Goal: Information Seeking & Learning: Learn about a topic

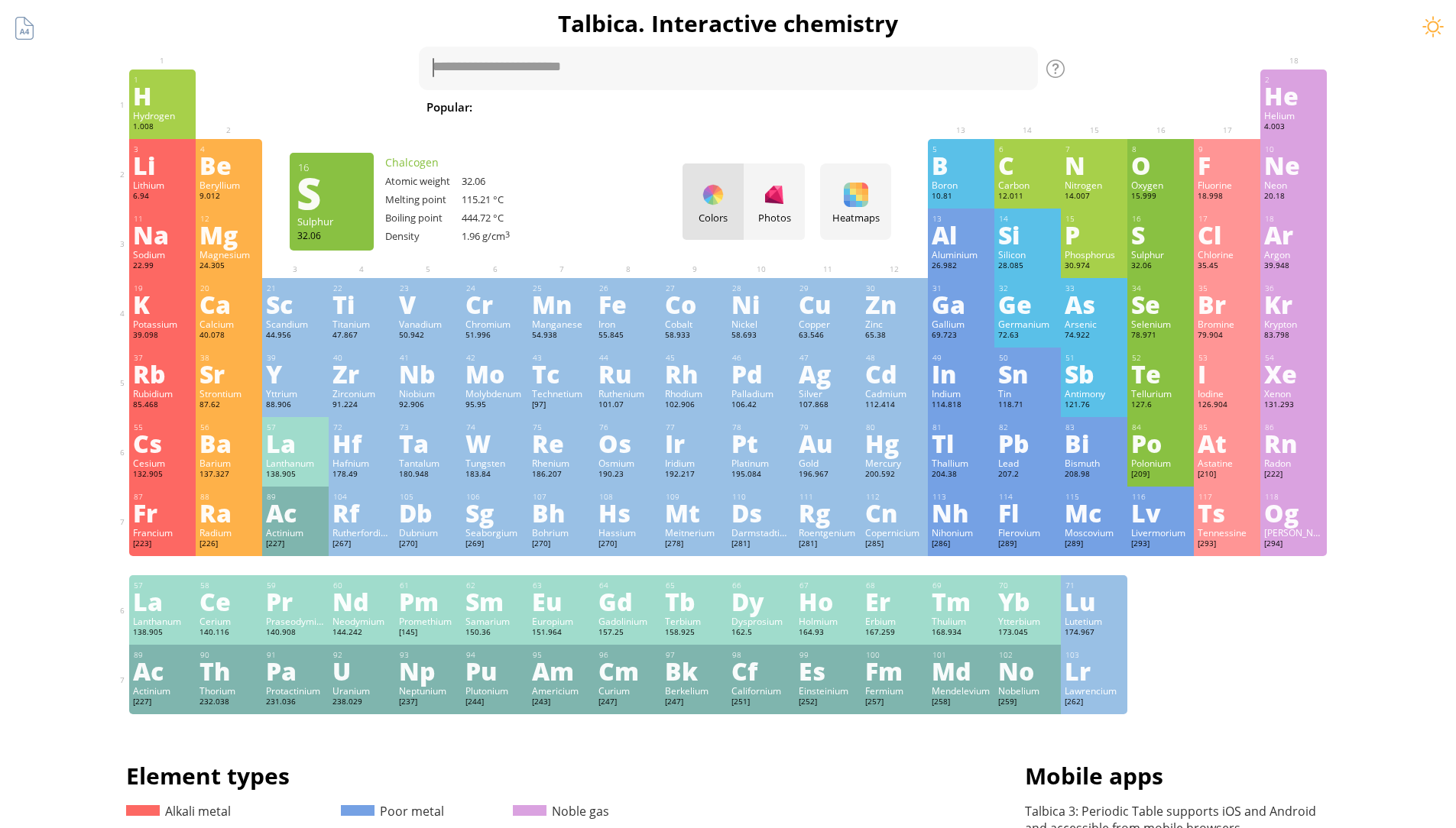
click at [1140, 244] on div "S" at bounding box center [1161, 235] width 59 height 25
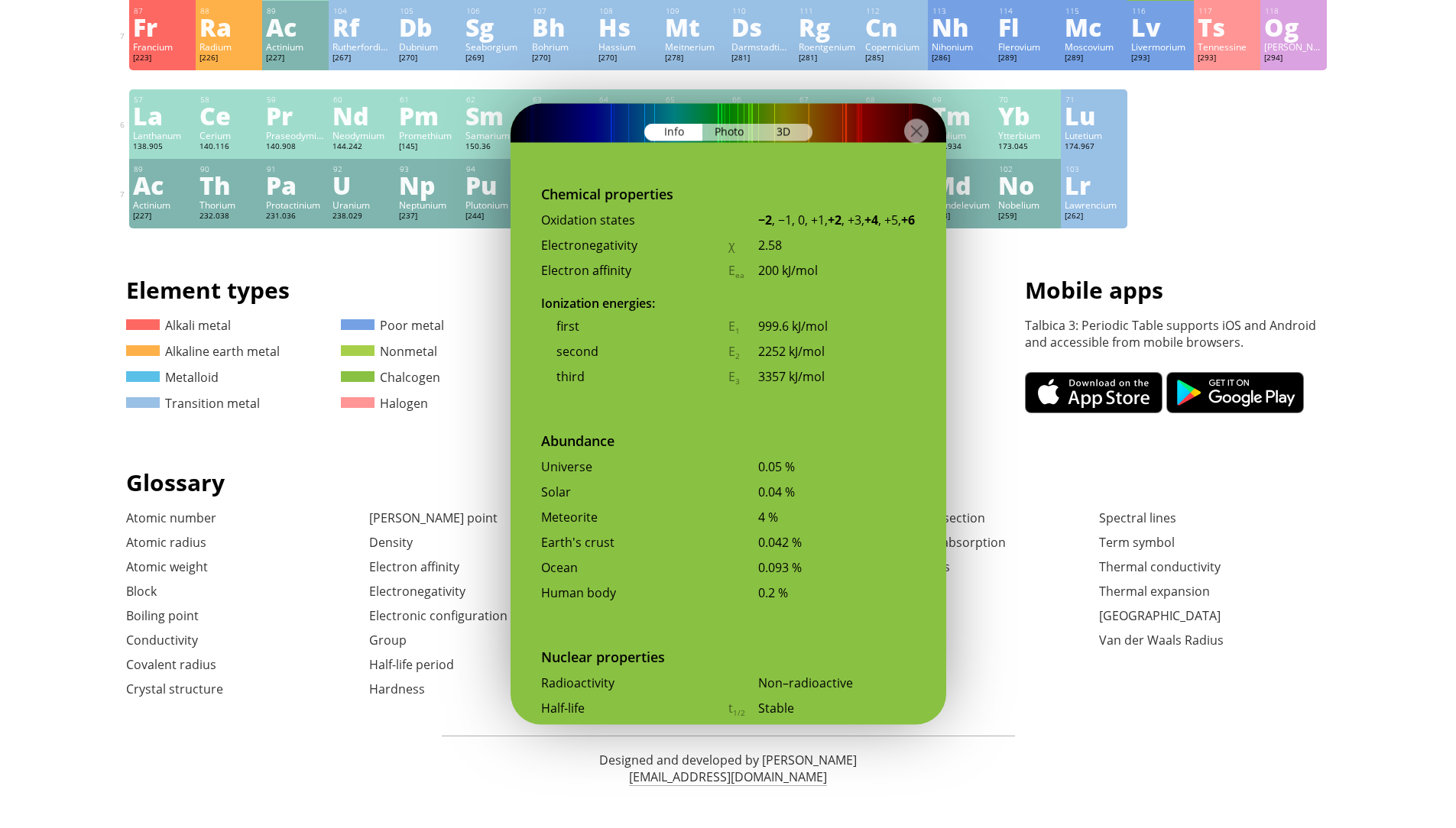
scroll to position [2488, 0]
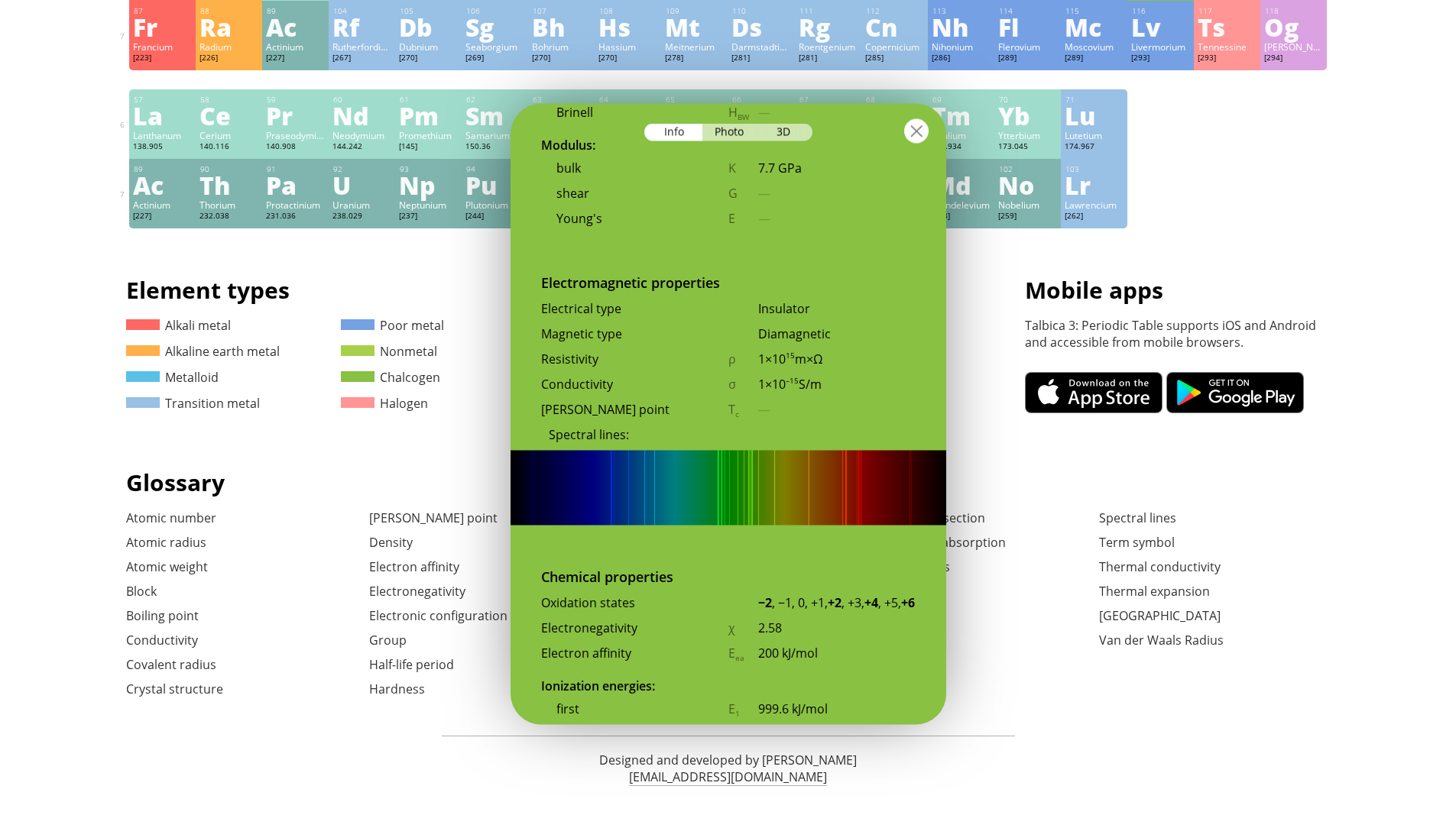
click at [919, 131] on div at bounding box center [916, 131] width 25 height 25
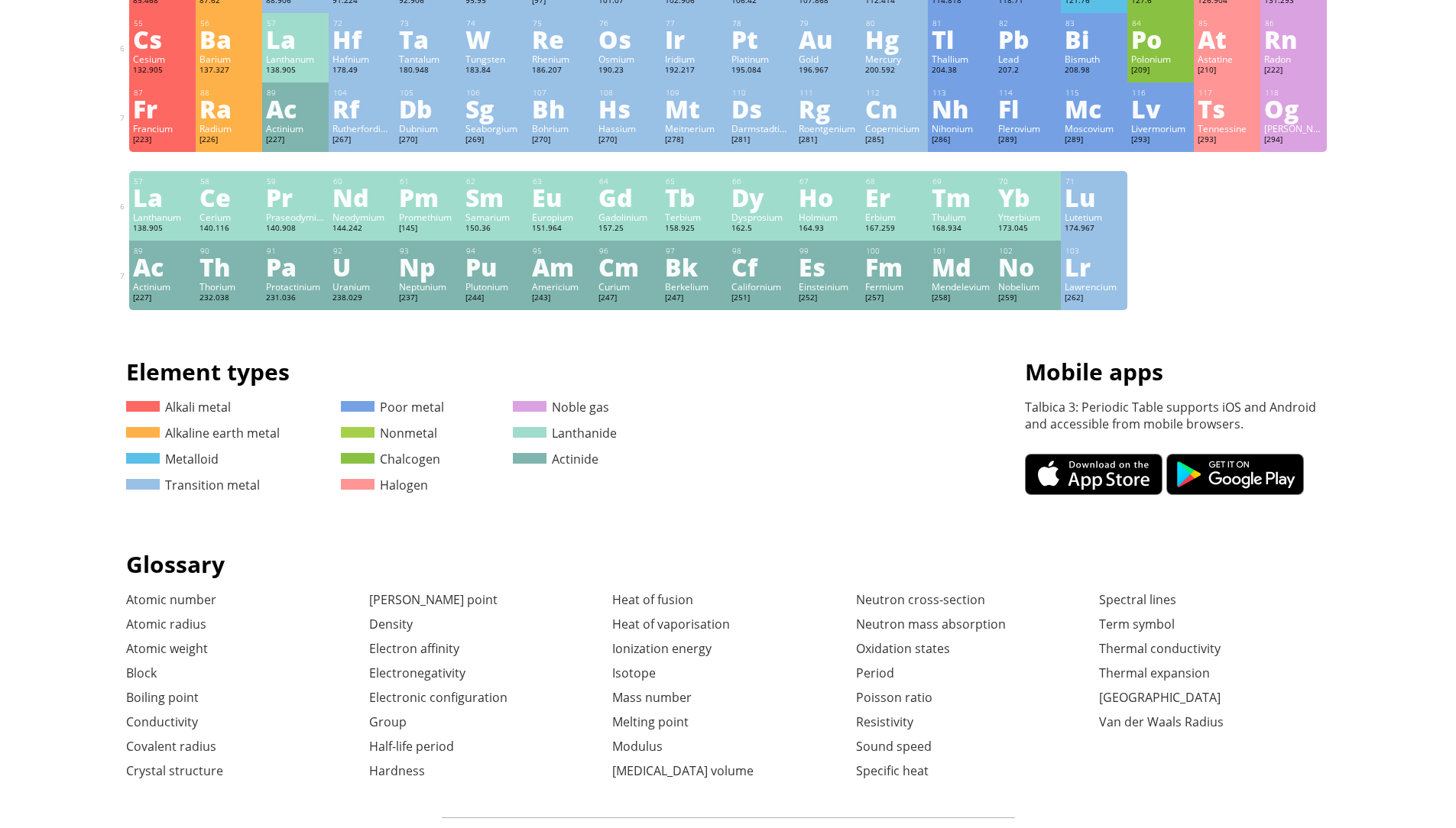
scroll to position [104, 0]
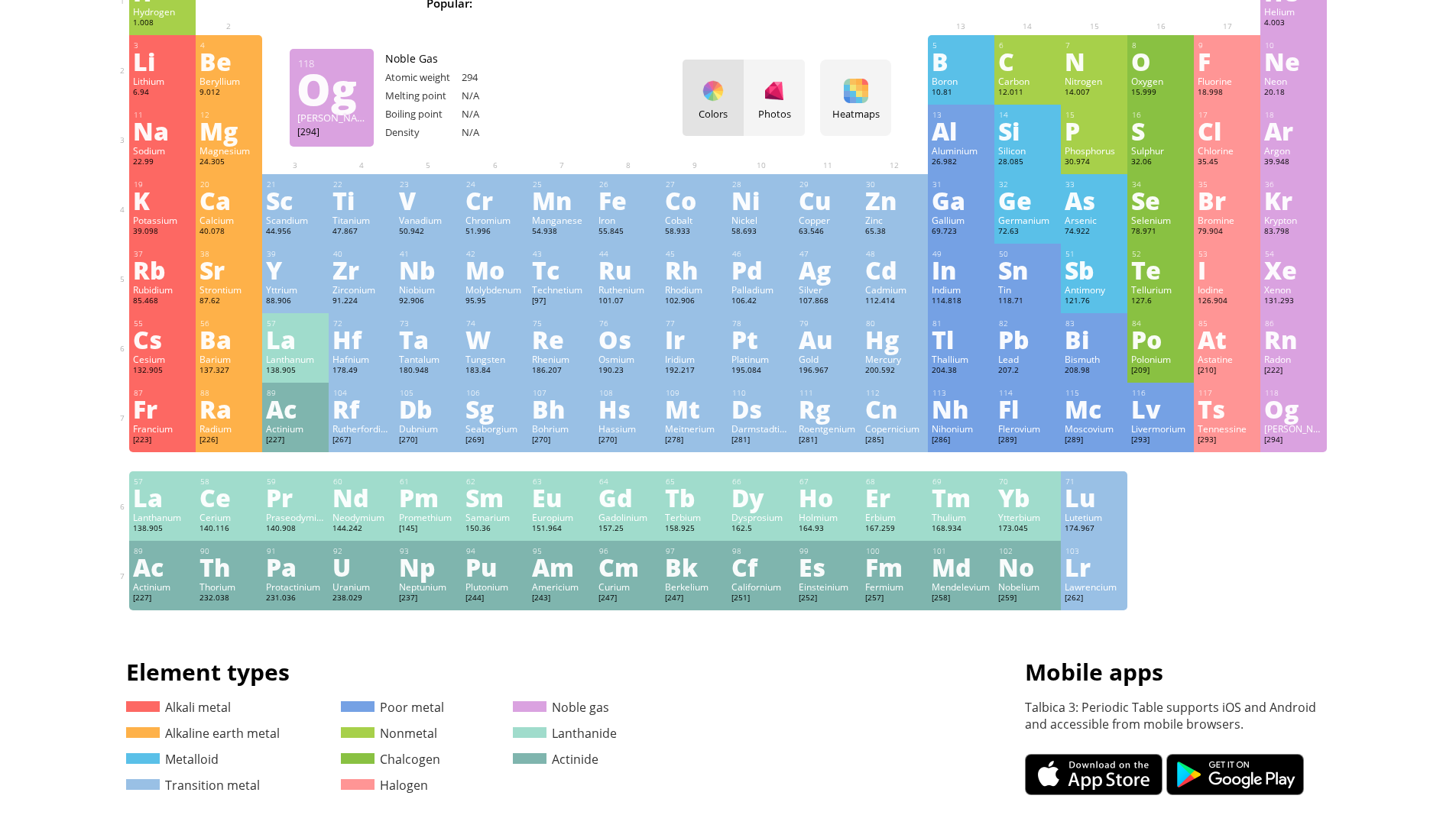
click at [1284, 389] on div "118" at bounding box center [1293, 393] width 58 height 10
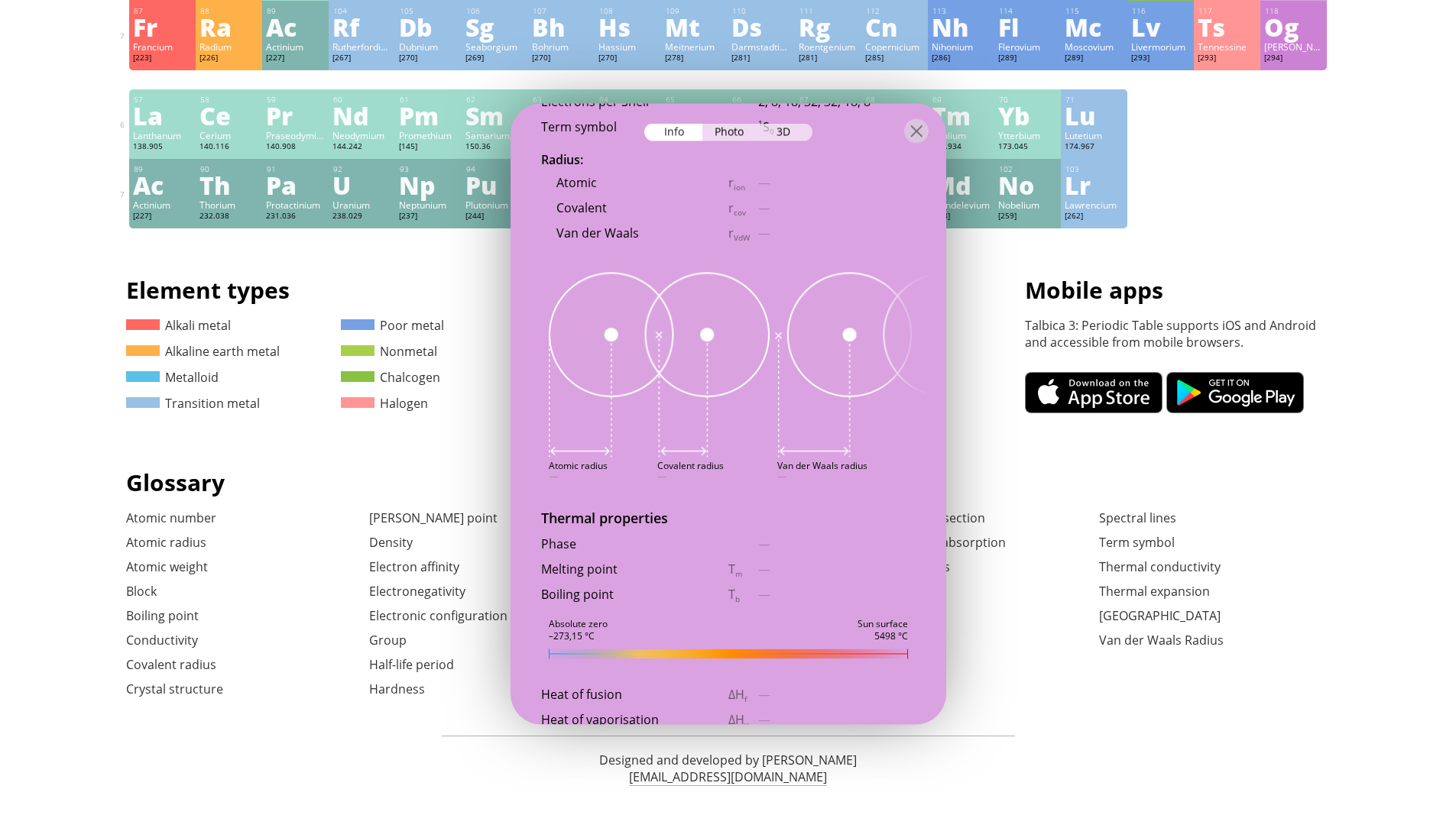
scroll to position [1385, 0]
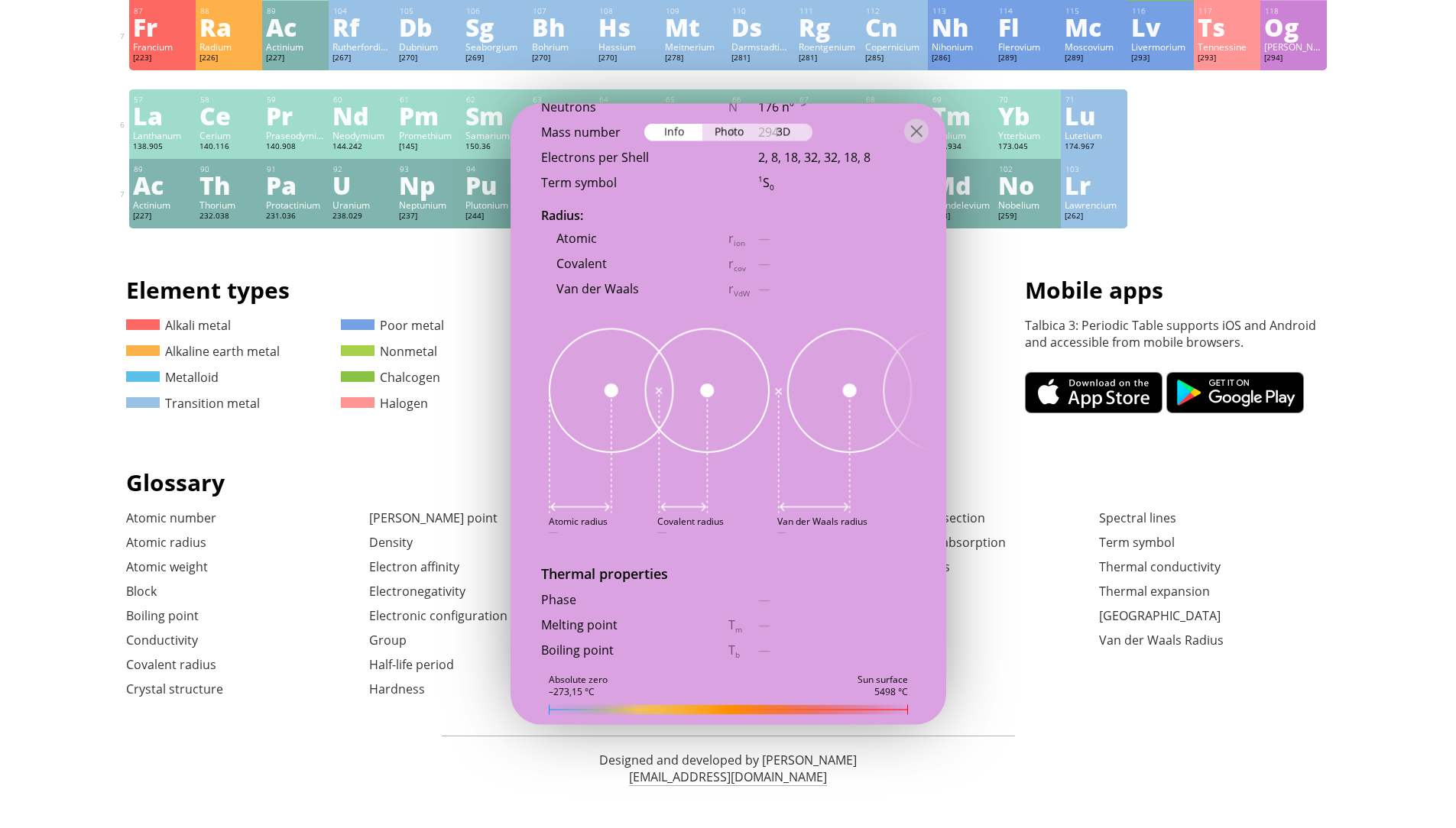
click at [1191, 294] on h1 "Mobile apps" at bounding box center [1177, 290] width 306 height 31
click at [750, 127] on div "Photo" at bounding box center [730, 132] width 55 height 17
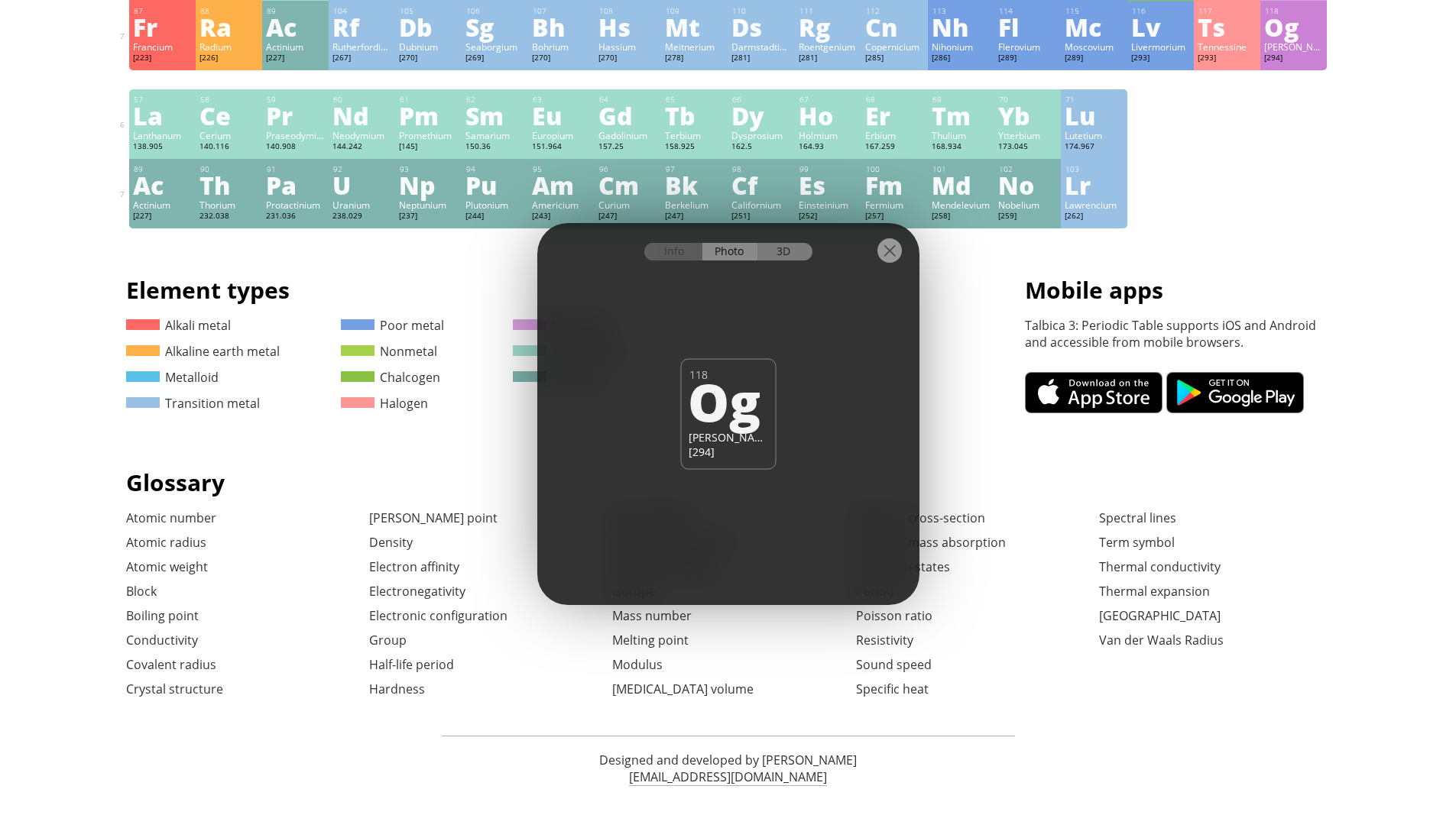
click at [792, 255] on div "3D" at bounding box center [785, 251] width 55 height 17
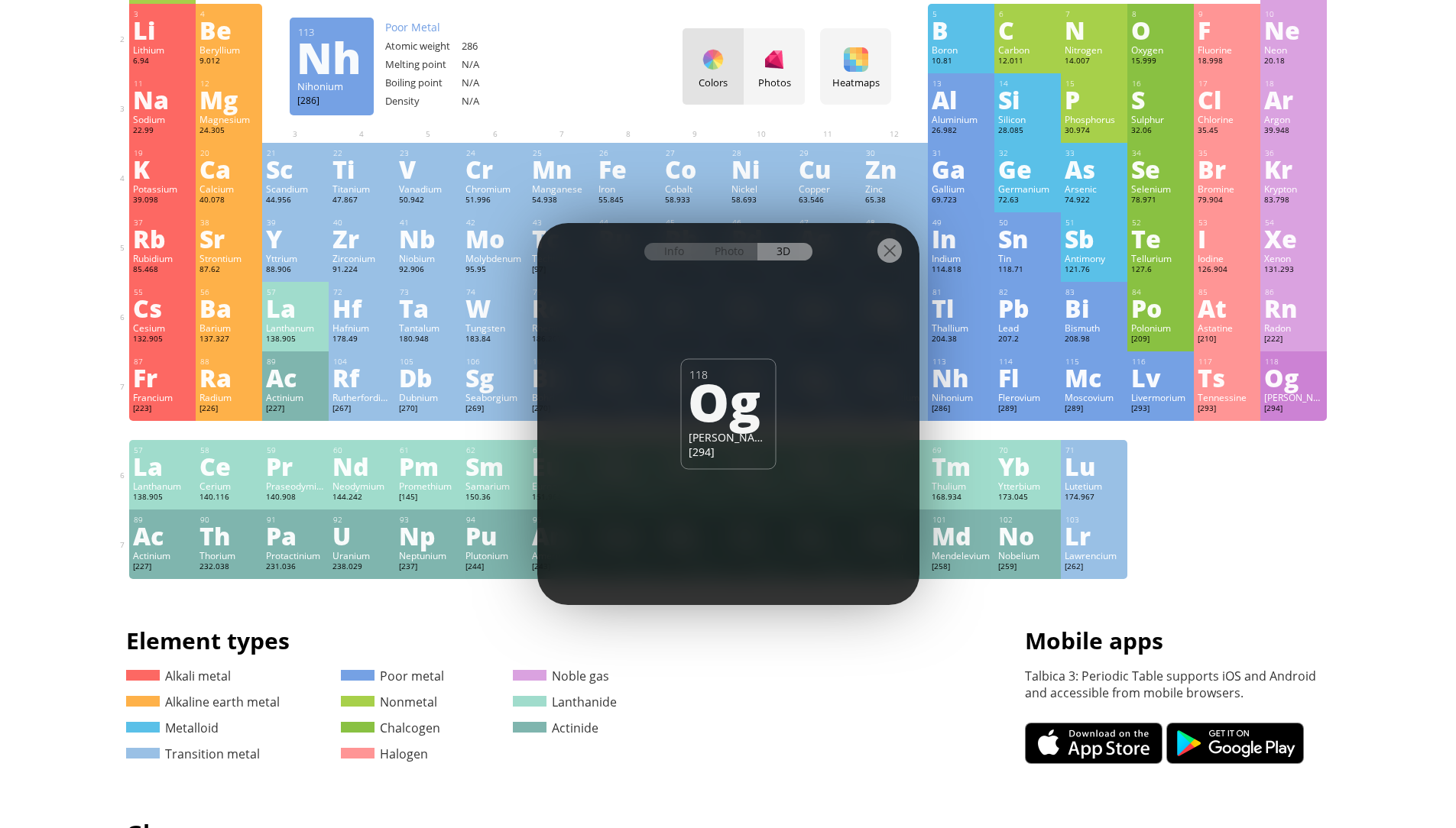
scroll to position [104, 0]
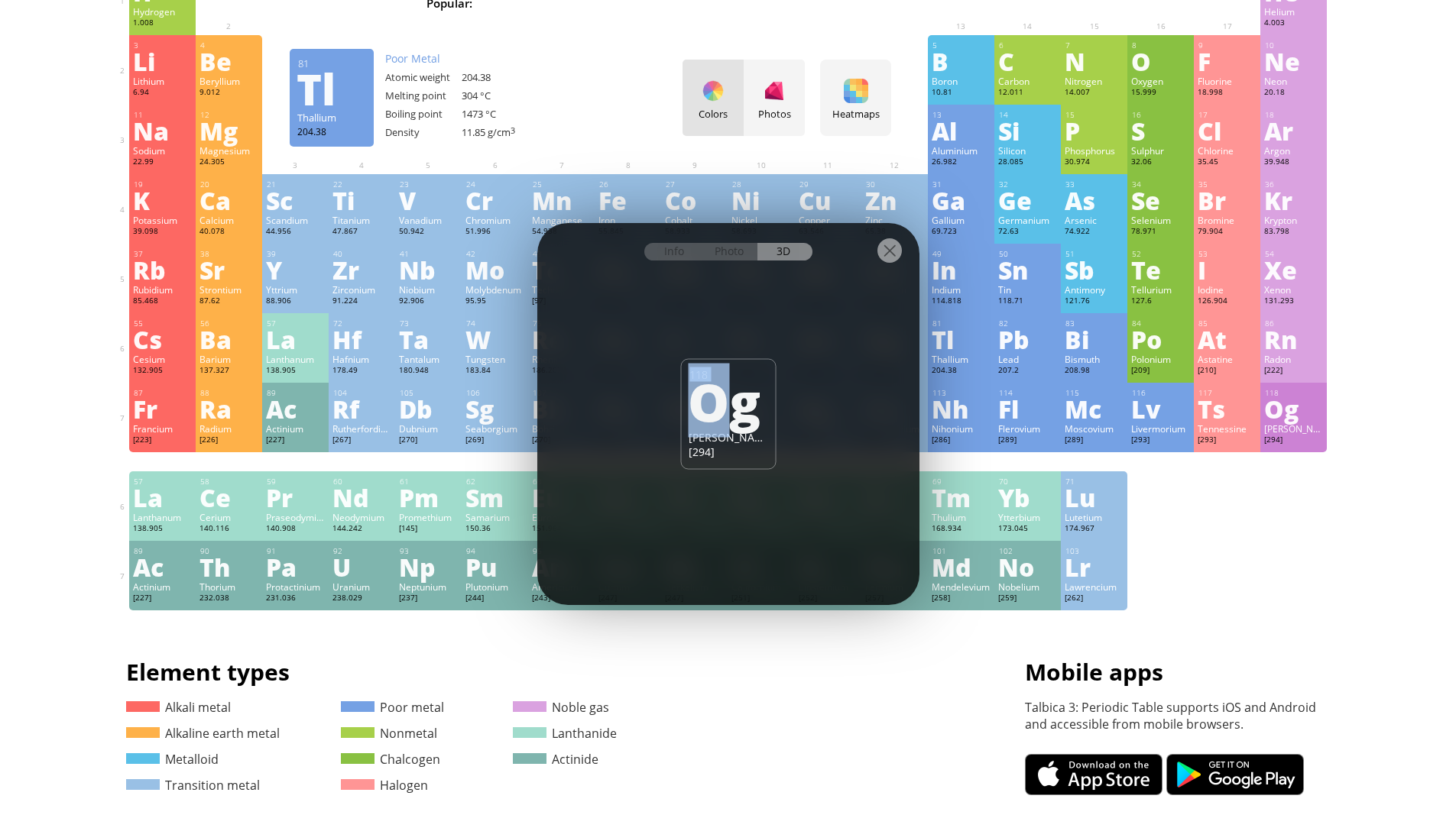
drag, startPoint x: 781, startPoint y: 384, endPoint x: 850, endPoint y: 393, distance: 69.6
click at [850, 393] on div "Info Photo 3D Info Photo 3D 118 [PERSON_NAME] [294] translucent The model size …" at bounding box center [728, 414] width 382 height 382
click at [763, 251] on div "Info Photo 3D" at bounding box center [728, 251] width 168 height 17
click at [740, 251] on div "Photo" at bounding box center [730, 251] width 55 height 17
click at [796, 248] on div "3D" at bounding box center [785, 251] width 55 height 17
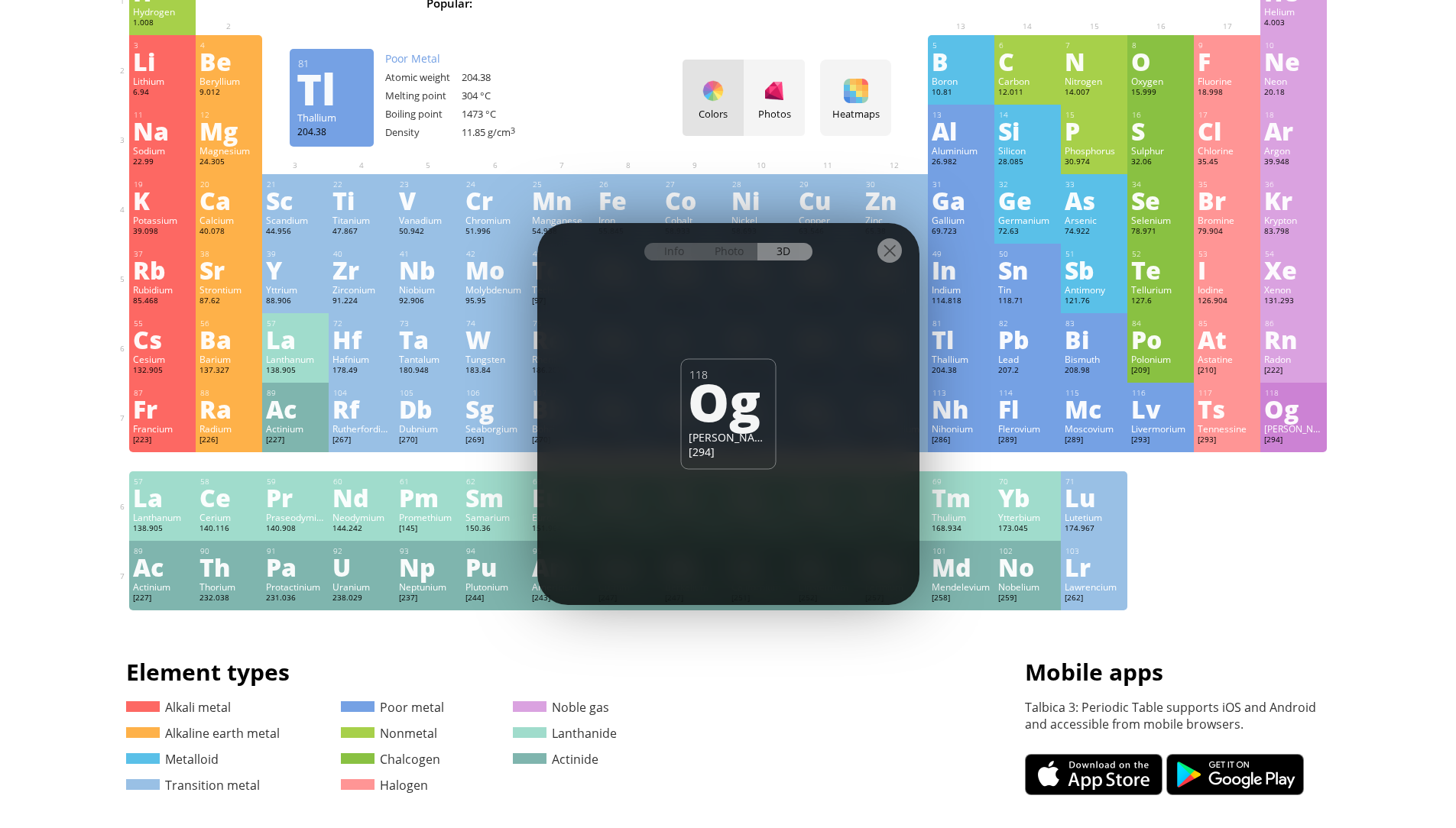
click at [888, 255] on div at bounding box center [890, 251] width 25 height 25
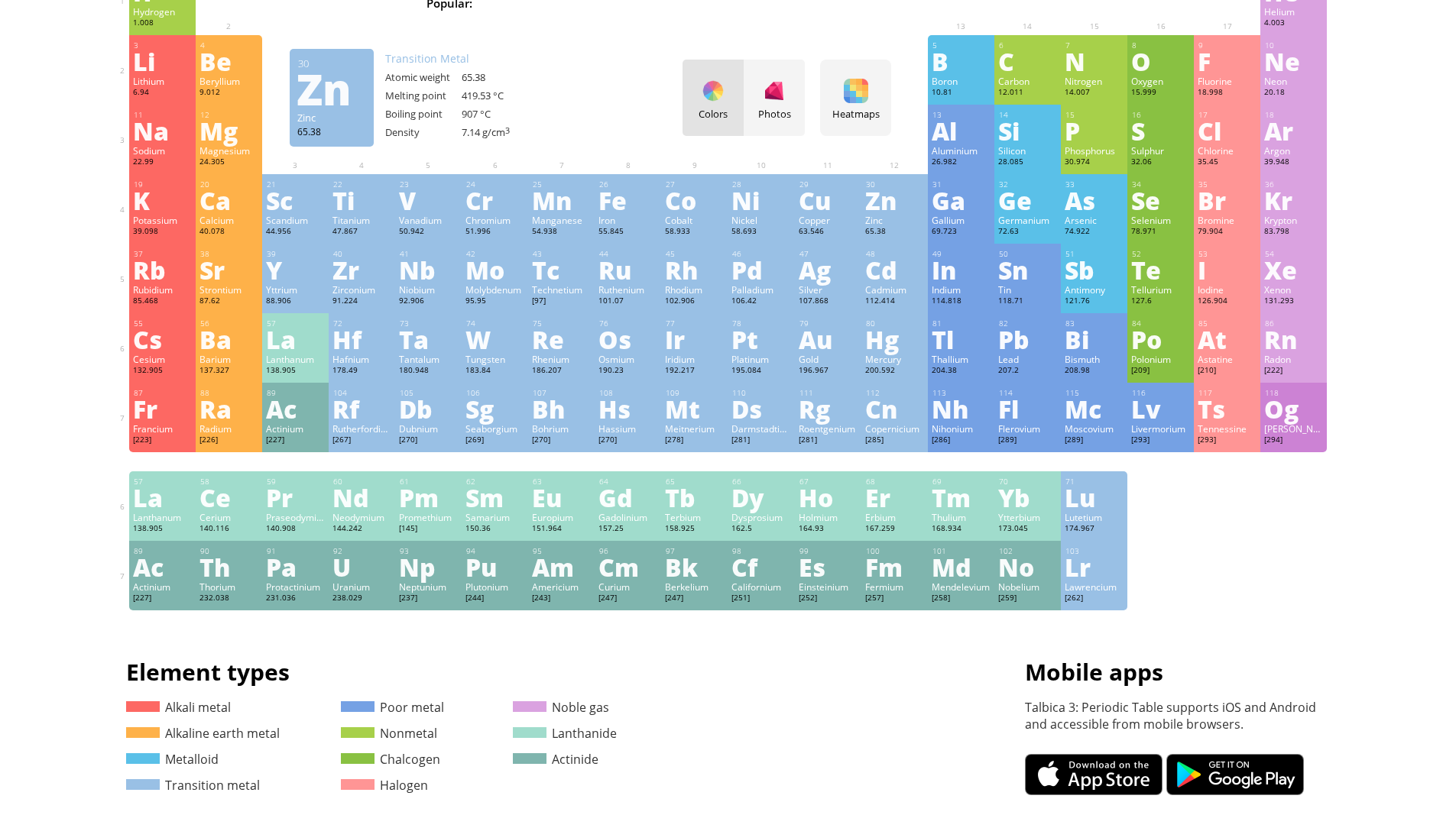
click at [904, 207] on div "Zn" at bounding box center [895, 200] width 59 height 25
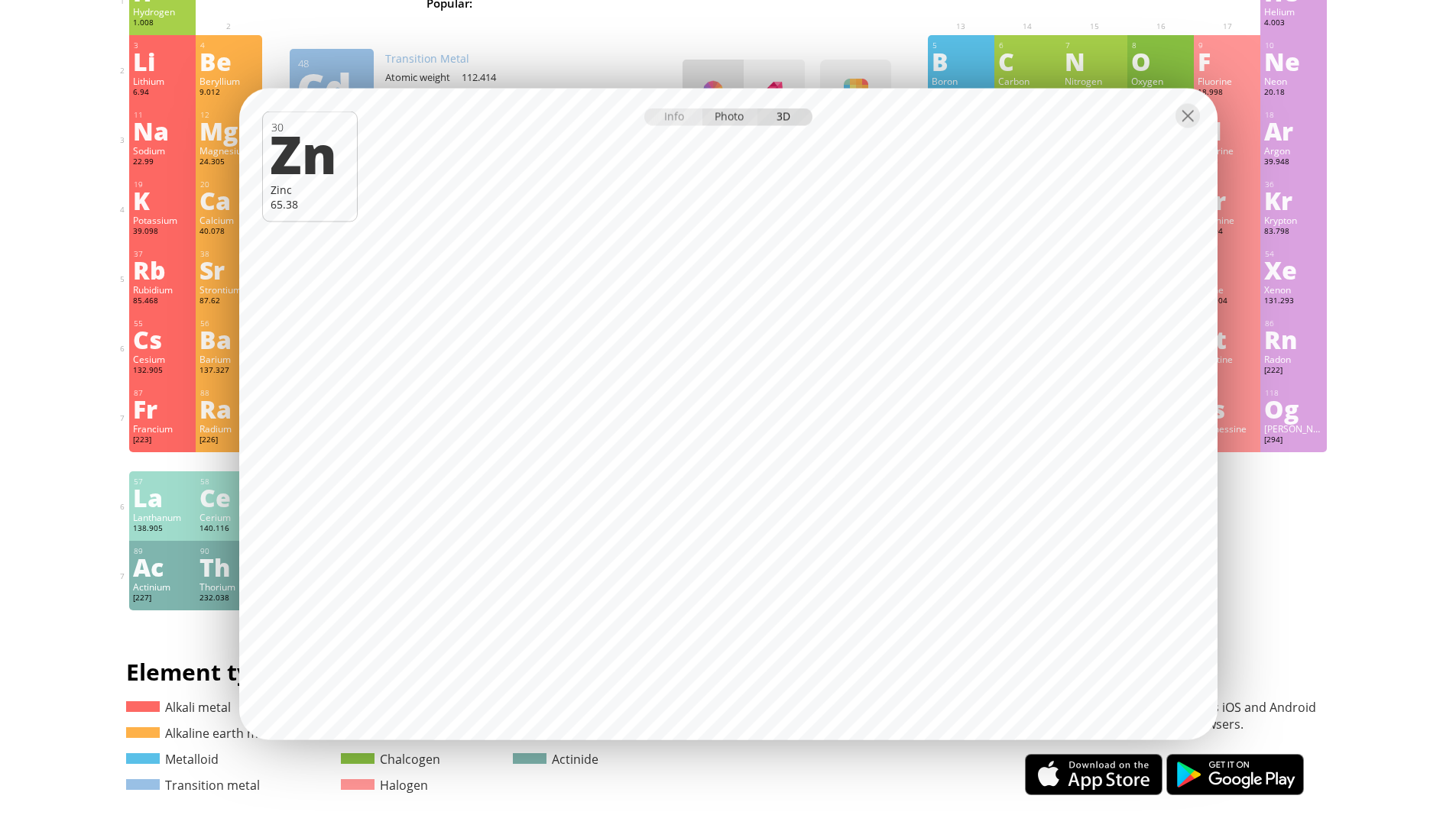
click at [718, 117] on div "Photo" at bounding box center [730, 117] width 55 height 17
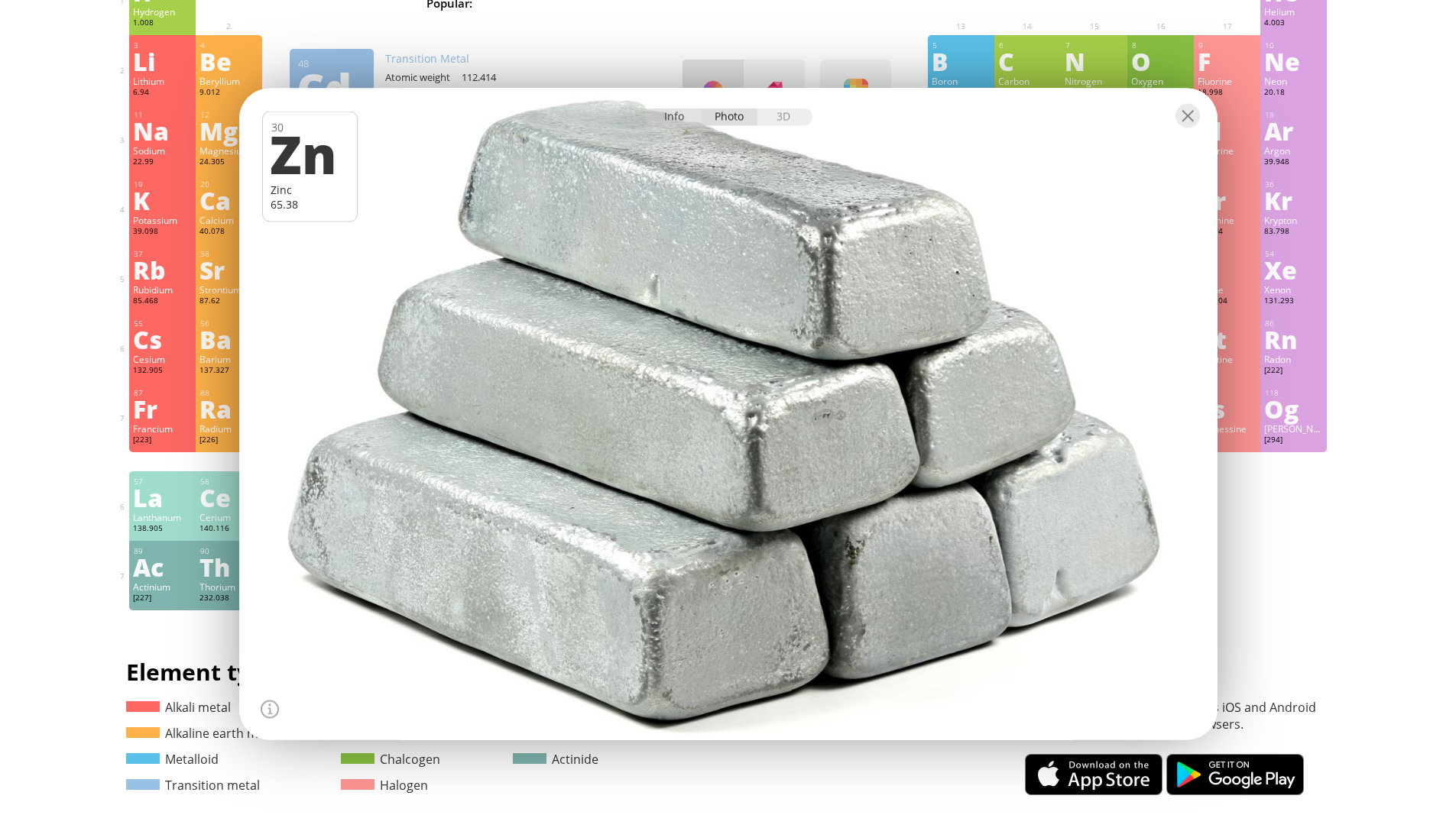
click at [676, 113] on div "Info" at bounding box center [674, 117] width 59 height 17
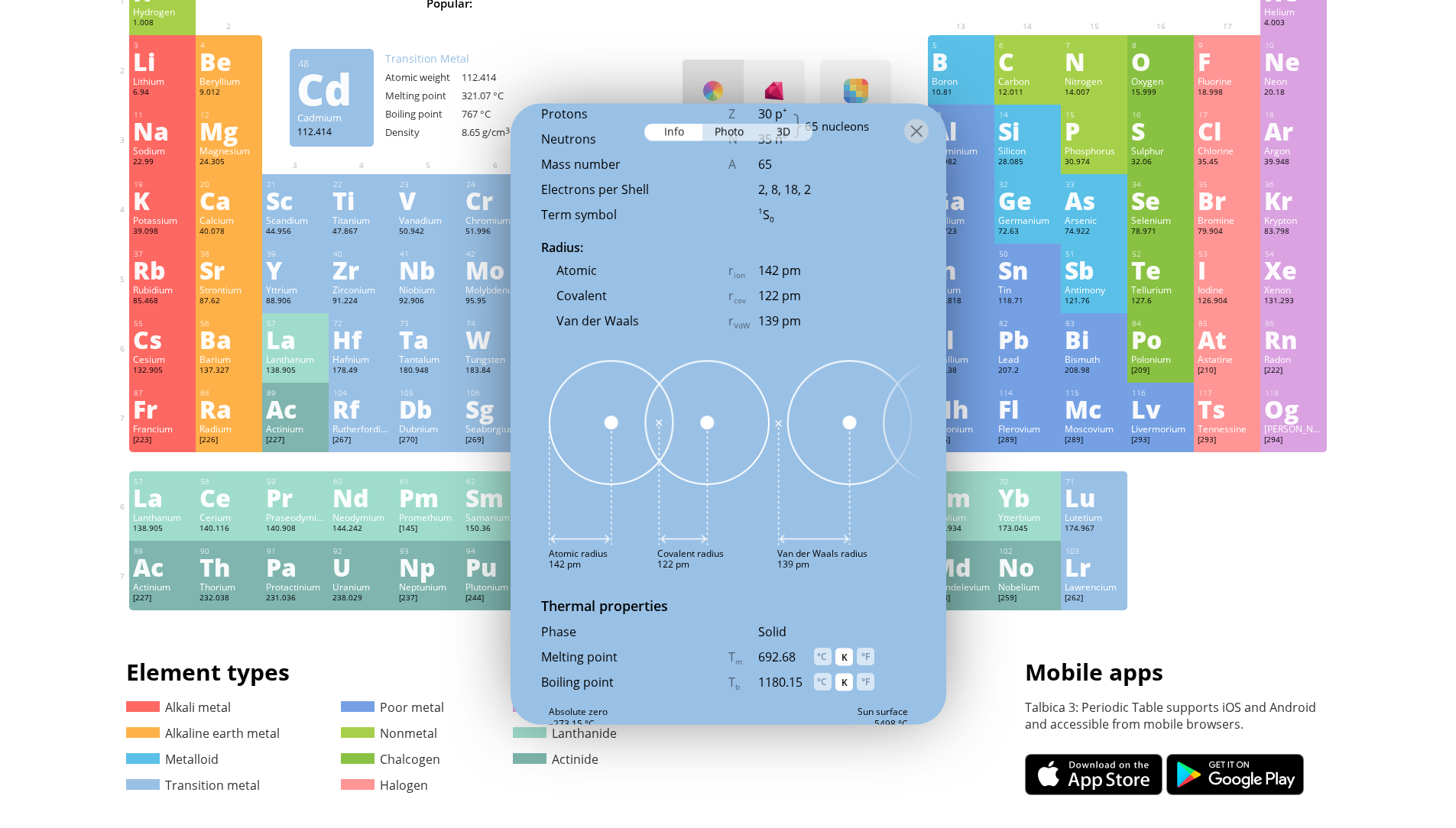
scroll to position [1266, 0]
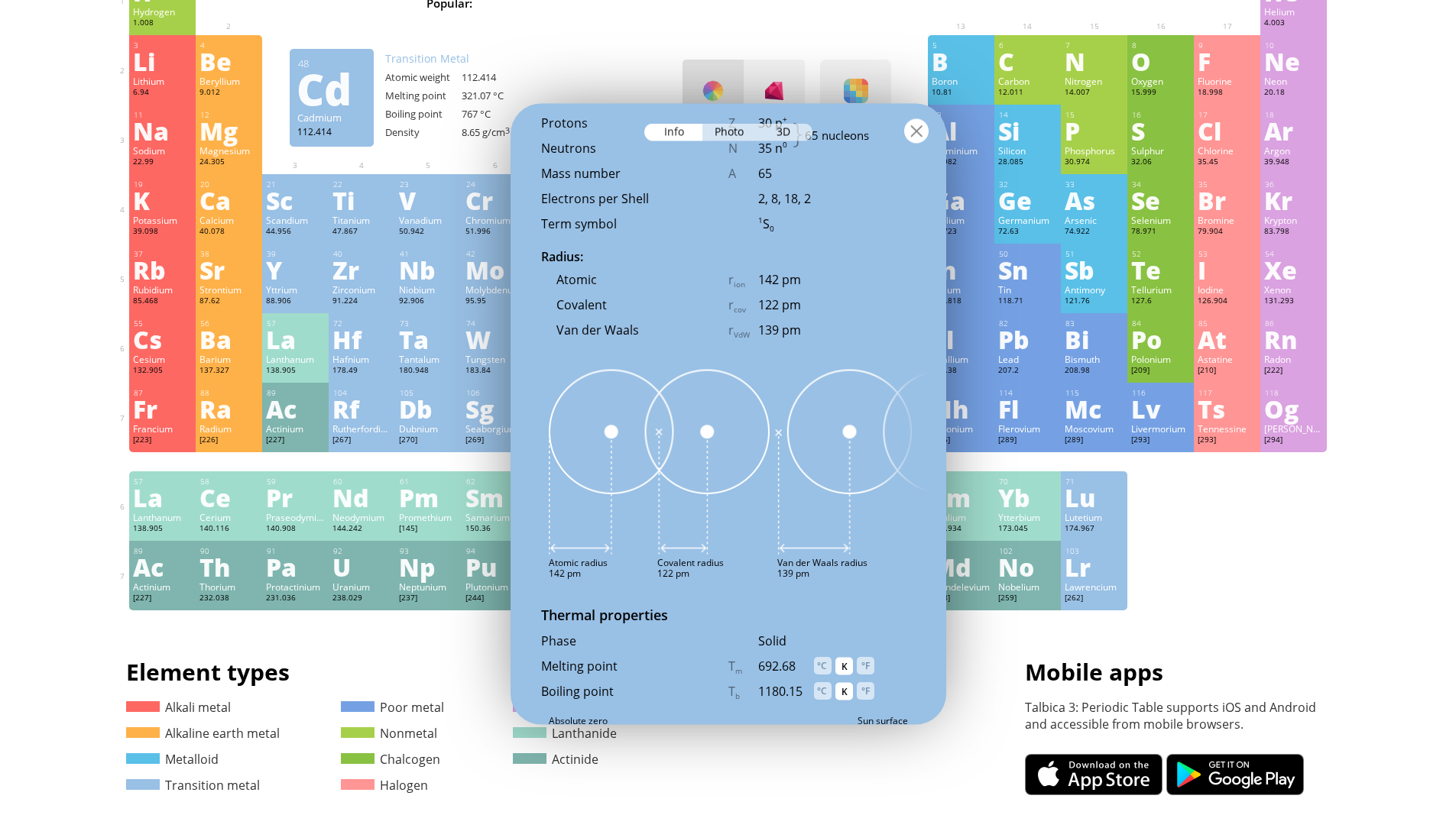
click at [913, 123] on div at bounding box center [916, 131] width 25 height 25
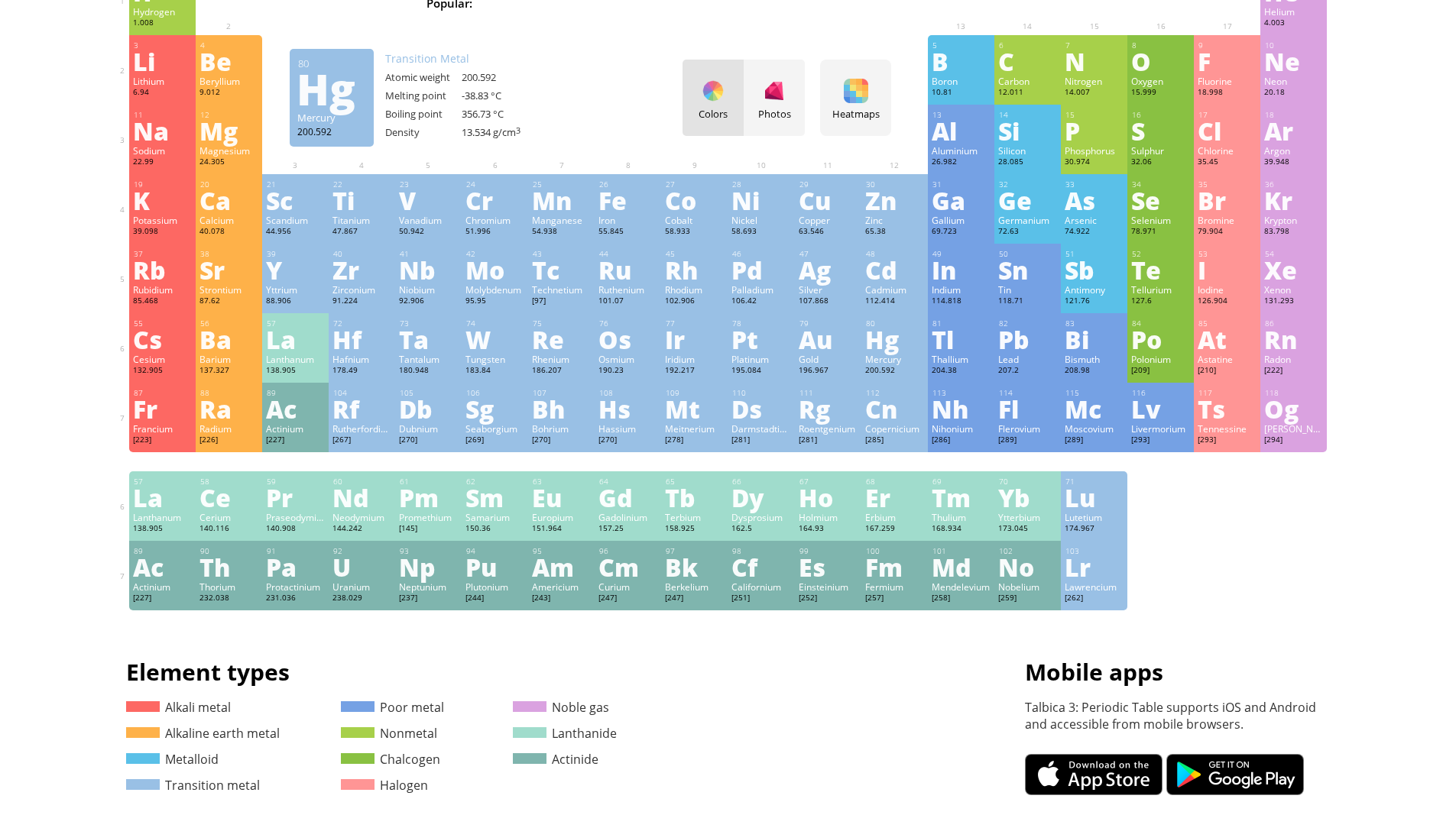
click at [870, 364] on div "Mercury" at bounding box center [895, 359] width 59 height 12
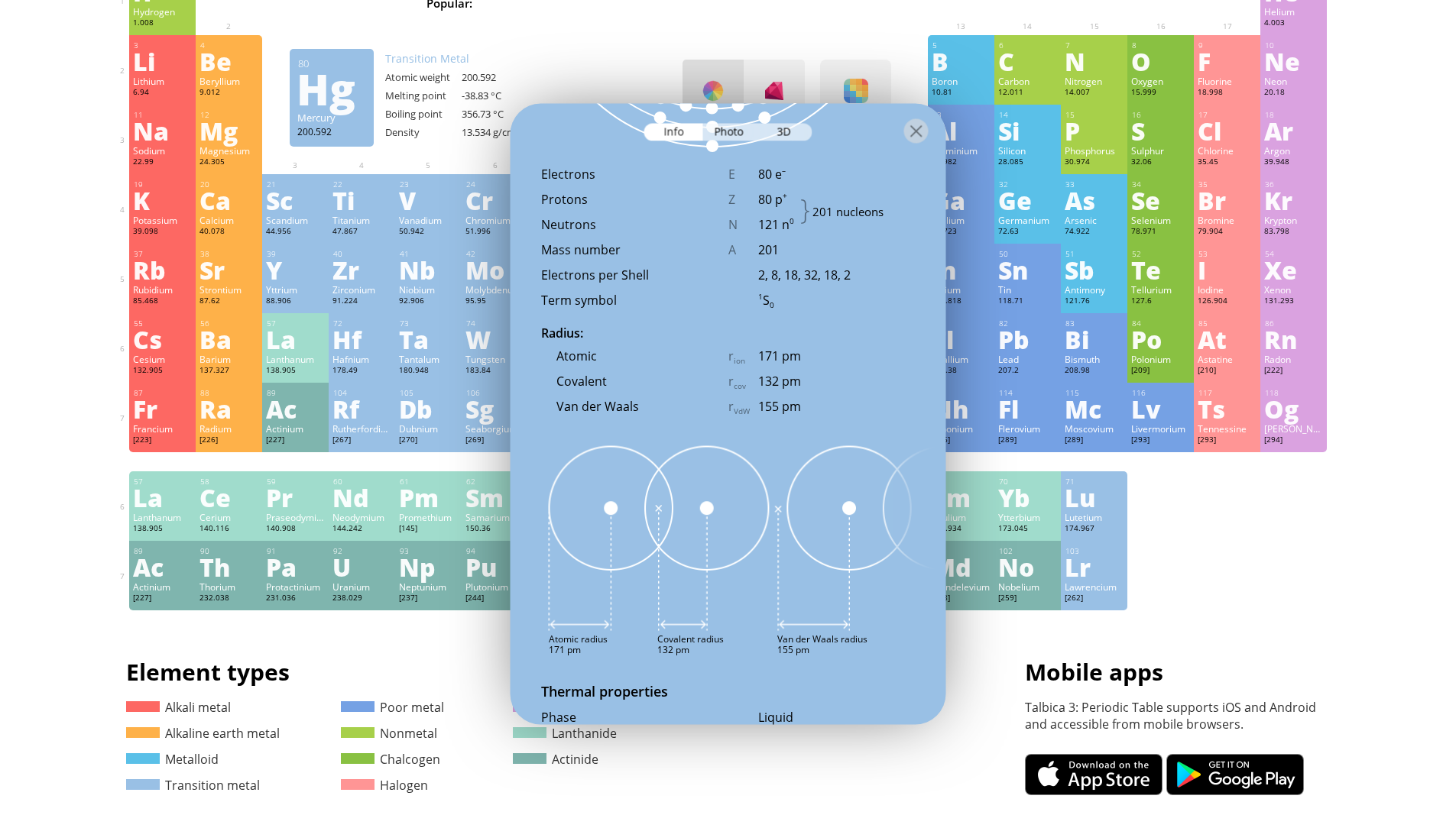
scroll to position [1342, 0]
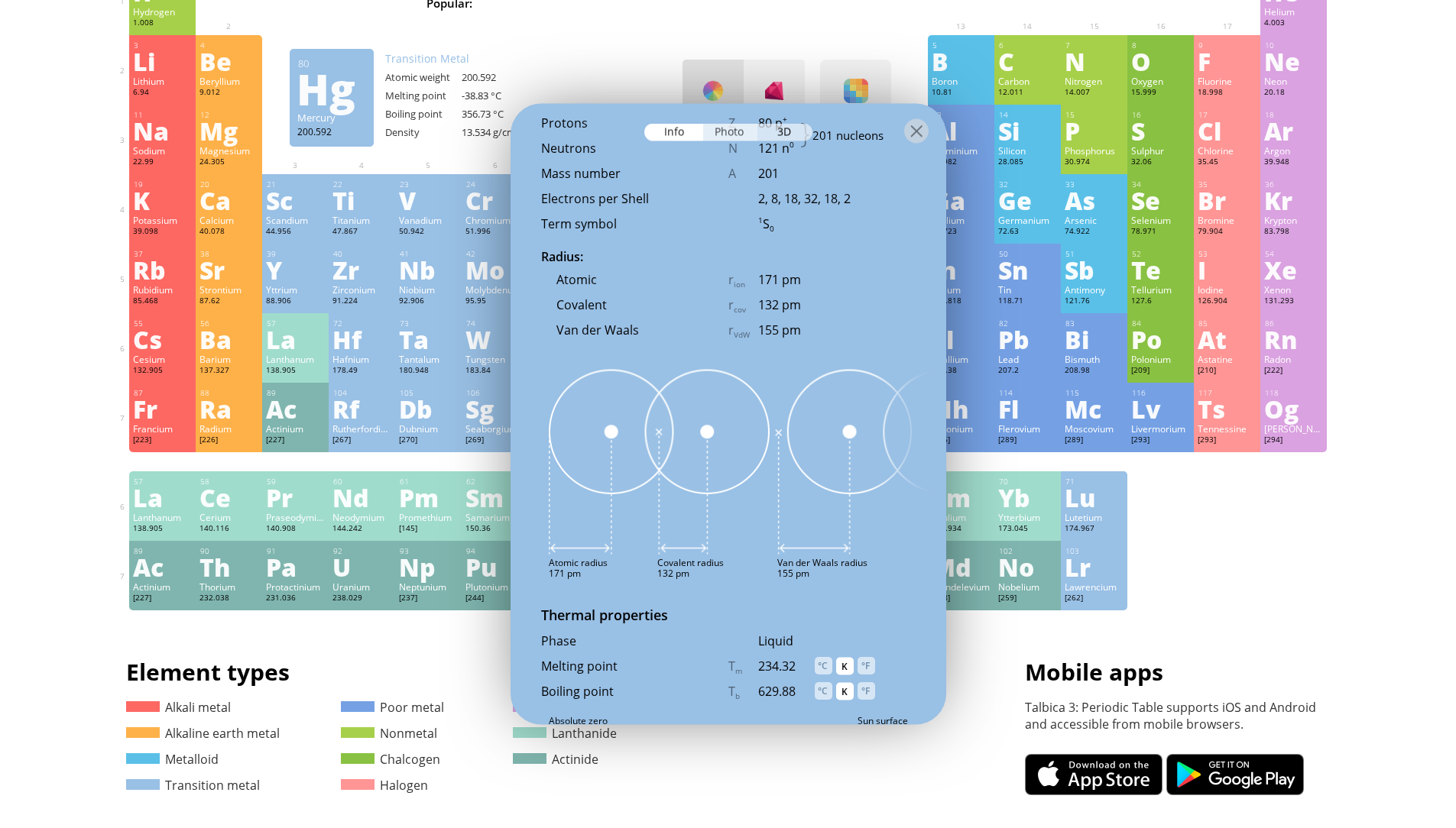
click at [728, 138] on div "Photo" at bounding box center [730, 132] width 55 height 17
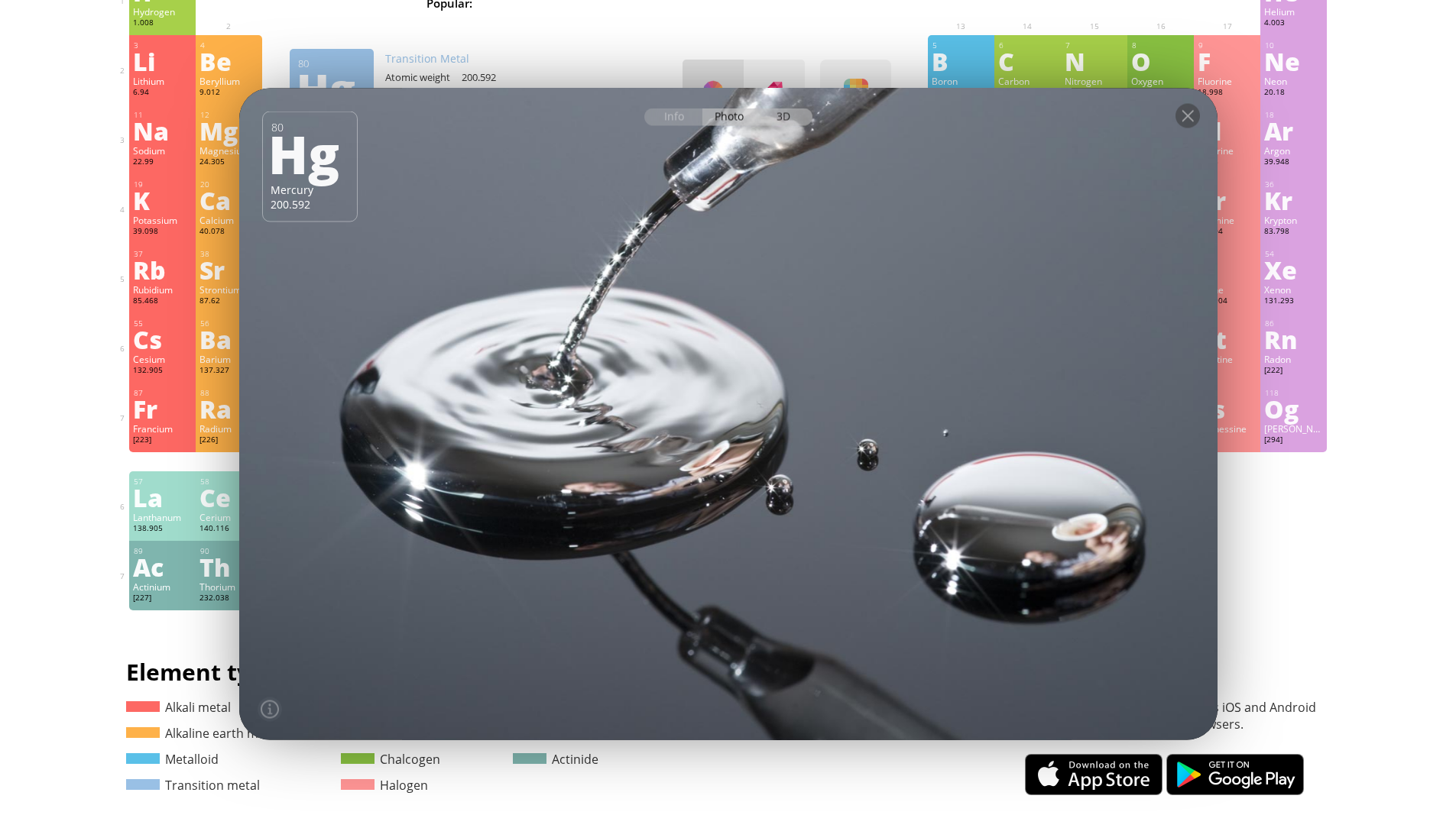
click at [770, 108] on div "3D" at bounding box center [785, 117] width 55 height 17
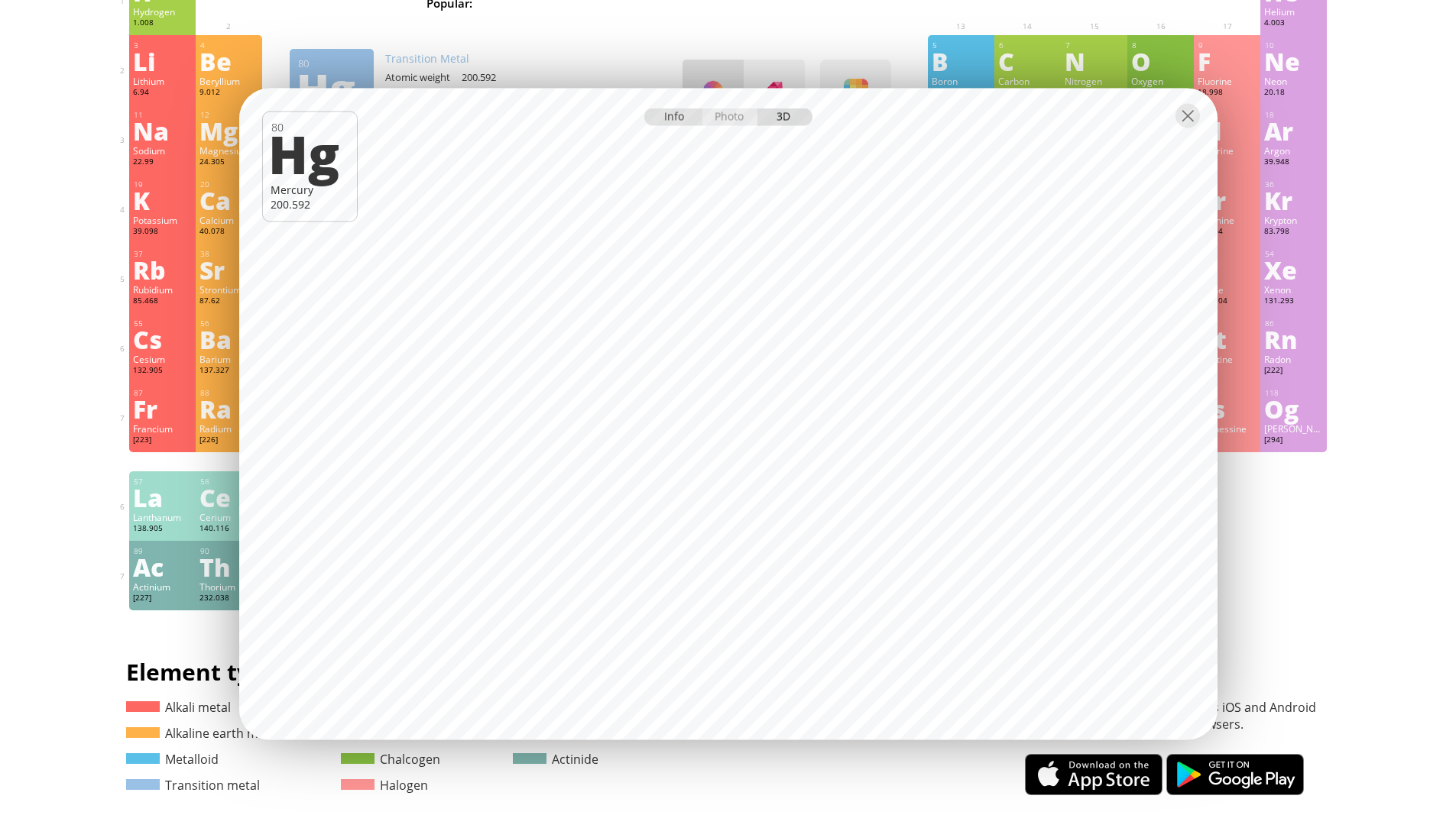
click at [671, 122] on div "Info" at bounding box center [674, 117] width 59 height 17
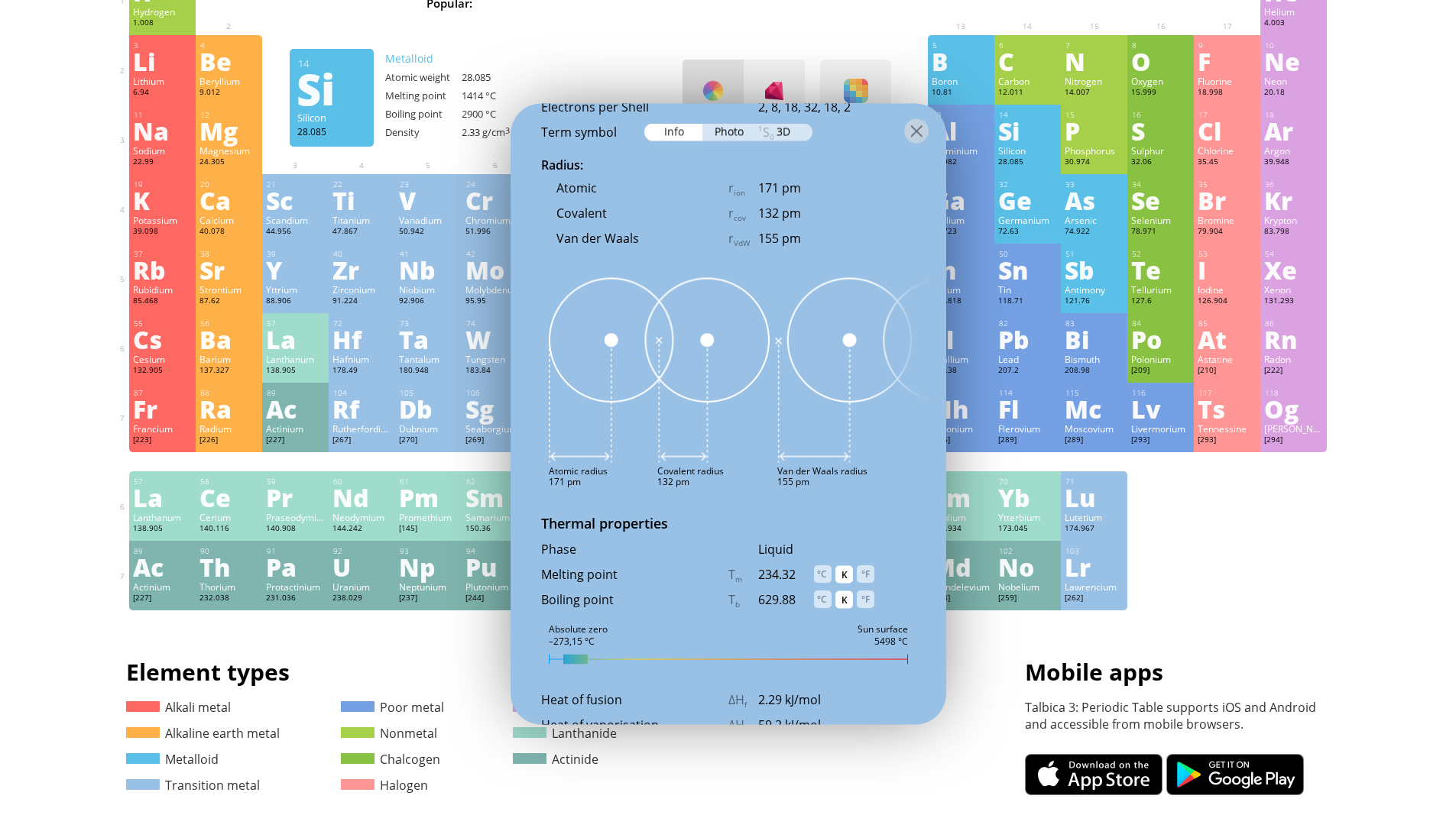
scroll to position [1452, 0]
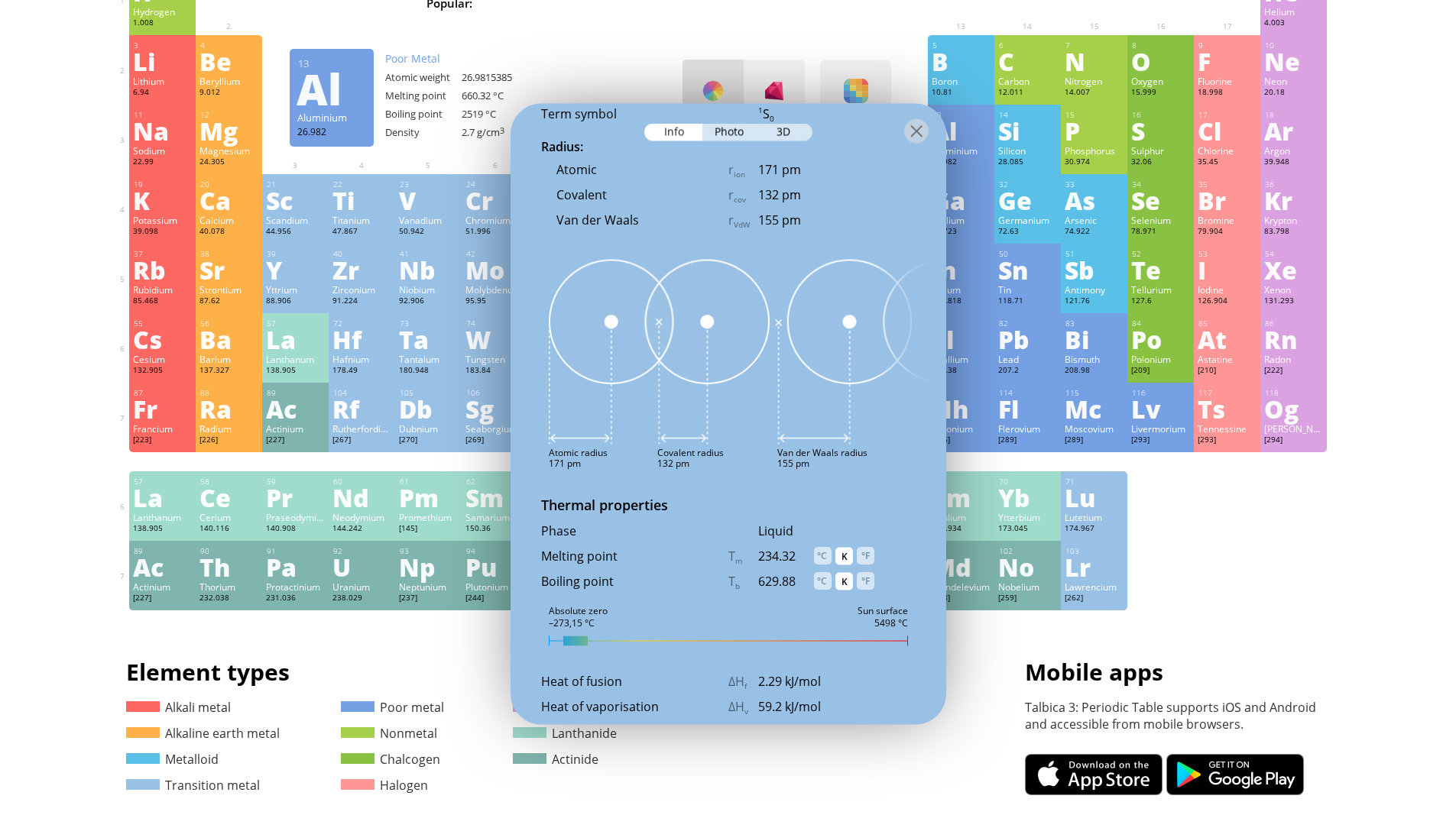
click at [884, 339] on img at bounding box center [748, 352] width 398 height 186
click at [811, 402] on img at bounding box center [748, 352] width 398 height 186
click at [804, 482] on div "80 Hg Mercury 200.592 Heavy silver–white liquid. Extremely toxic, especially in…" at bounding box center [728, 414] width 435 height 621
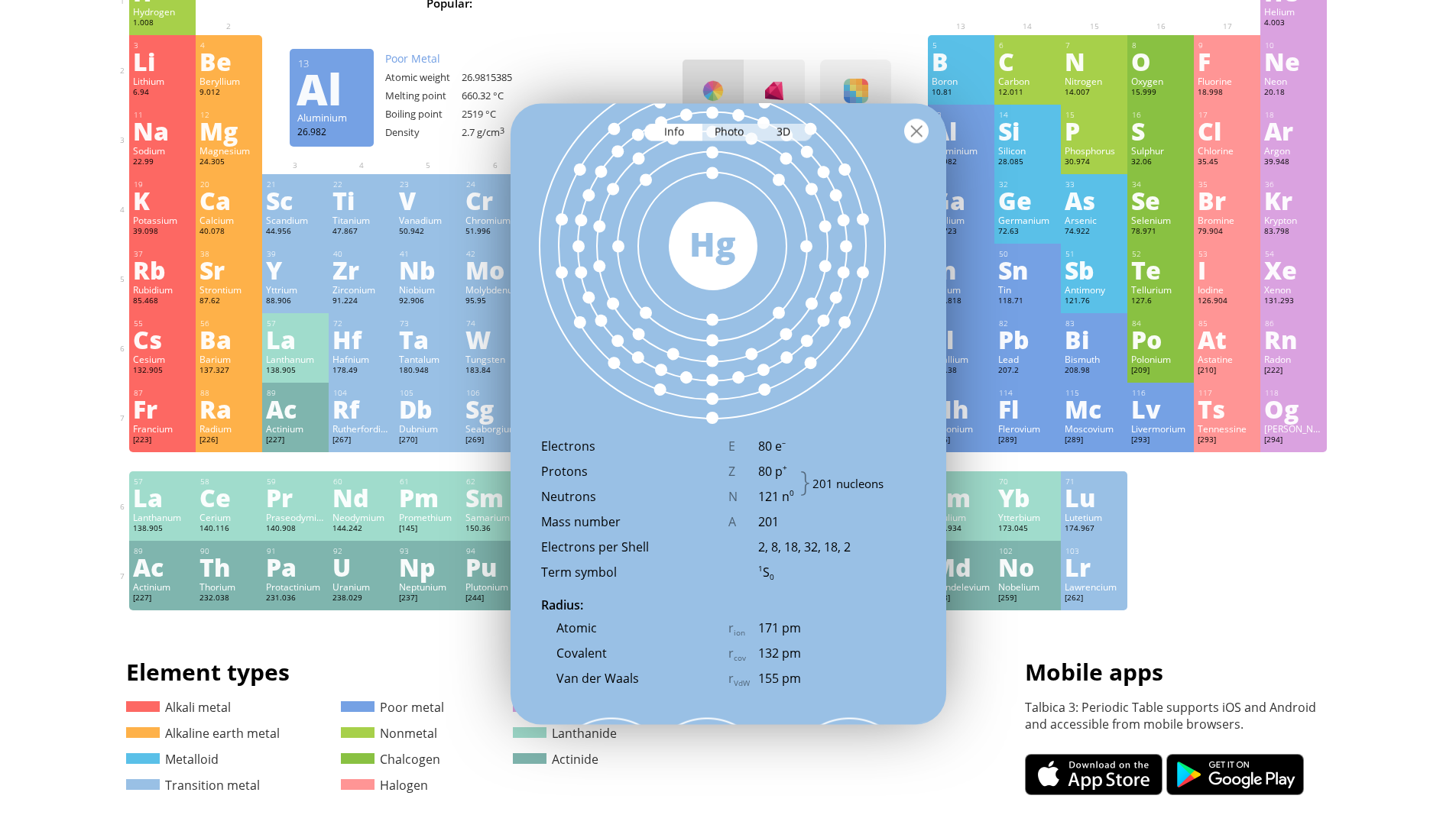
click at [922, 136] on div at bounding box center [916, 131] width 25 height 25
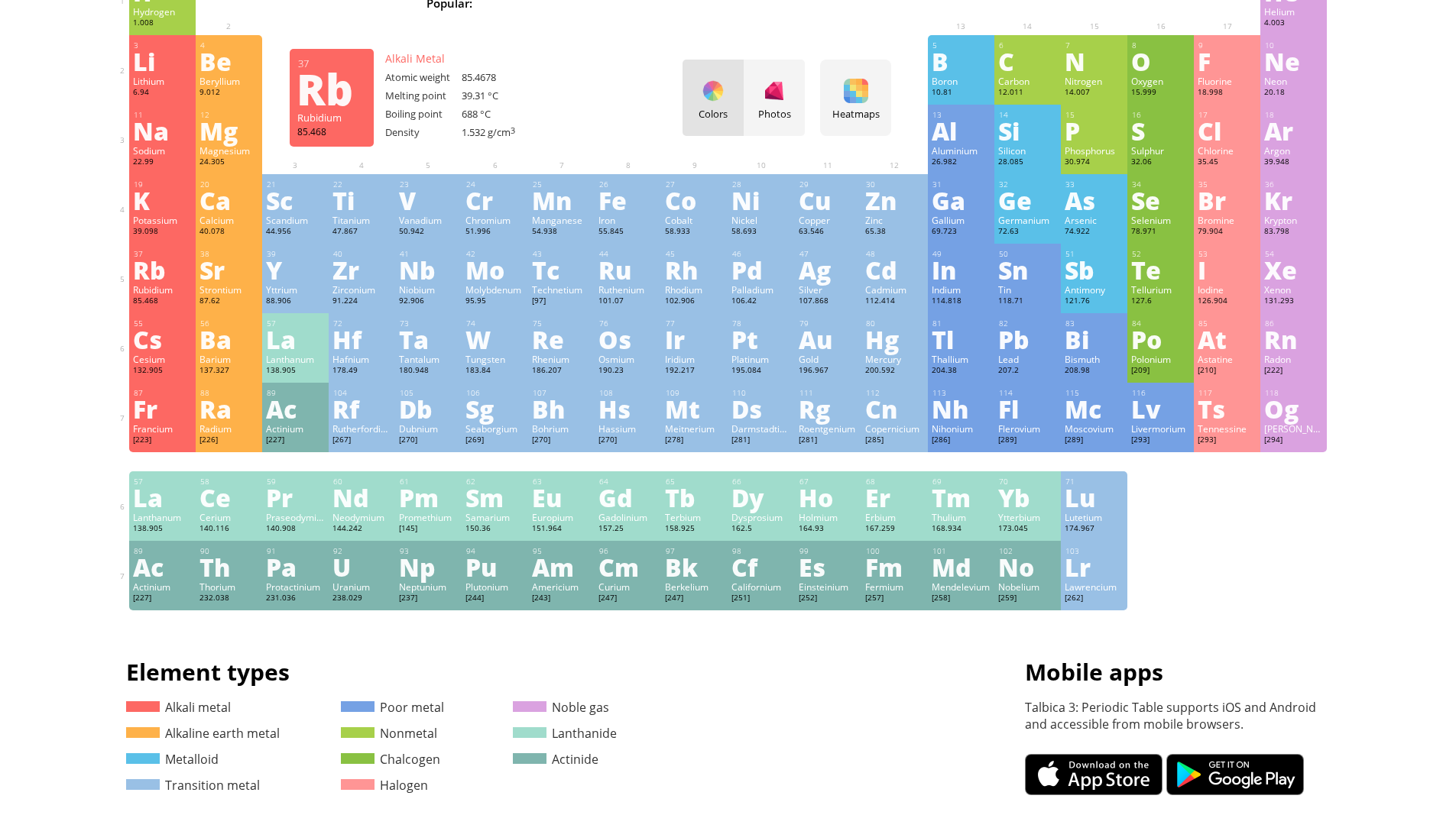
click at [167, 250] on div "37" at bounding box center [163, 254] width 58 height 10
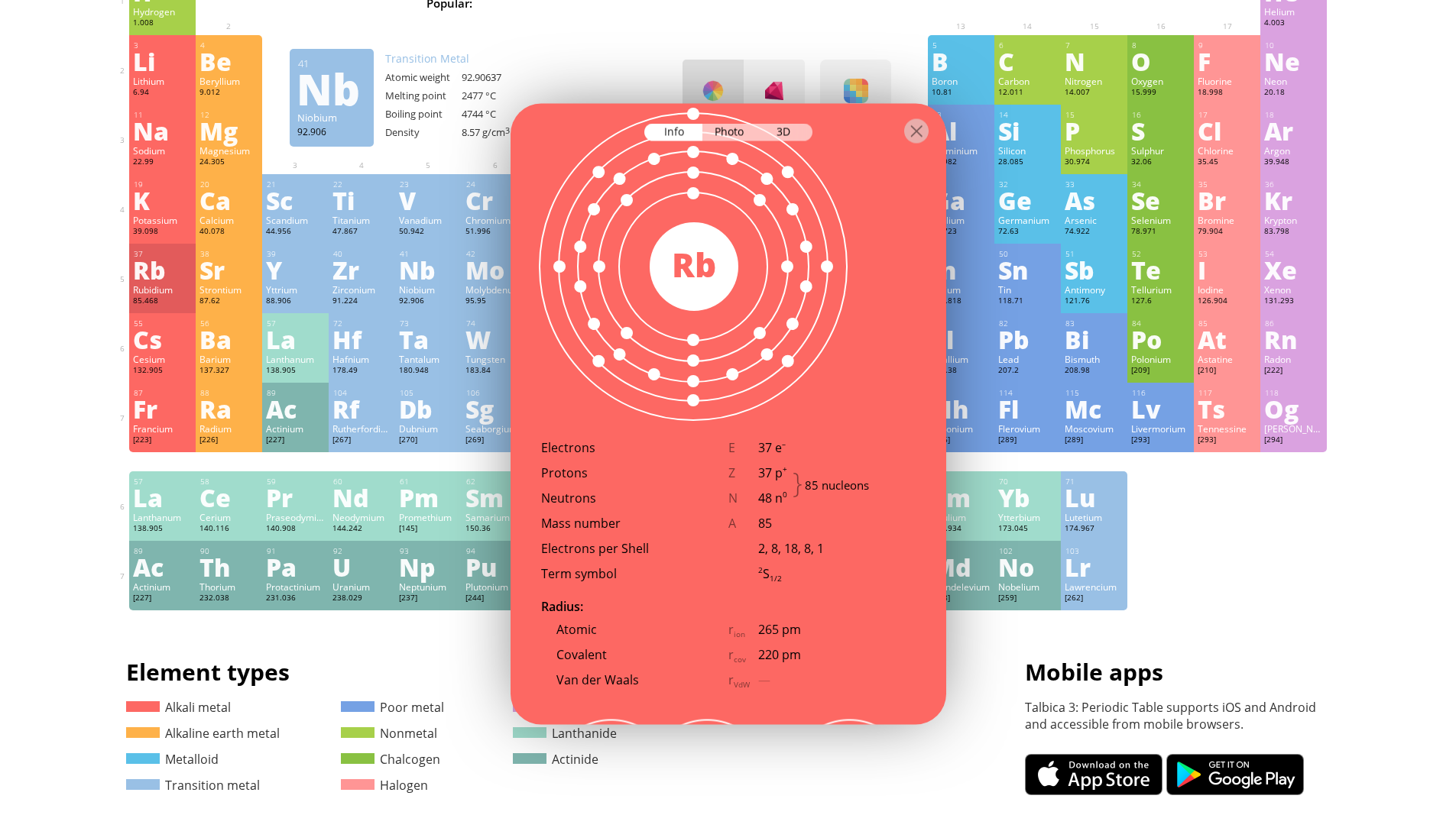
scroll to position [841, 0]
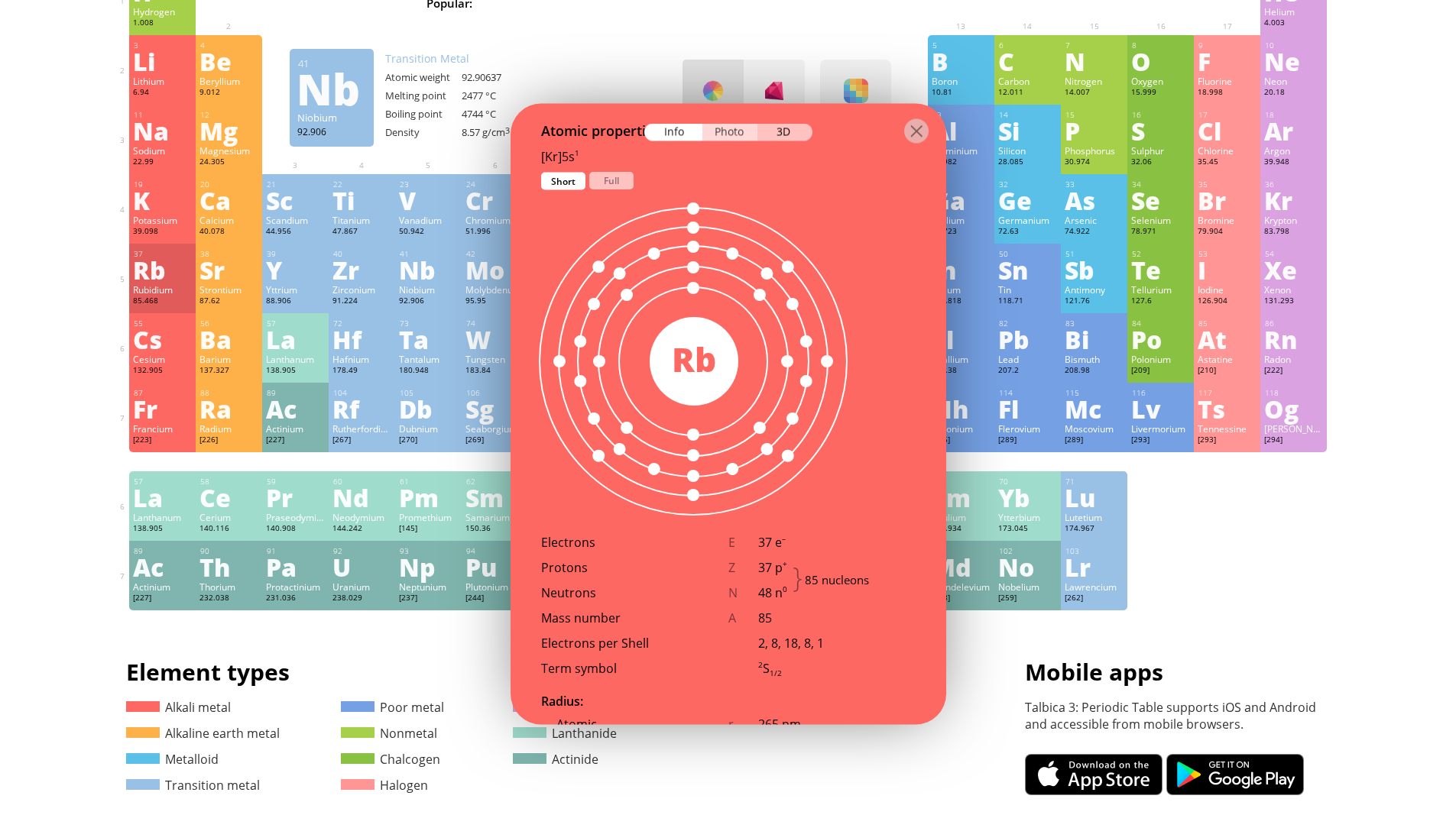
click at [712, 134] on div "Photo" at bounding box center [730, 132] width 55 height 17
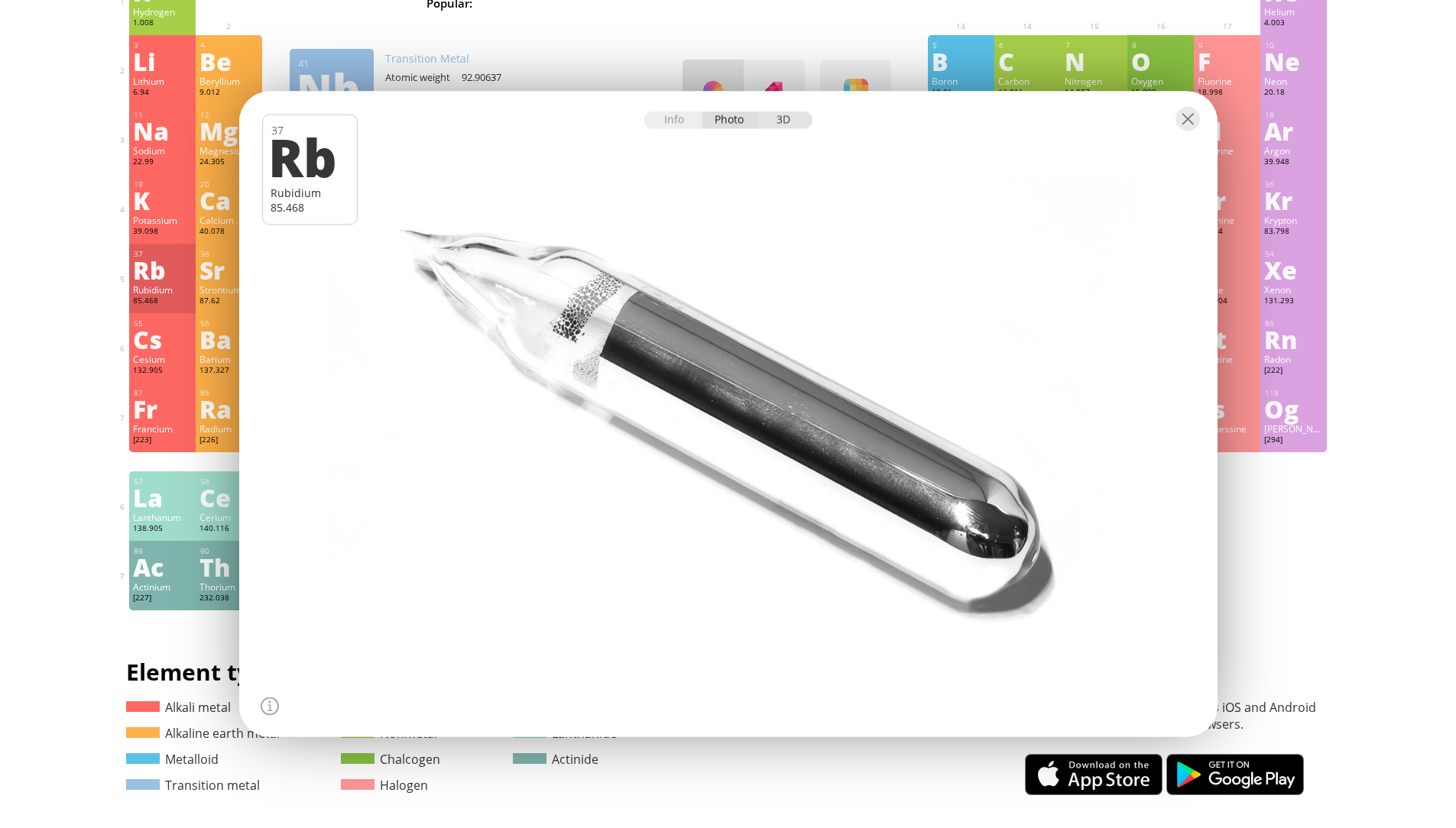
click at [792, 123] on div "3D" at bounding box center [785, 120] width 55 height 17
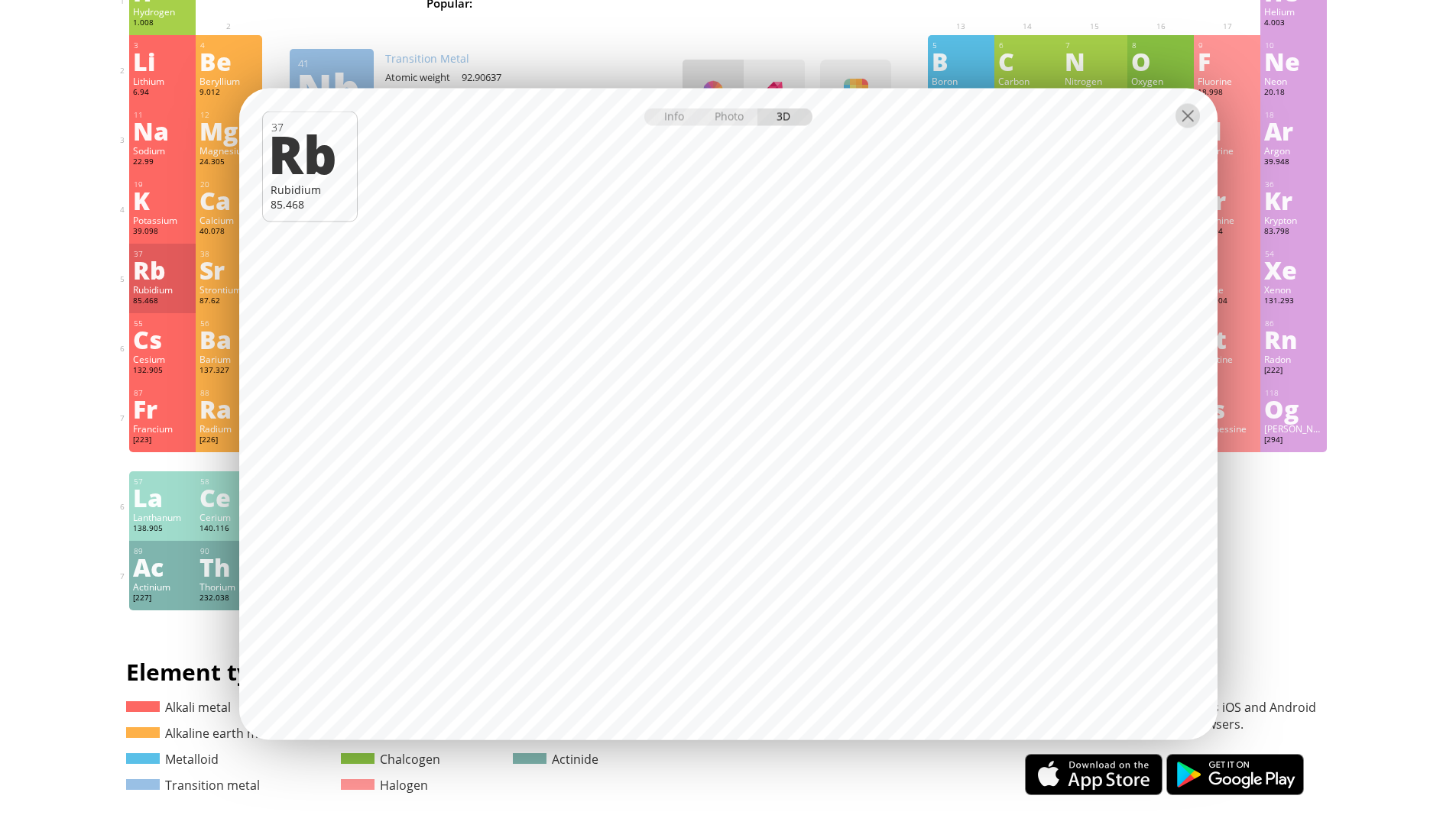
click at [1192, 117] on div at bounding box center [1187, 116] width 25 height 25
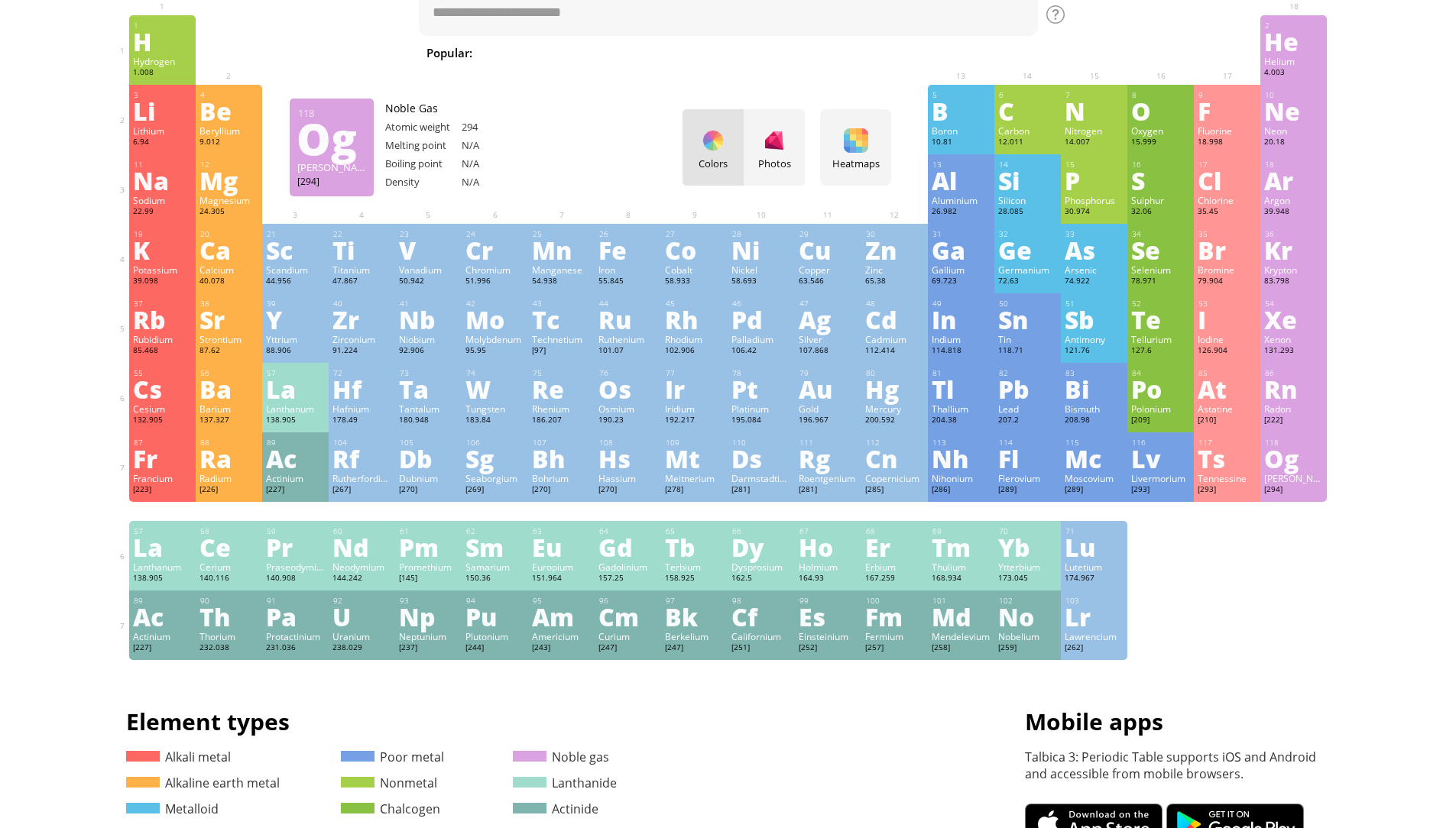
scroll to position [27, 0]
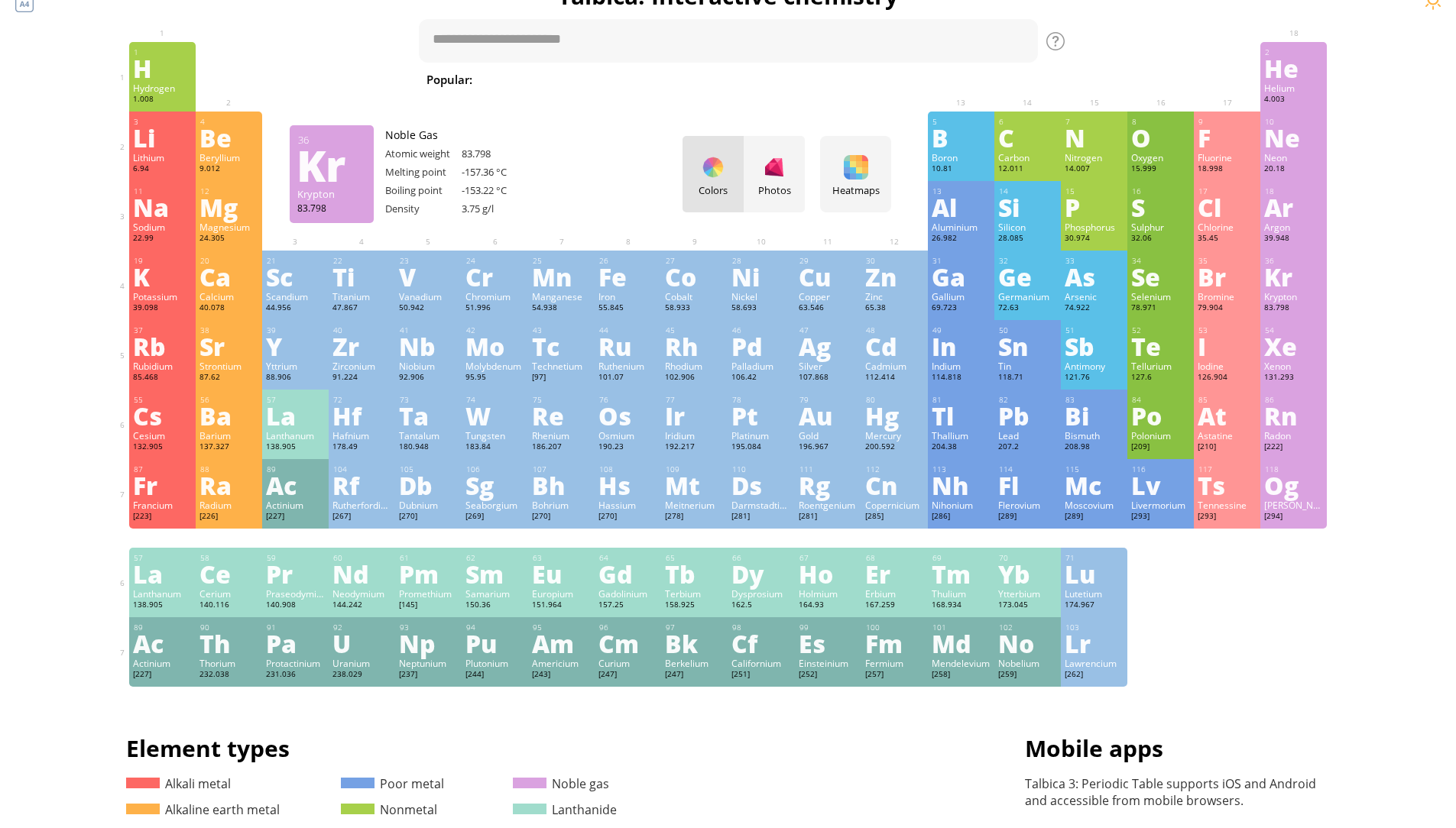
click at [1312, 288] on div "Kr" at bounding box center [1293, 277] width 59 height 25
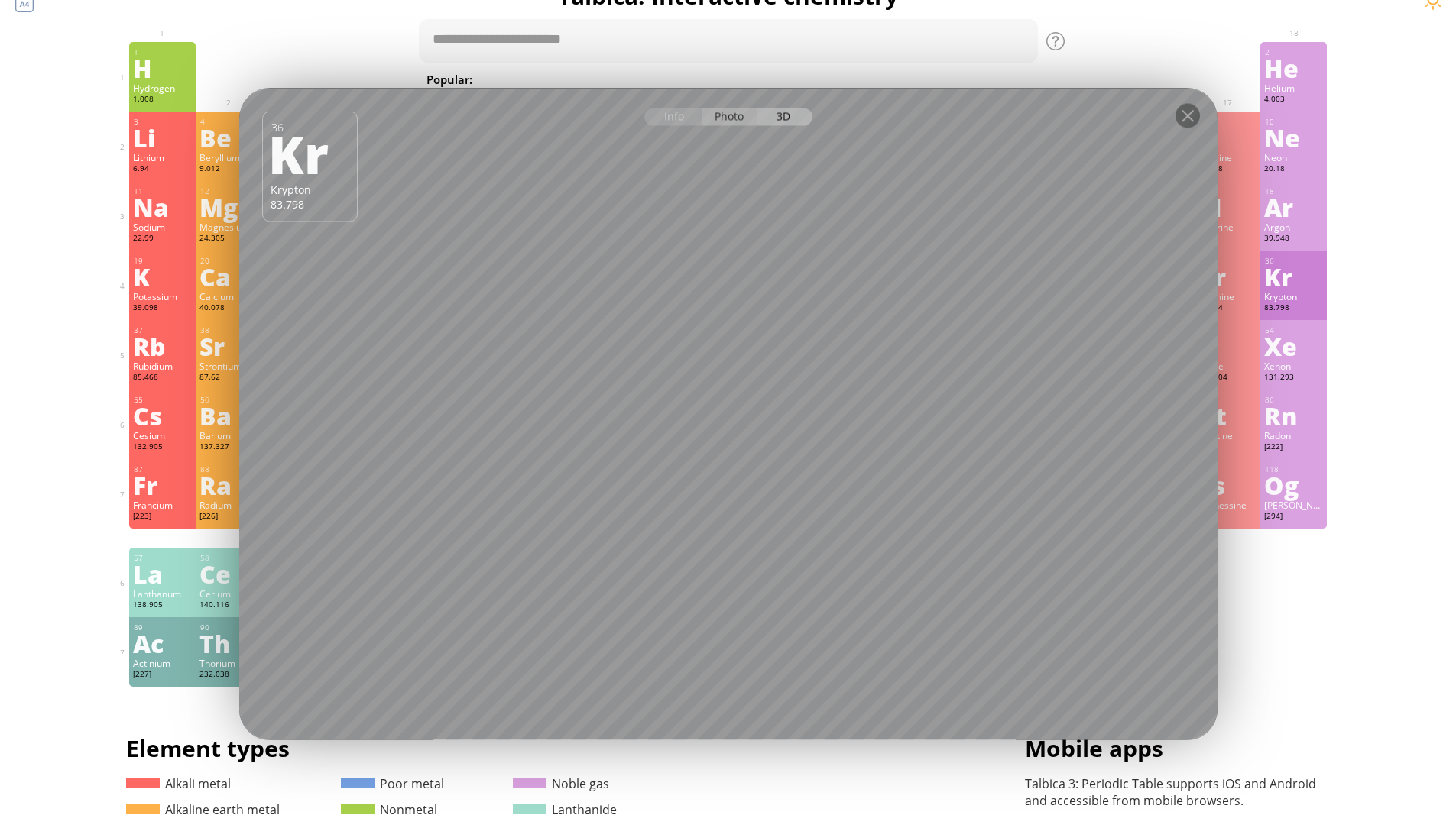
click at [731, 121] on div "Photo" at bounding box center [730, 117] width 55 height 17
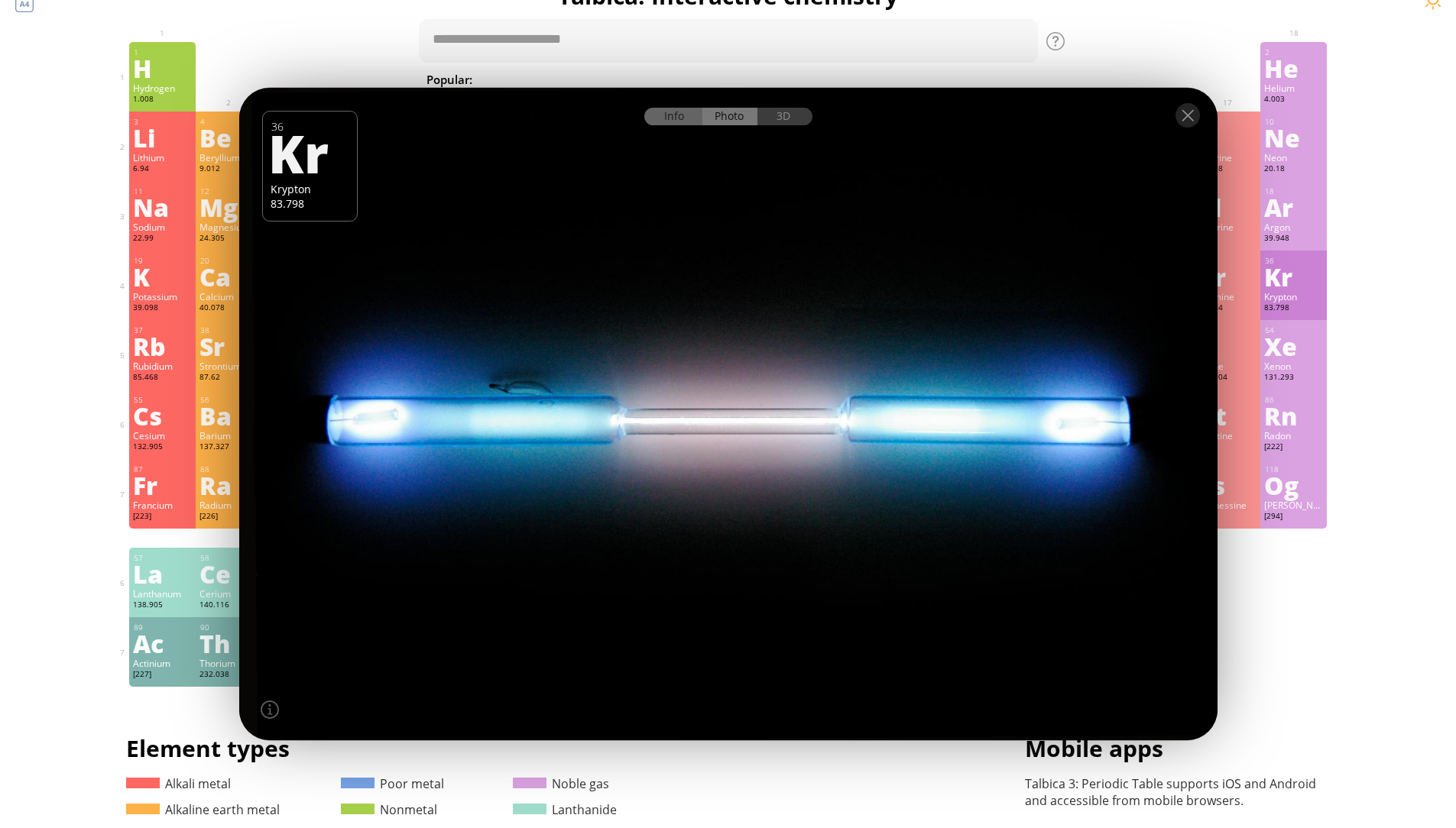
click at [678, 116] on div "Info" at bounding box center [674, 116] width 59 height 17
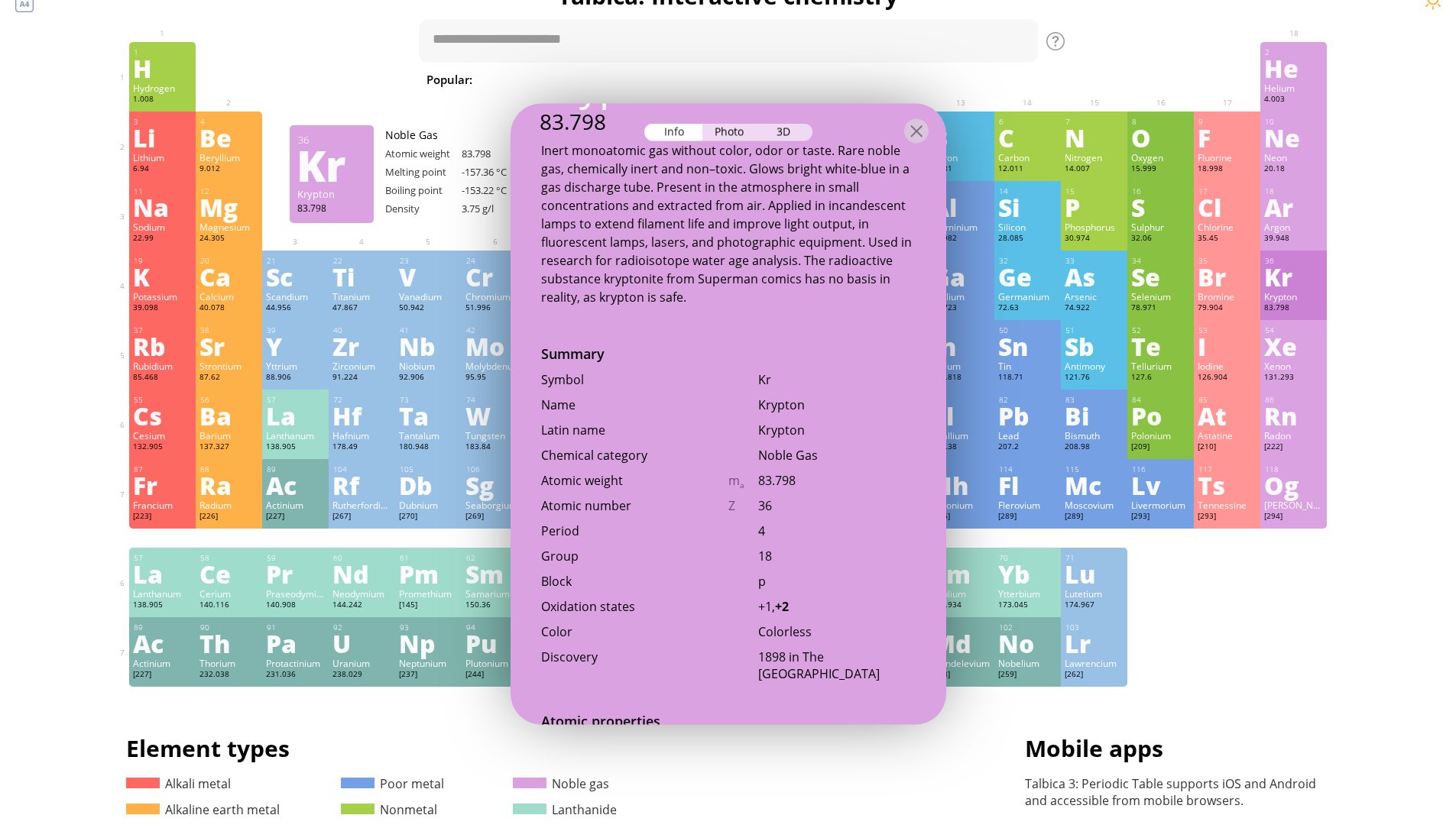
scroll to position [0, 0]
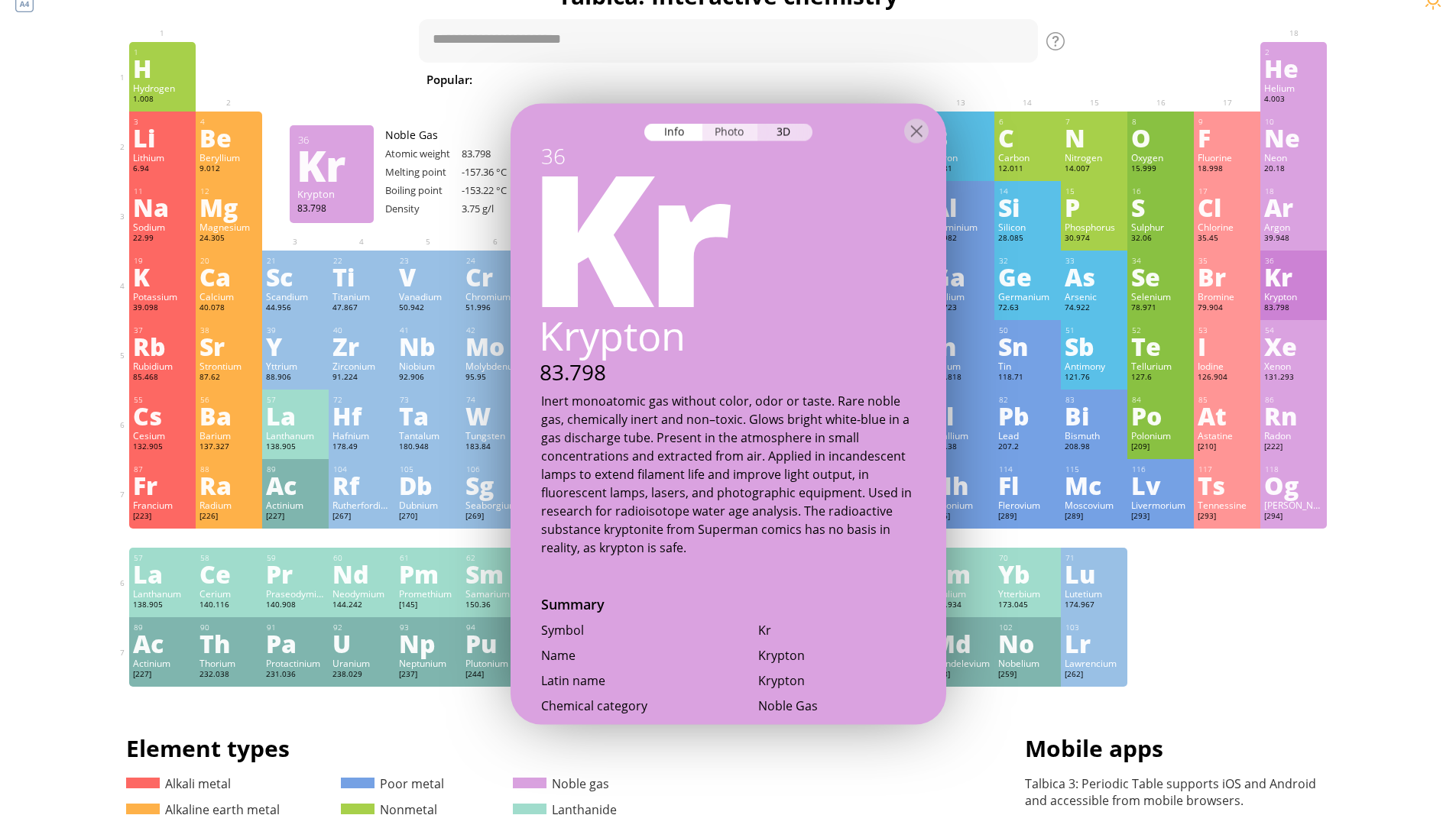
click at [729, 126] on div "Photo" at bounding box center [730, 132] width 55 height 17
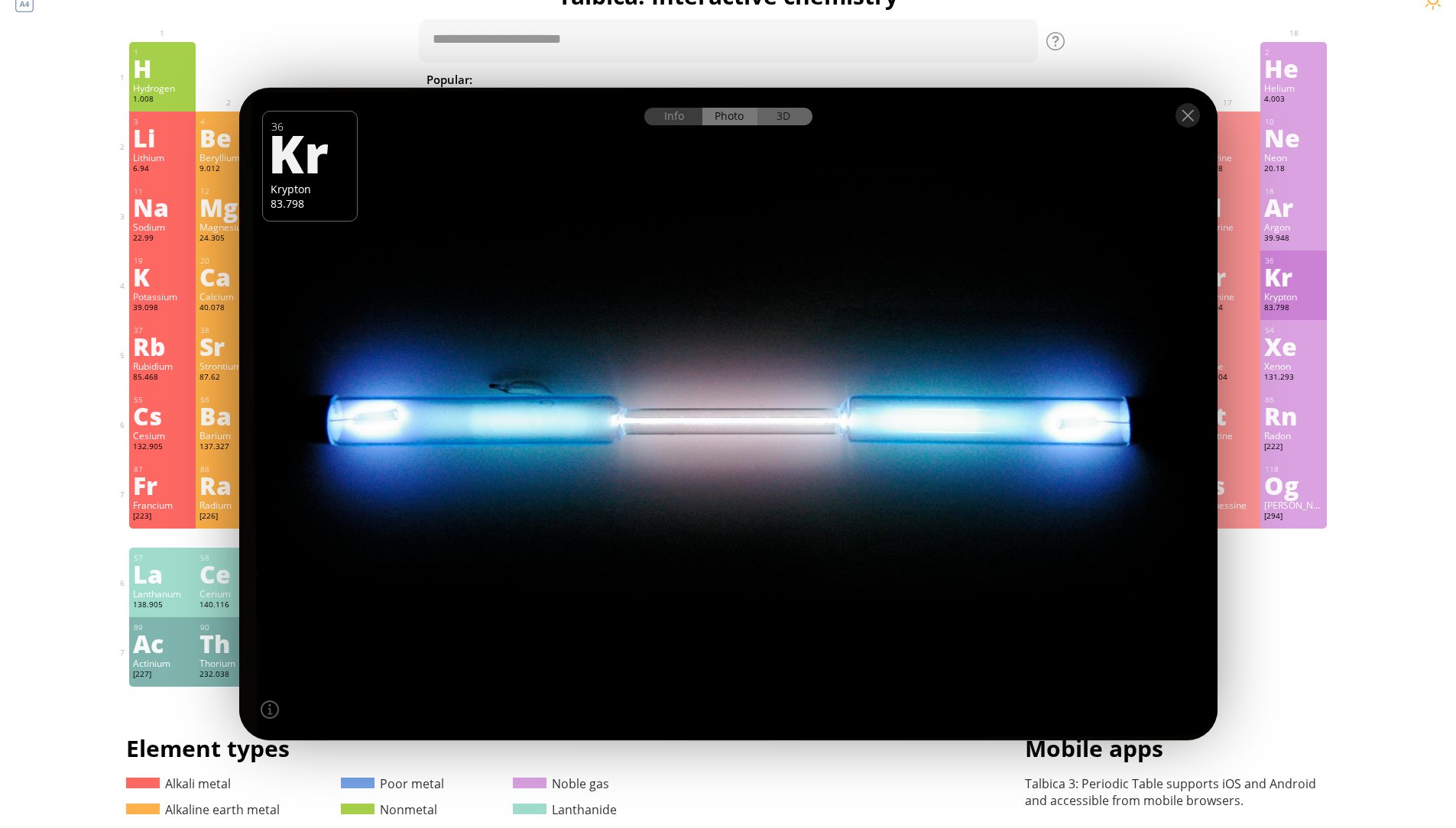
click at [789, 115] on div "3D" at bounding box center [785, 116] width 55 height 17
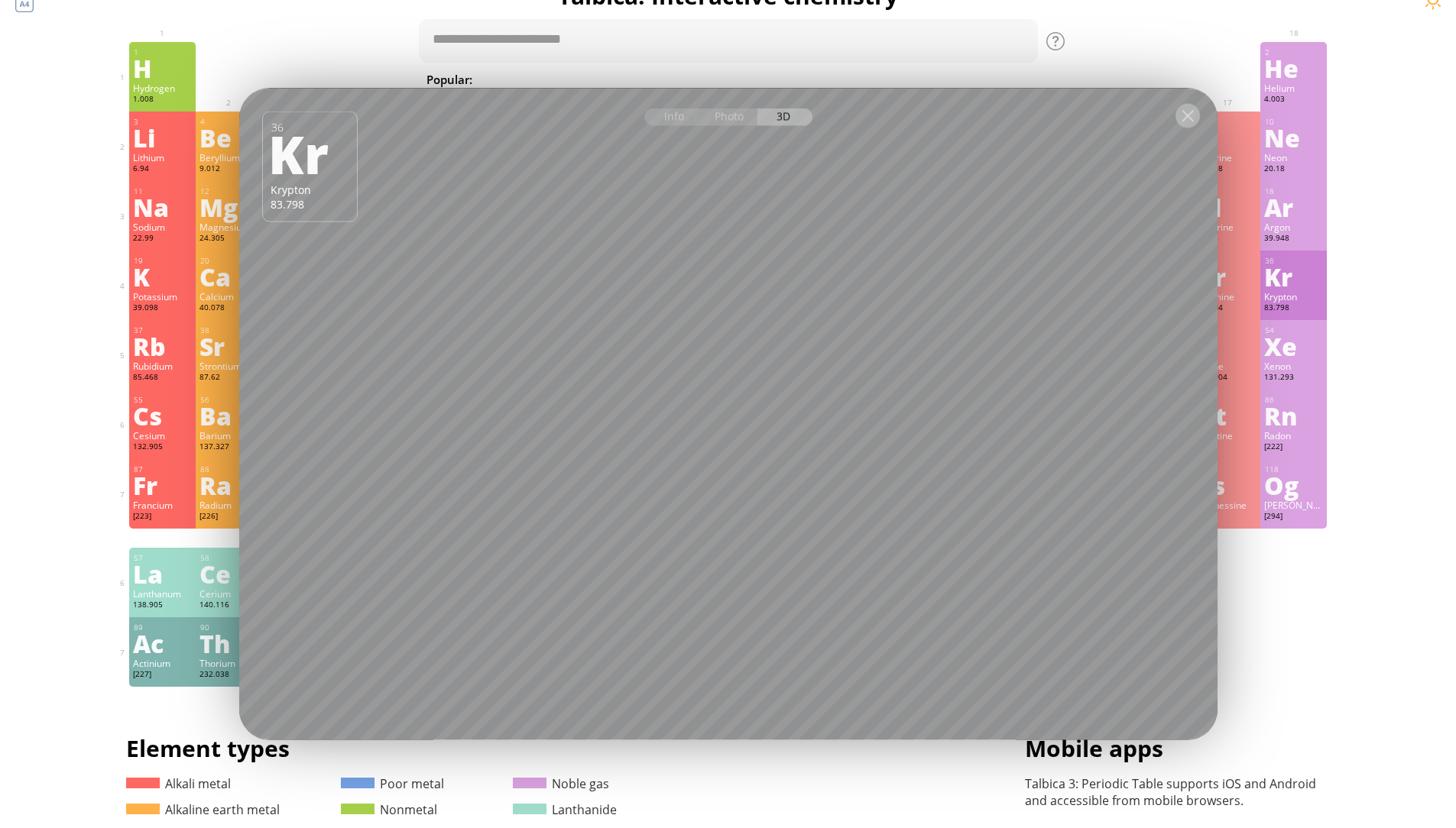
click at [1182, 123] on div at bounding box center [1187, 116] width 25 height 25
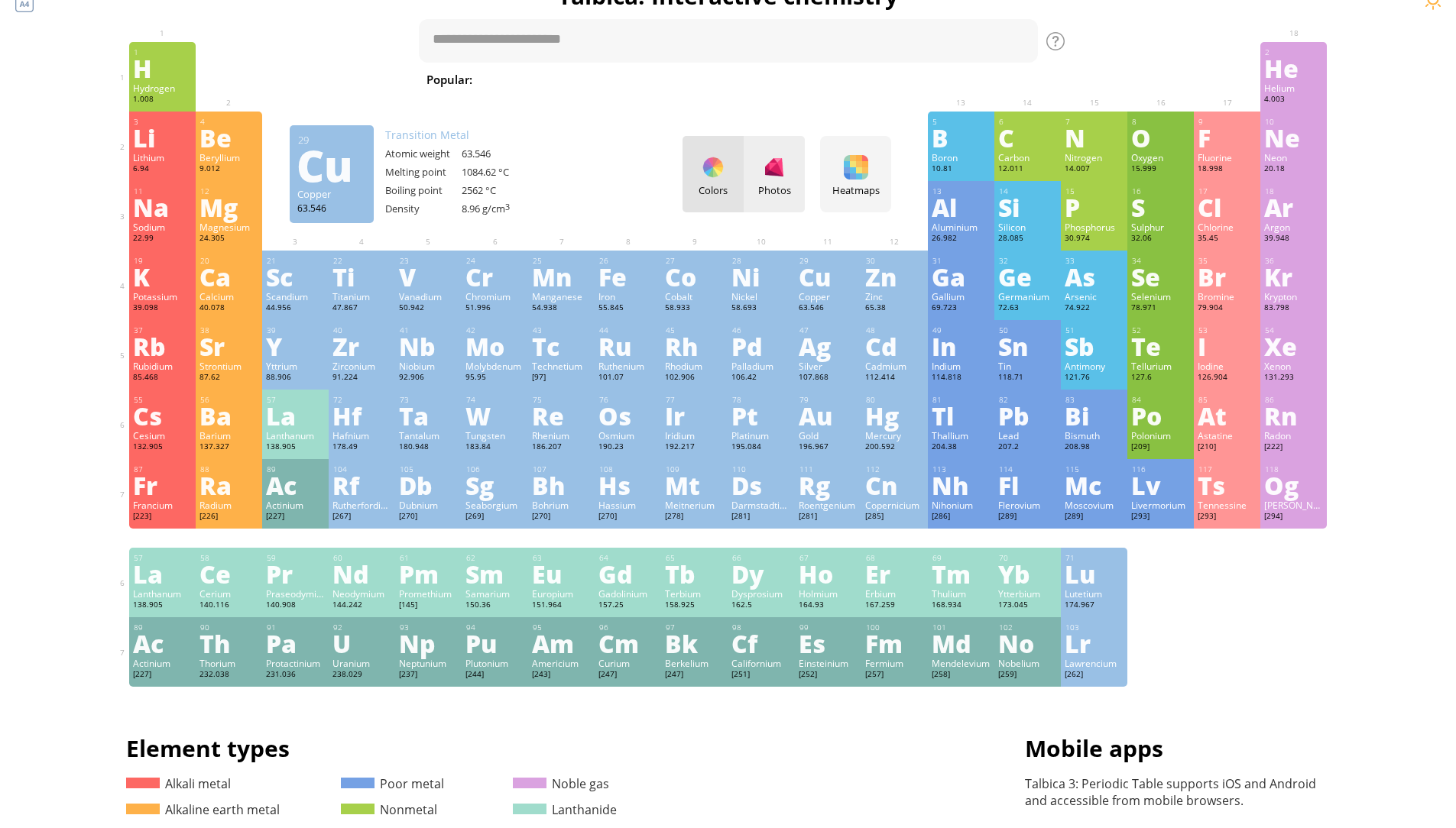
click at [781, 194] on div "Photos" at bounding box center [774, 190] width 61 height 14
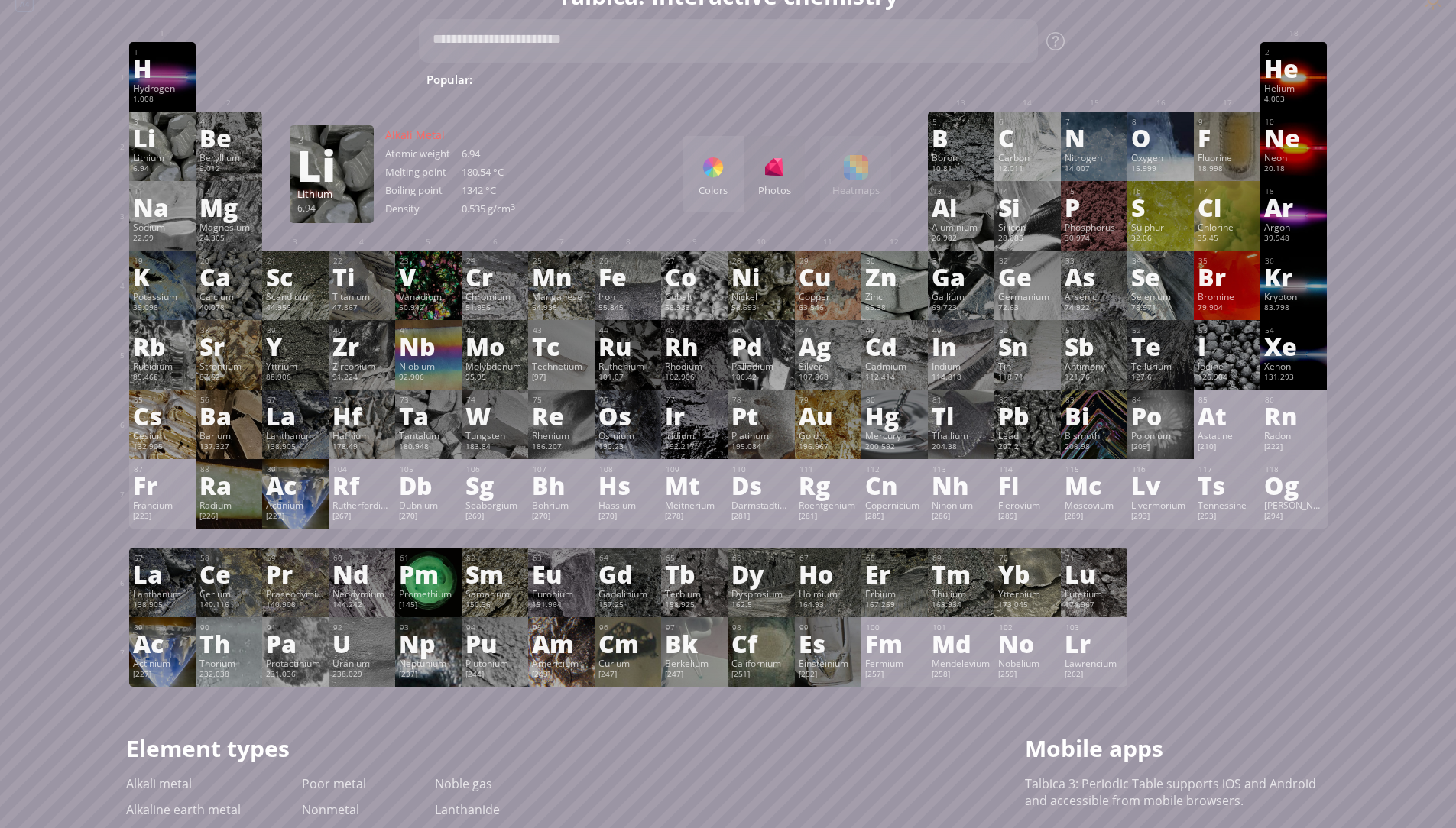
click at [188, 173] on div "6.94" at bounding box center [163, 169] width 59 height 12
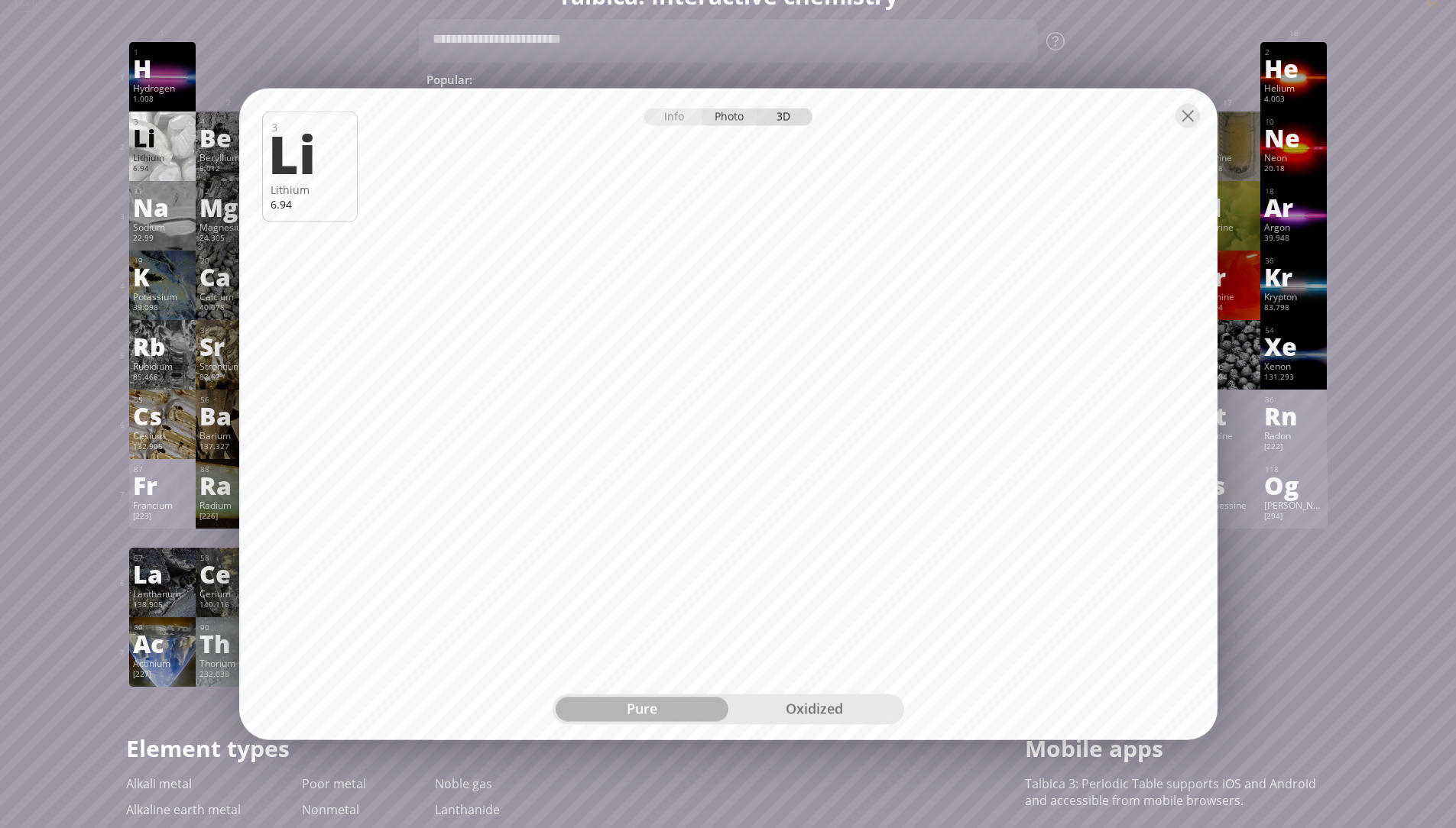
click at [726, 124] on div "Photo" at bounding box center [730, 117] width 55 height 17
click at [674, 113] on div "Info" at bounding box center [674, 117] width 59 height 17
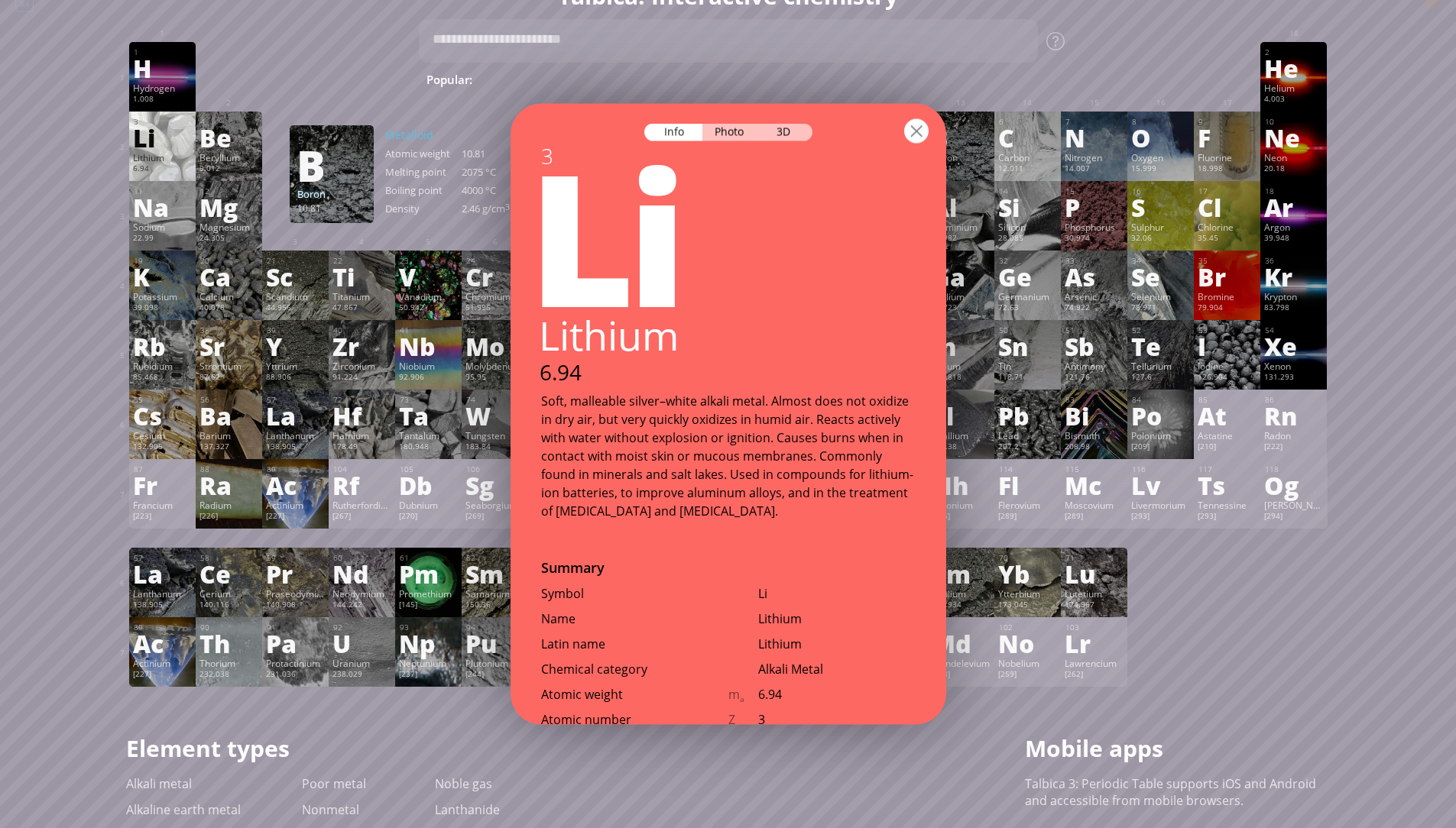
click at [919, 128] on div at bounding box center [916, 131] width 25 height 25
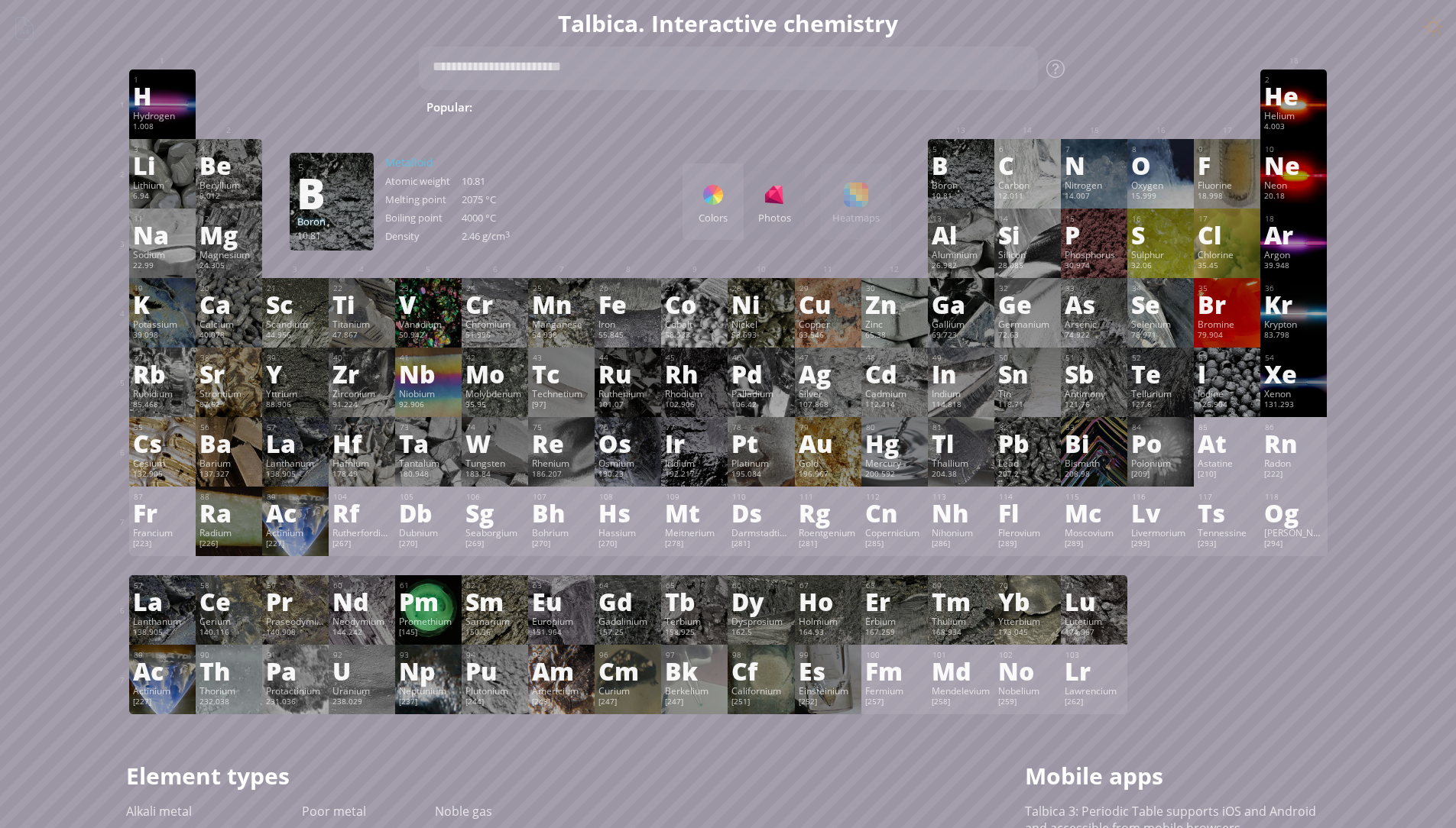
click at [860, 197] on div "Colors Photos Heatmaps Heatmaps Normal mode Melting point Boiling point Density…" at bounding box center [787, 201] width 209 height 76
click at [720, 206] on div at bounding box center [713, 195] width 25 height 25
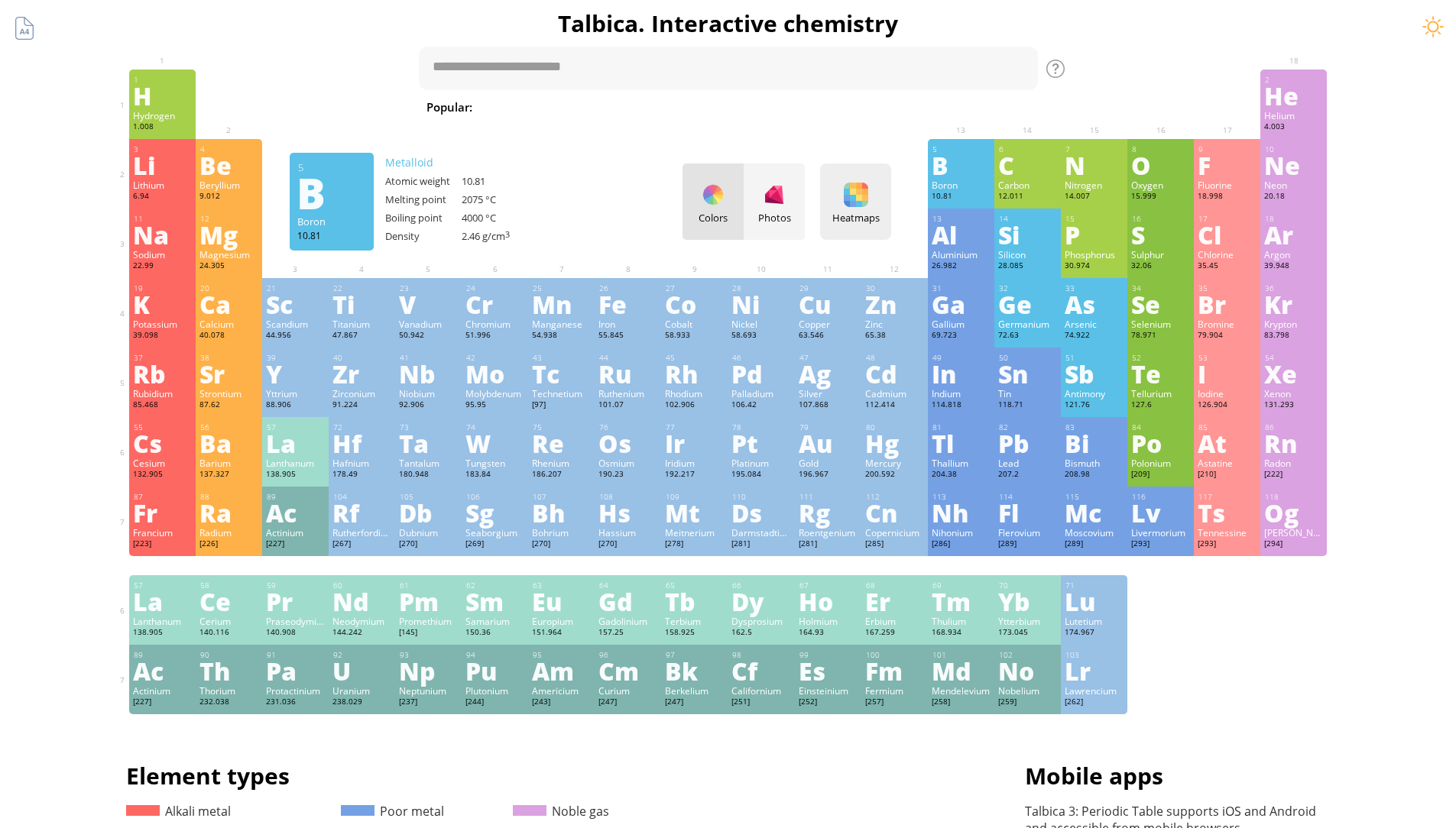
click at [886, 196] on div "Heatmaps Heatmaps Normal mode Melting point Boiling point Density Atomic weight…" at bounding box center [855, 201] width 71 height 76
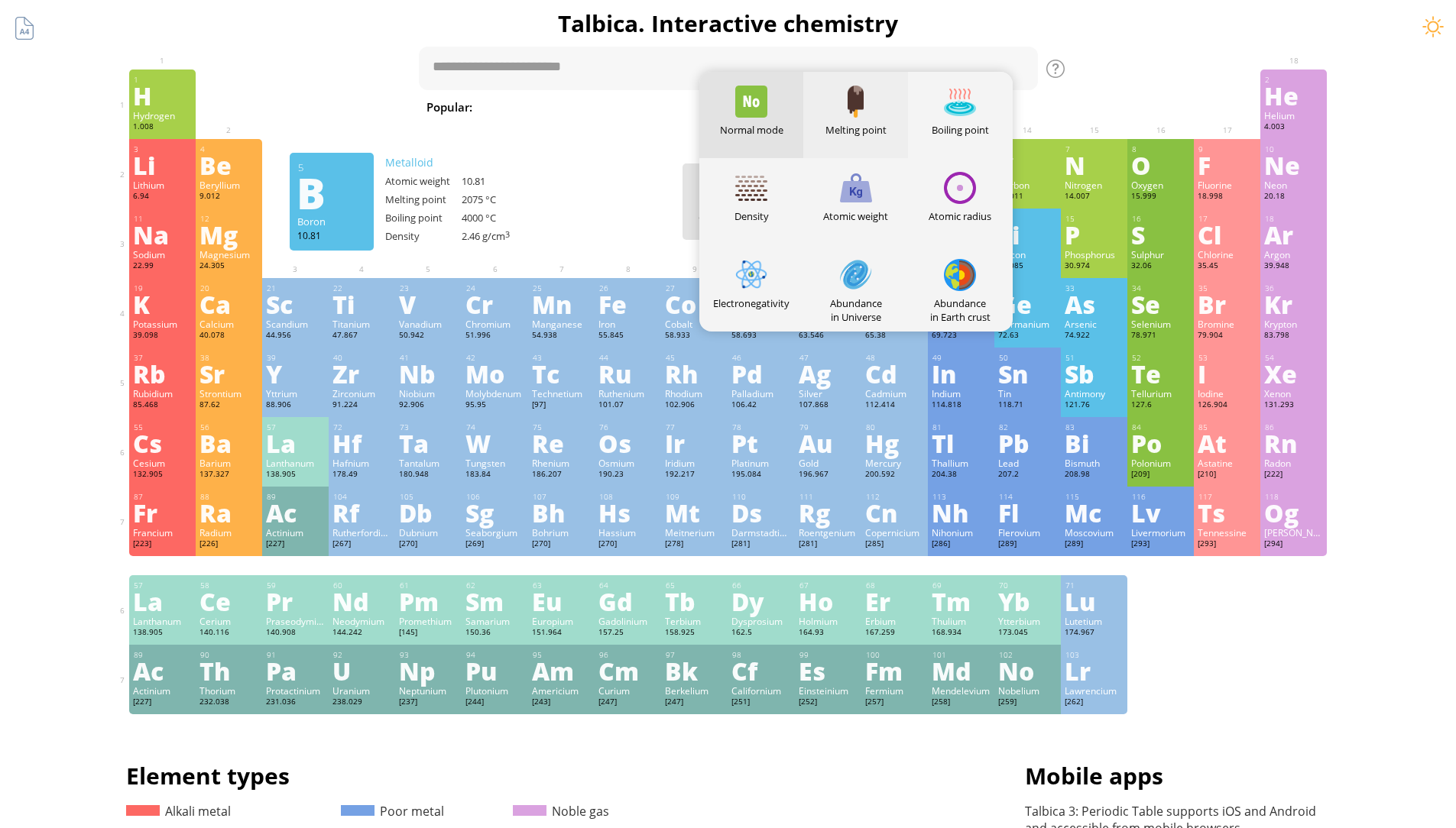
click at [886, 104] on div "Melting point" at bounding box center [855, 114] width 104 height 86
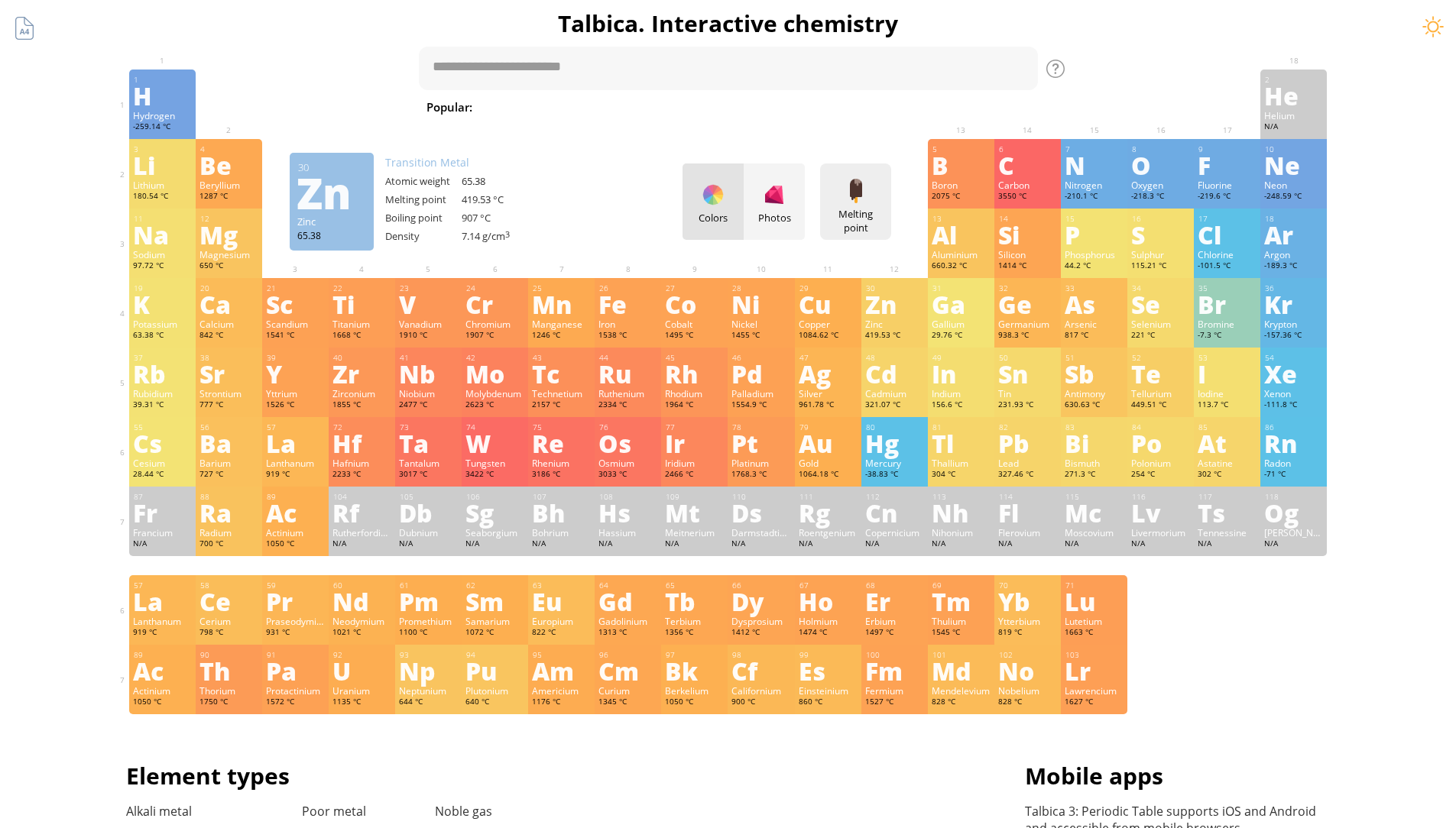
click at [887, 199] on div "Melting point Heatmaps Normal mode Melting point Boiling point Density Atomic w…" at bounding box center [855, 201] width 71 height 76
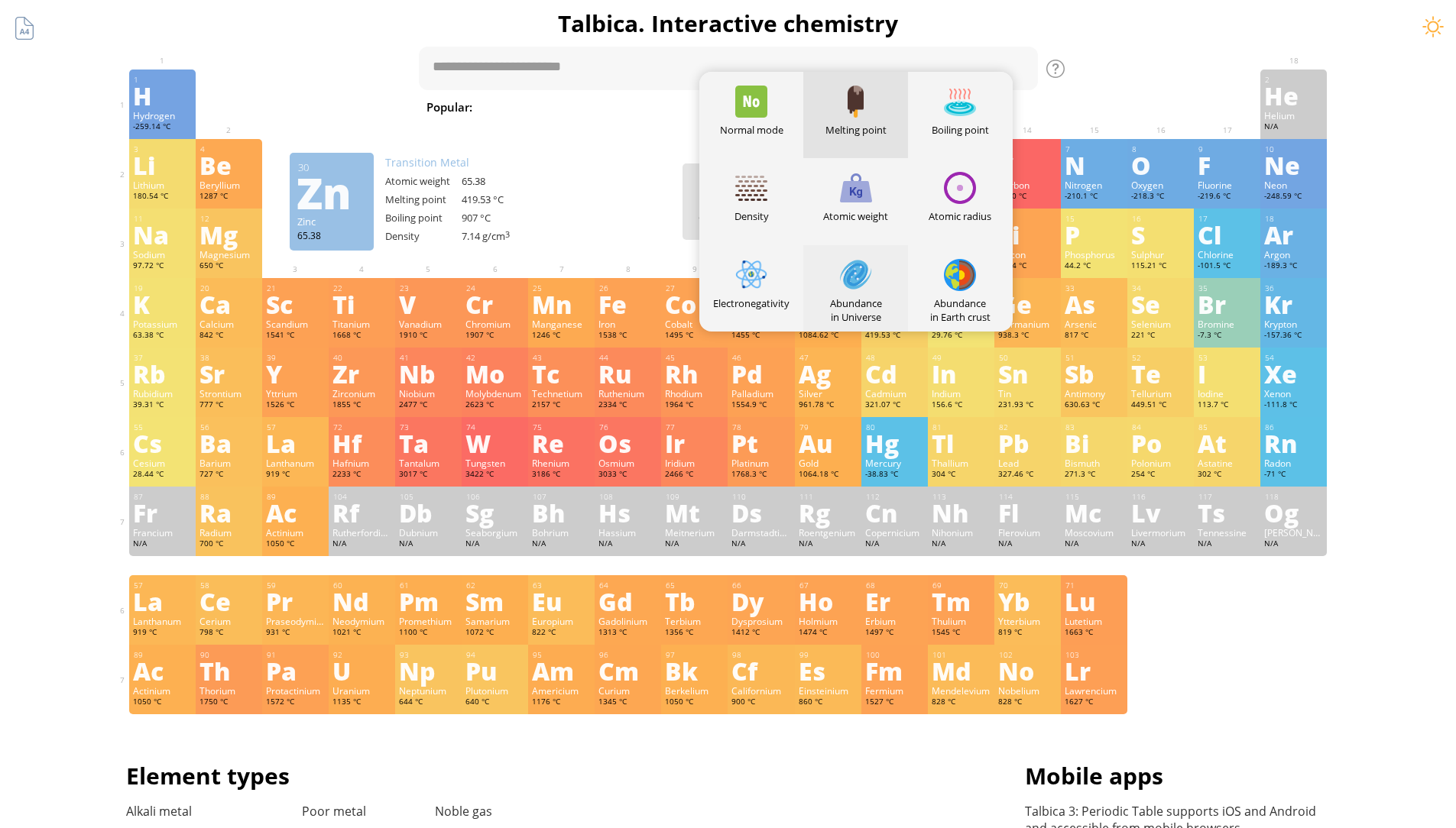
click at [892, 284] on div "Abundance in Universe" at bounding box center [855, 288] width 104 height 86
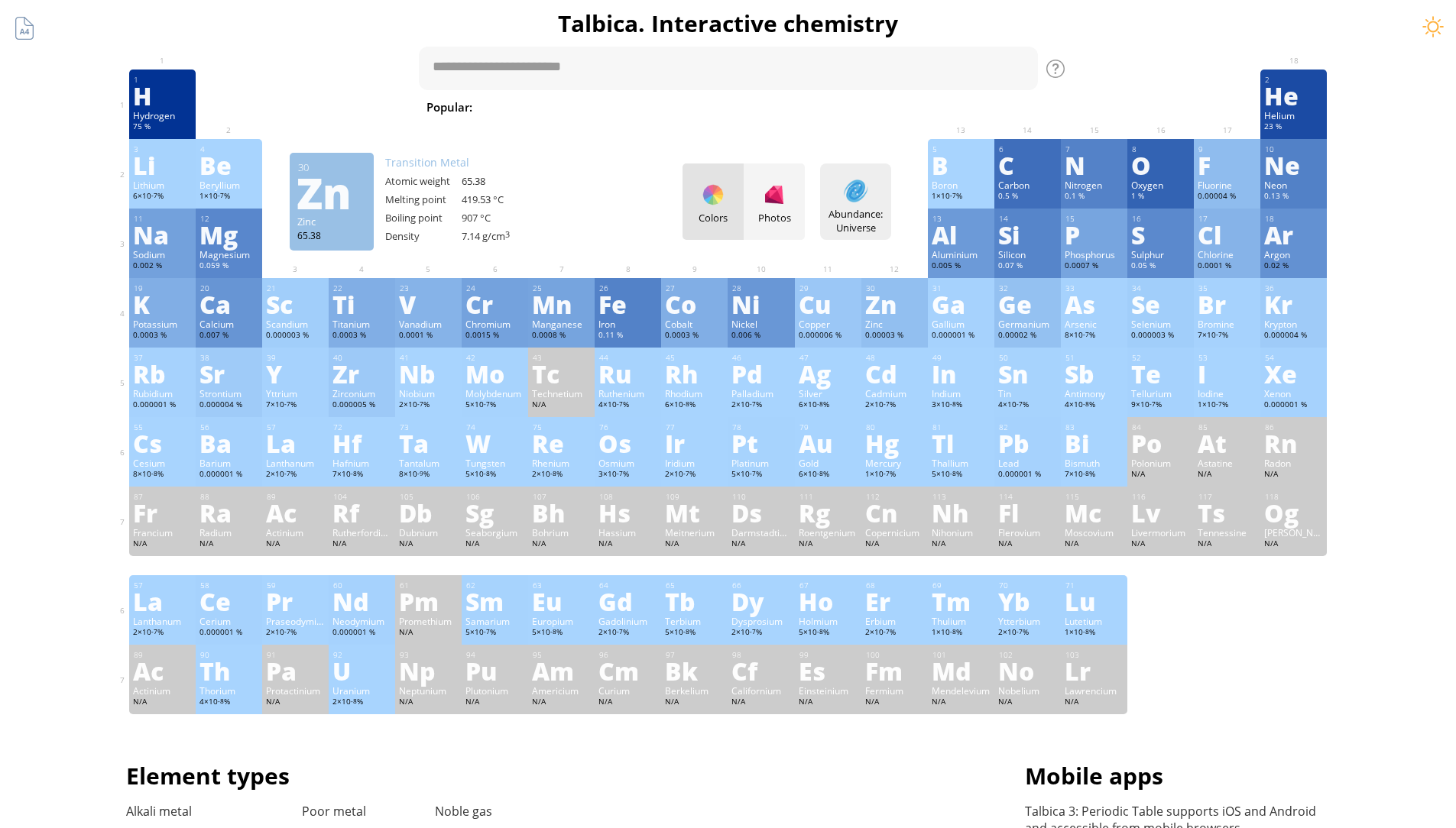
click at [878, 209] on div "Abundance: Universe" at bounding box center [855, 220] width 63 height 27
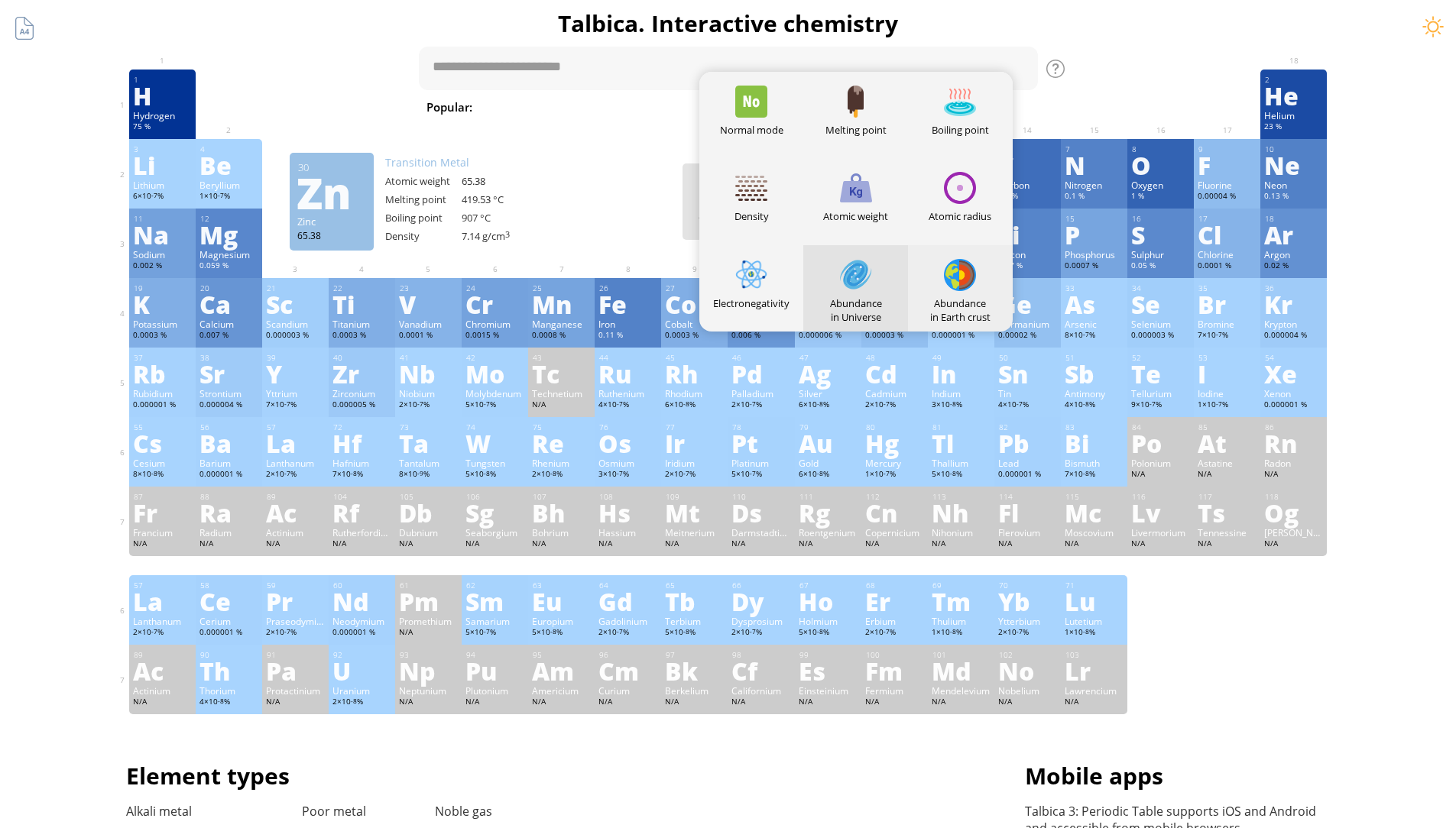
click at [956, 278] on div at bounding box center [960, 274] width 32 height 32
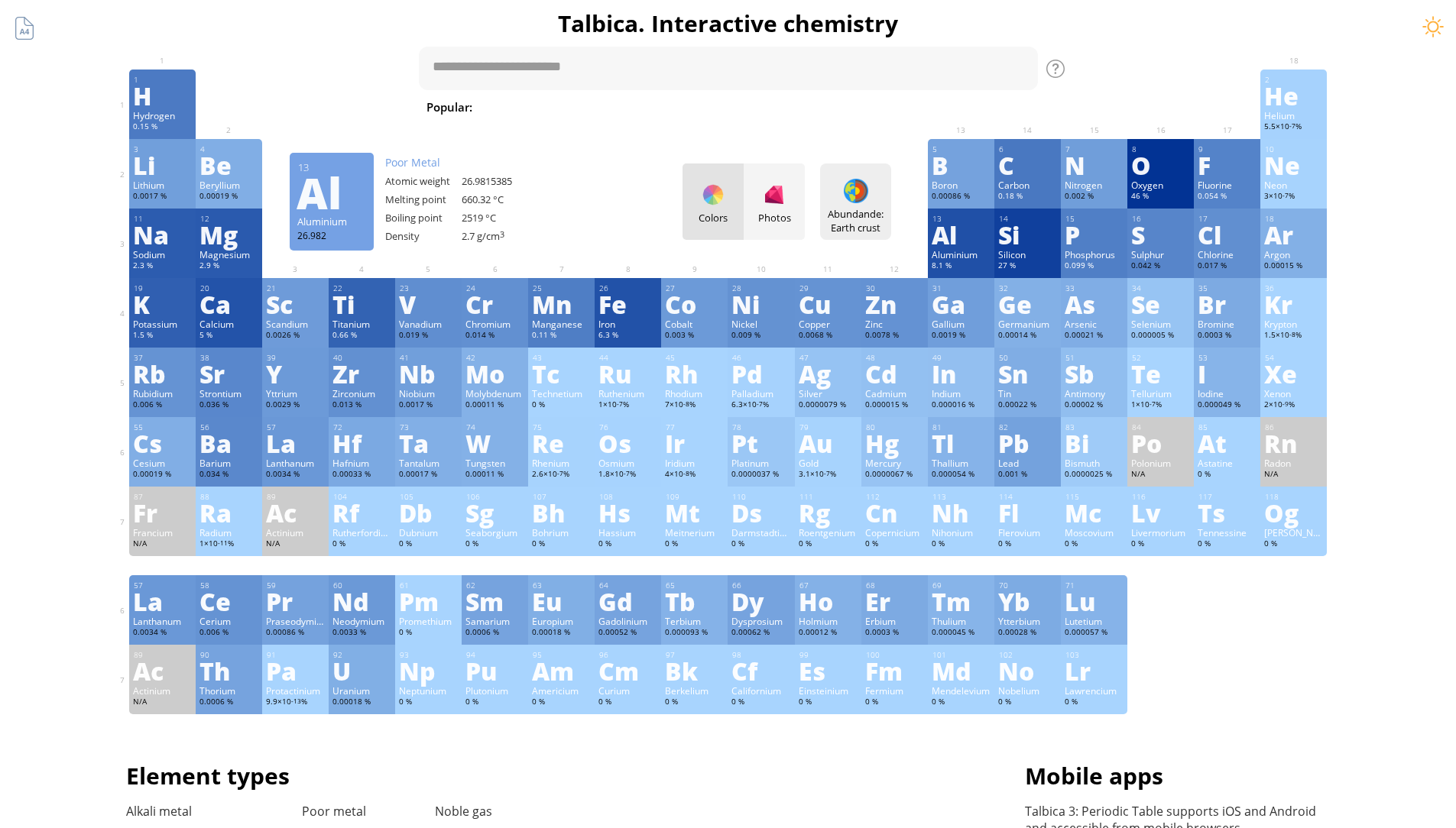
click at [863, 220] on div "Abundande: Earth crust" at bounding box center [855, 220] width 63 height 27
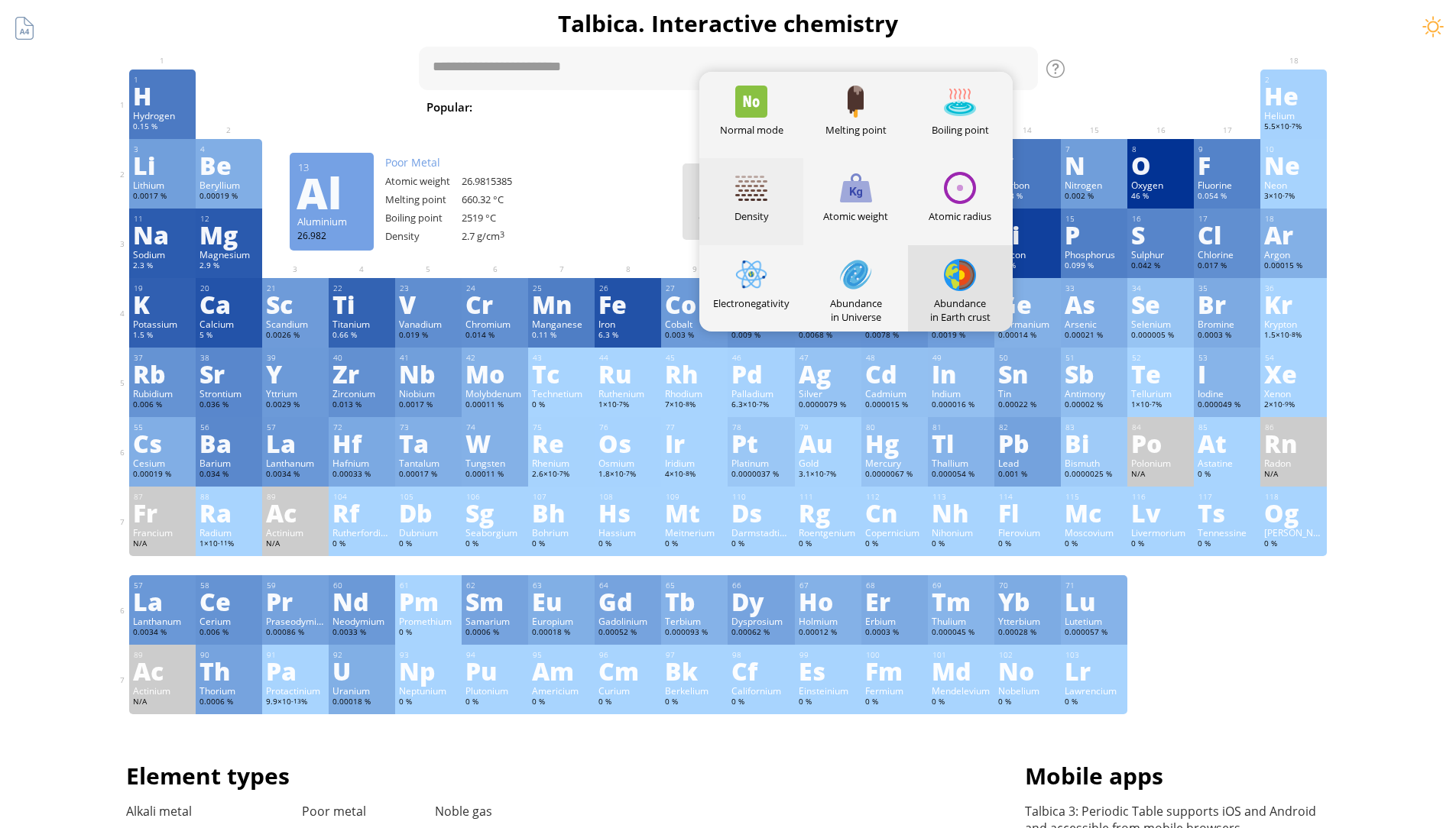
click at [752, 202] on div at bounding box center [751, 187] width 32 height 32
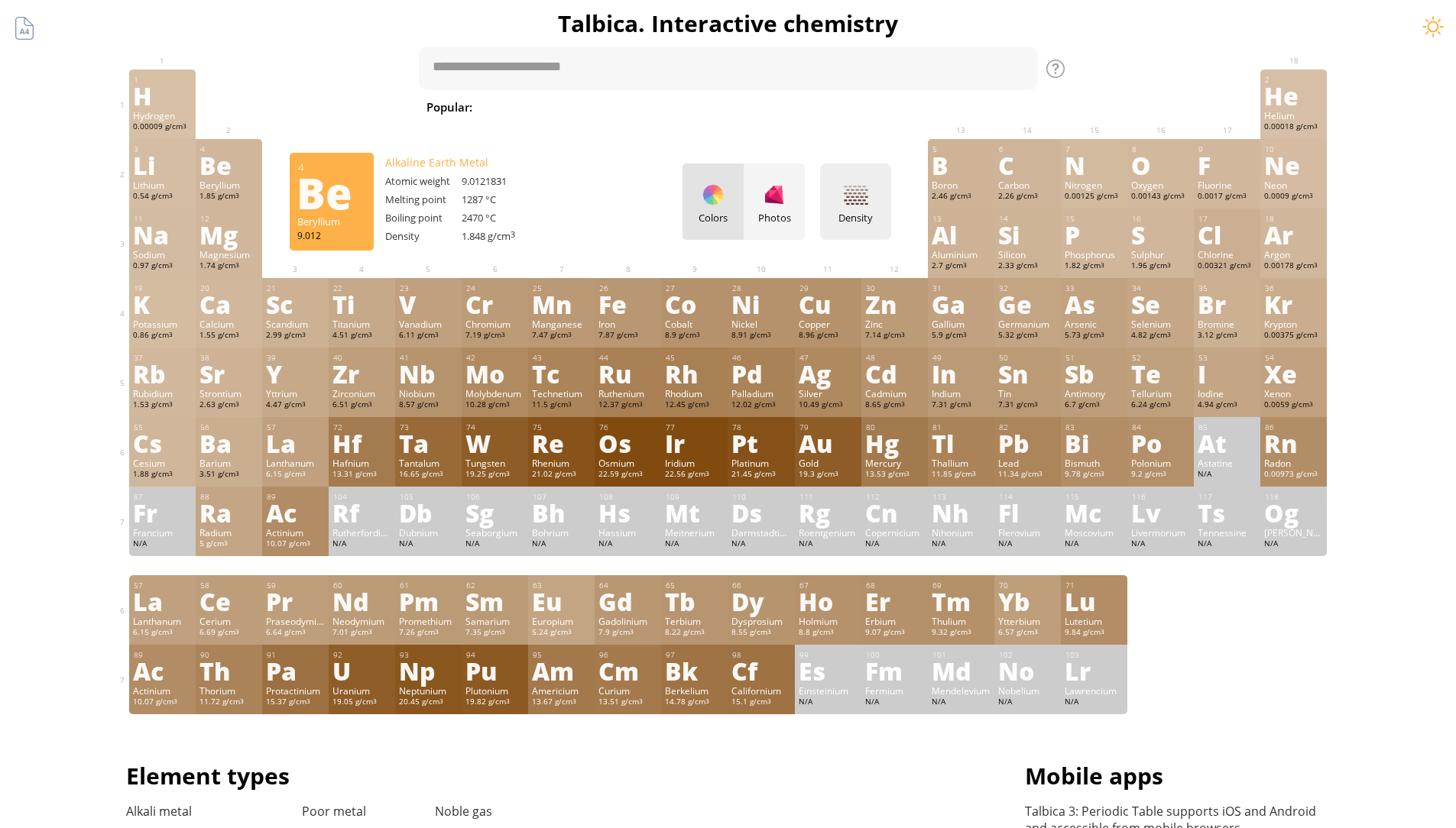
click at [854, 203] on div at bounding box center [856, 195] width 25 height 25
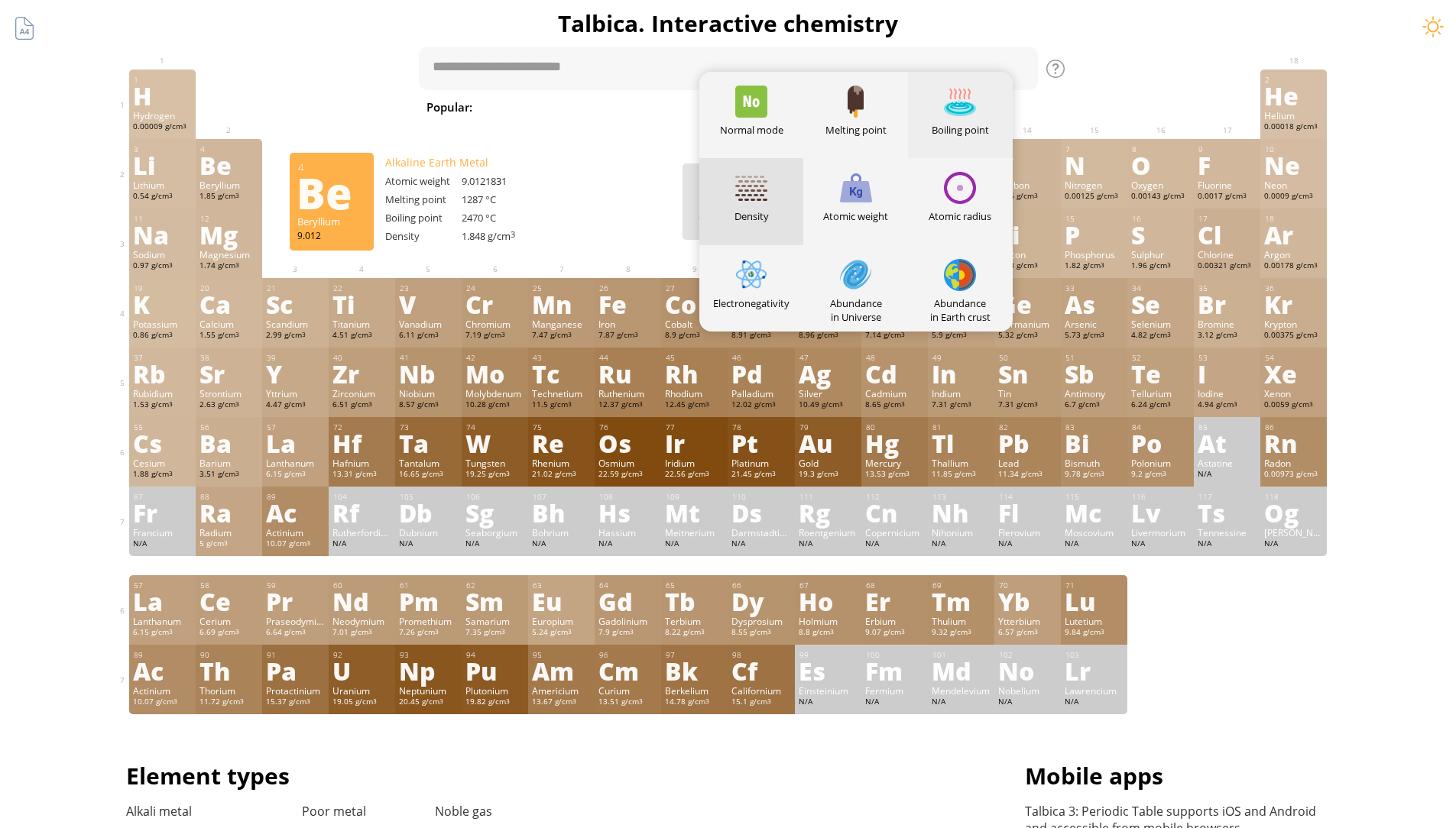
click at [964, 107] on div at bounding box center [960, 101] width 32 height 32
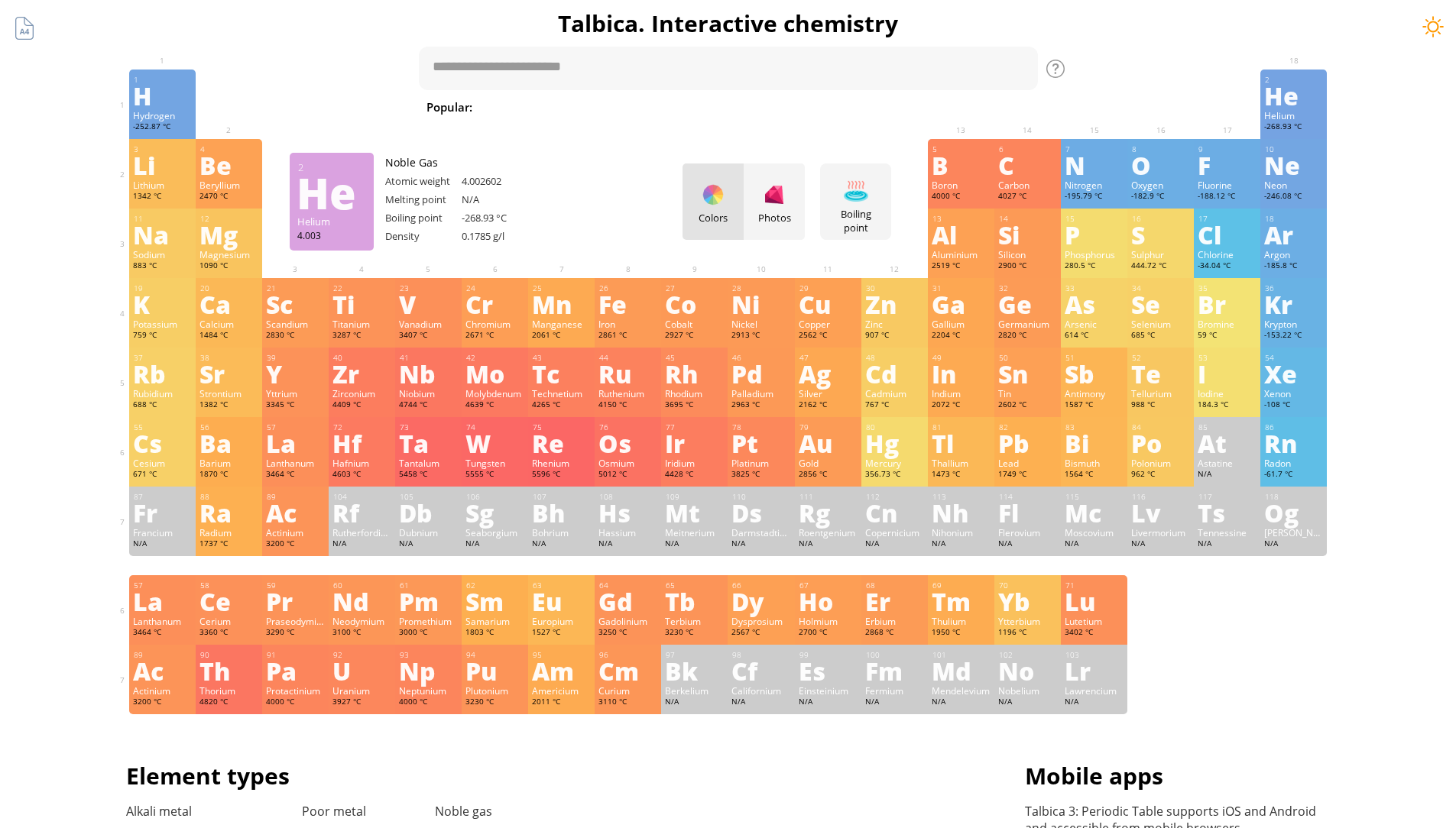
click at [1427, 35] on div at bounding box center [1433, 27] width 23 height 23
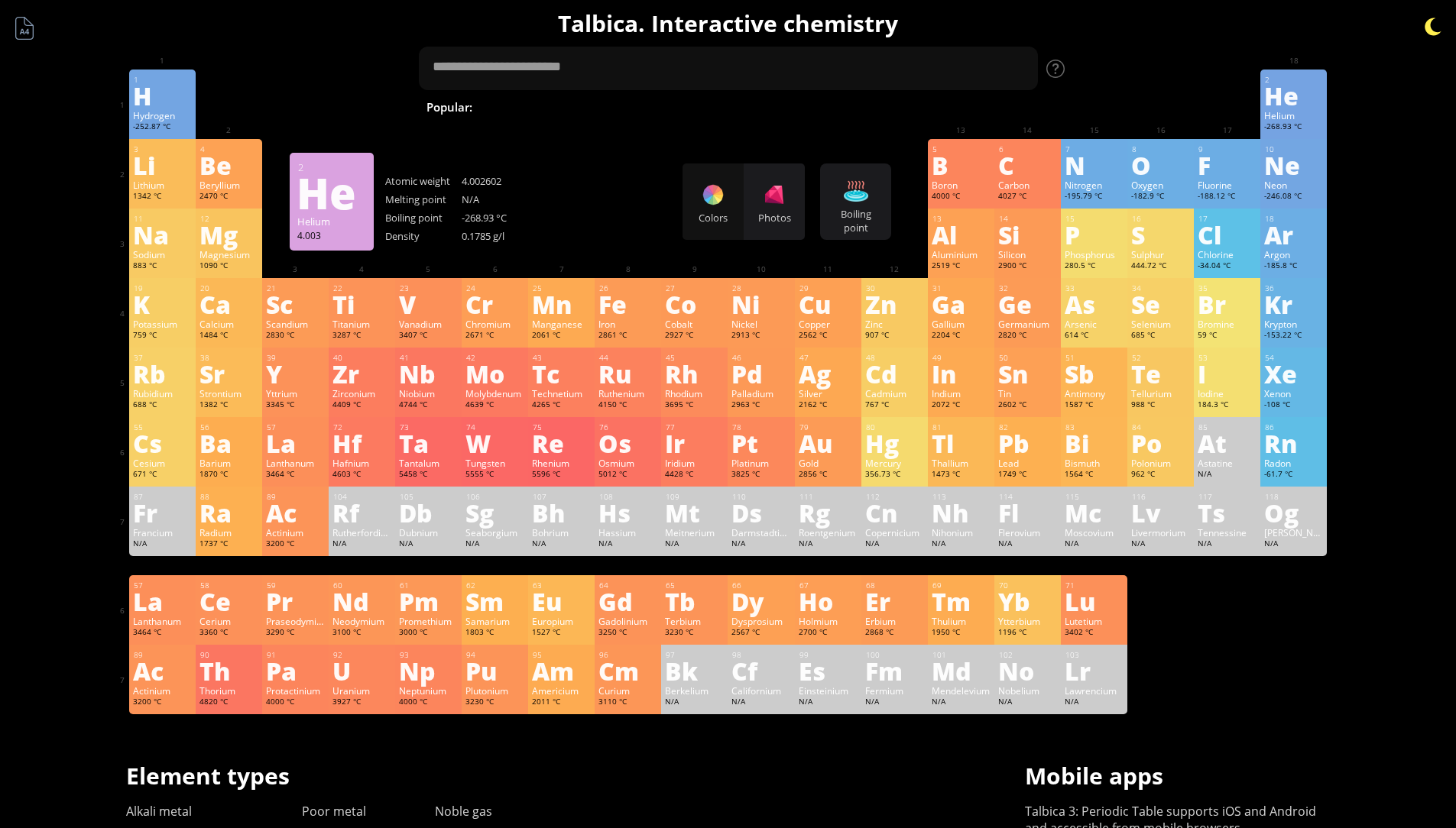
click at [1433, 25] on div at bounding box center [1433, 27] width 23 height 23
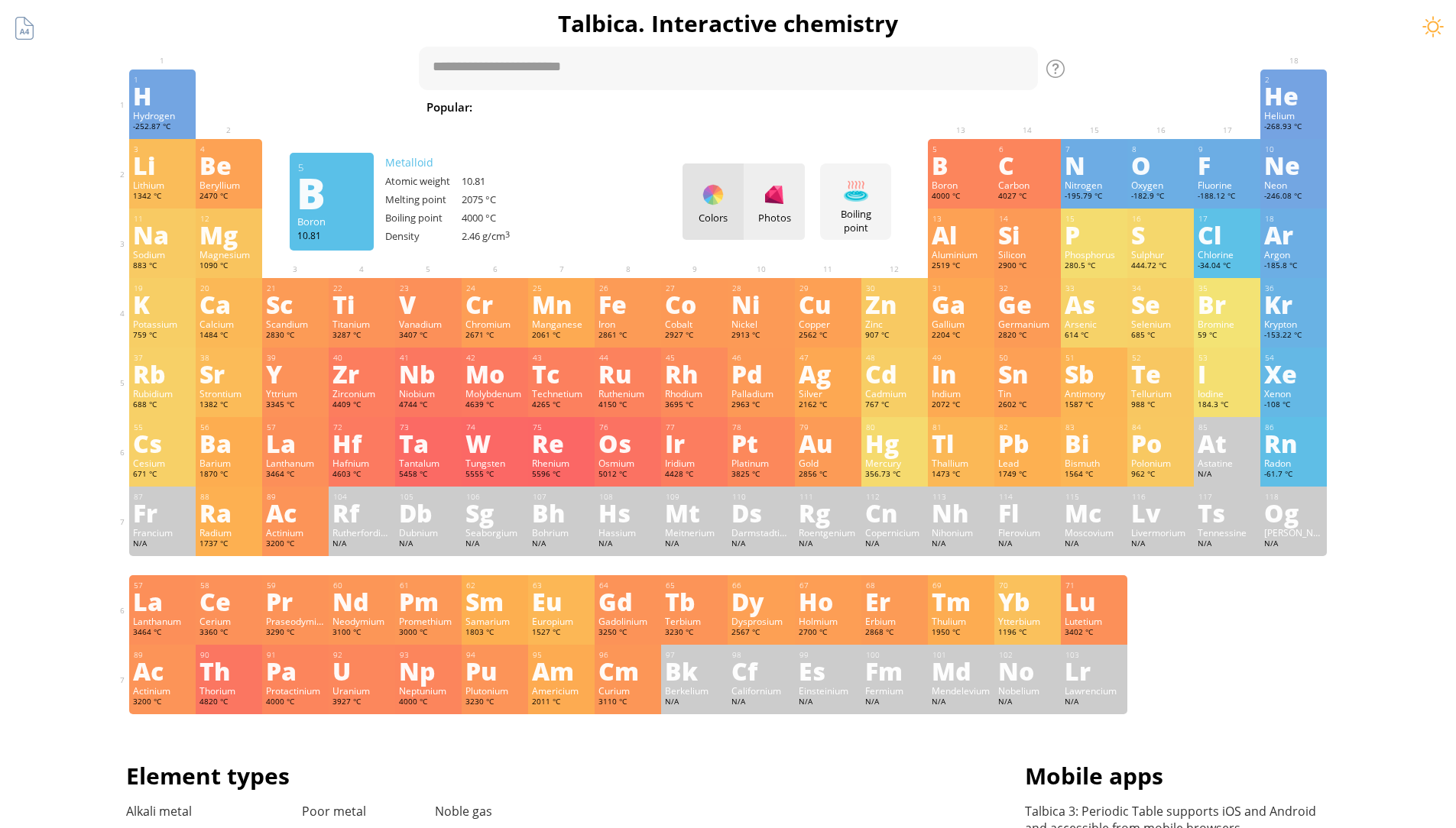
click at [795, 204] on div "Photos" at bounding box center [774, 201] width 61 height 76
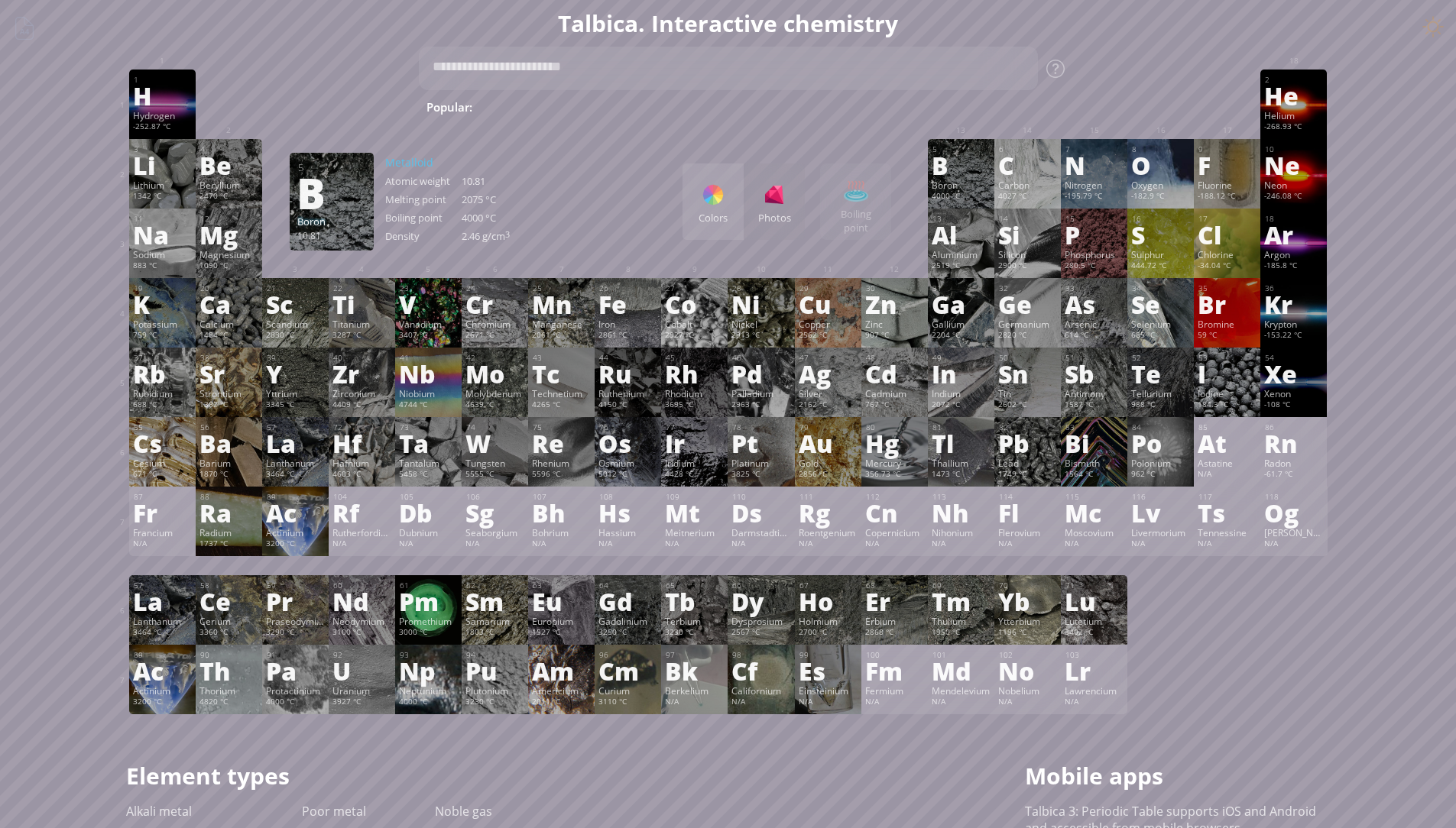
click at [716, 209] on div "Colors" at bounding box center [713, 201] width 61 height 76
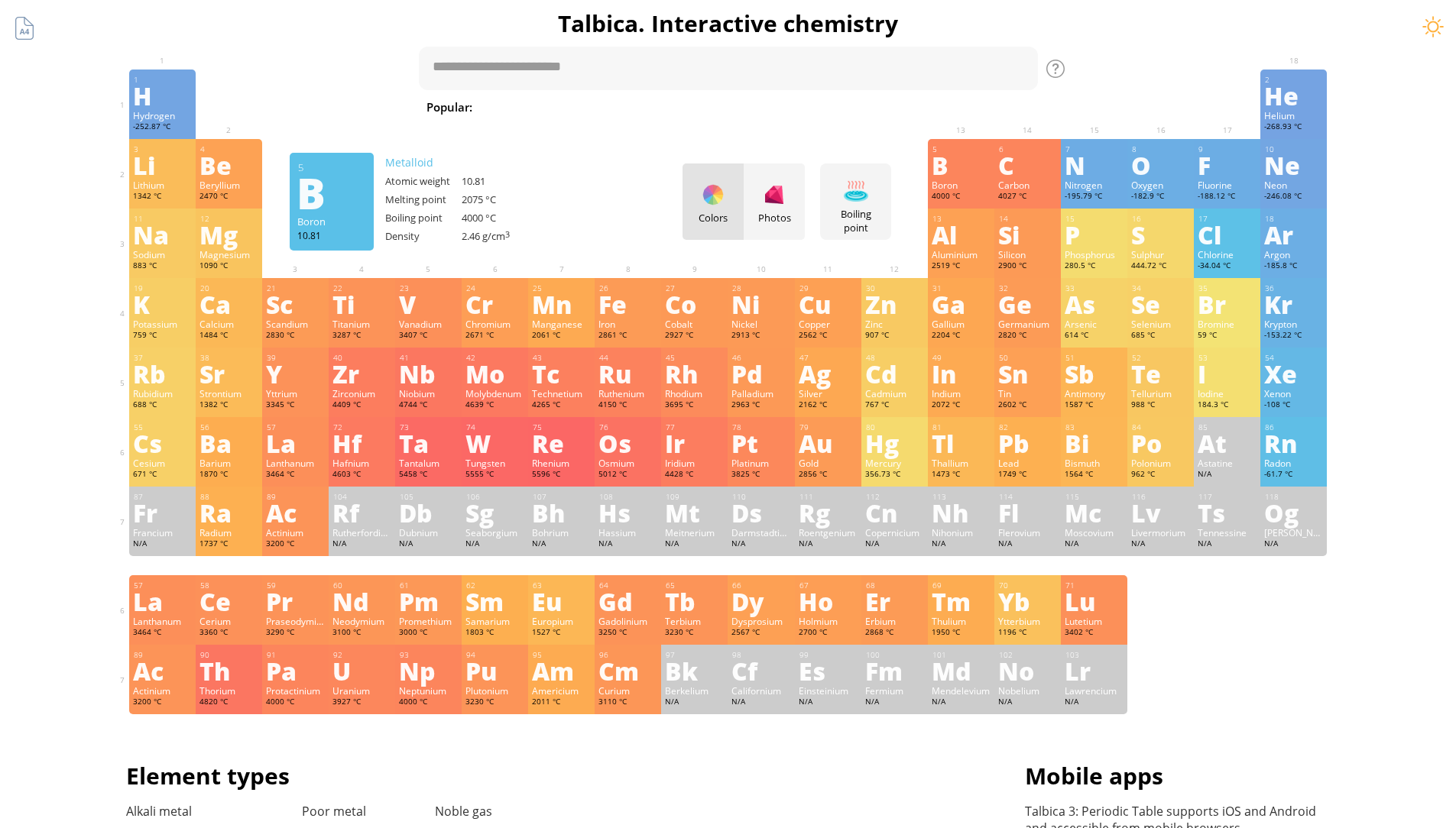
type textarea "*******"
drag, startPoint x: 458, startPoint y: 71, endPoint x: 336, endPoint y: 64, distance: 122.2
click at [336, 64] on div "Summary Molecular formula Molecular weight Exact mass Monoisotopic mass Classif…" at bounding box center [728, 647] width 1238 height 1295
type textarea "*"
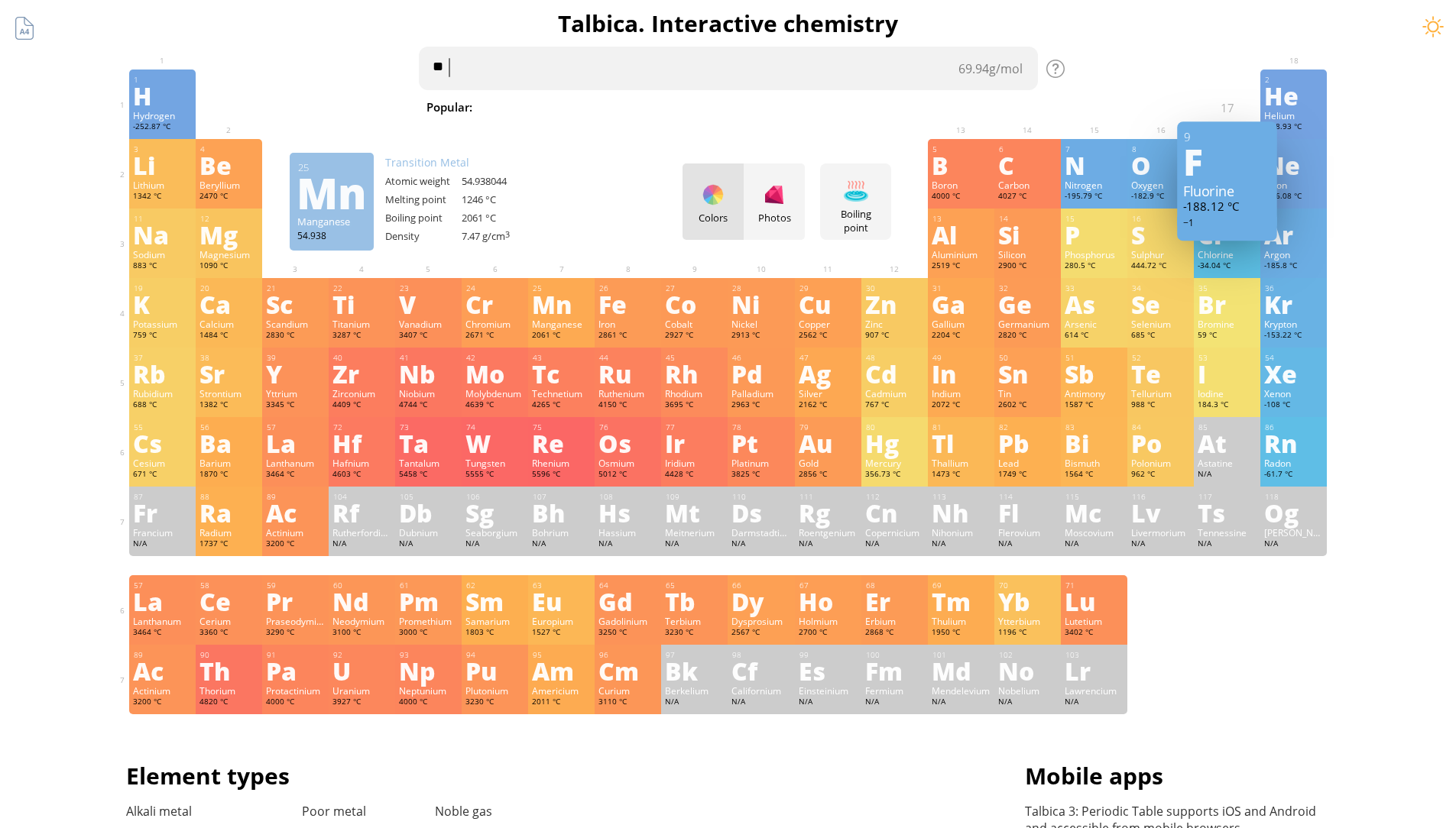
type textarea "*"
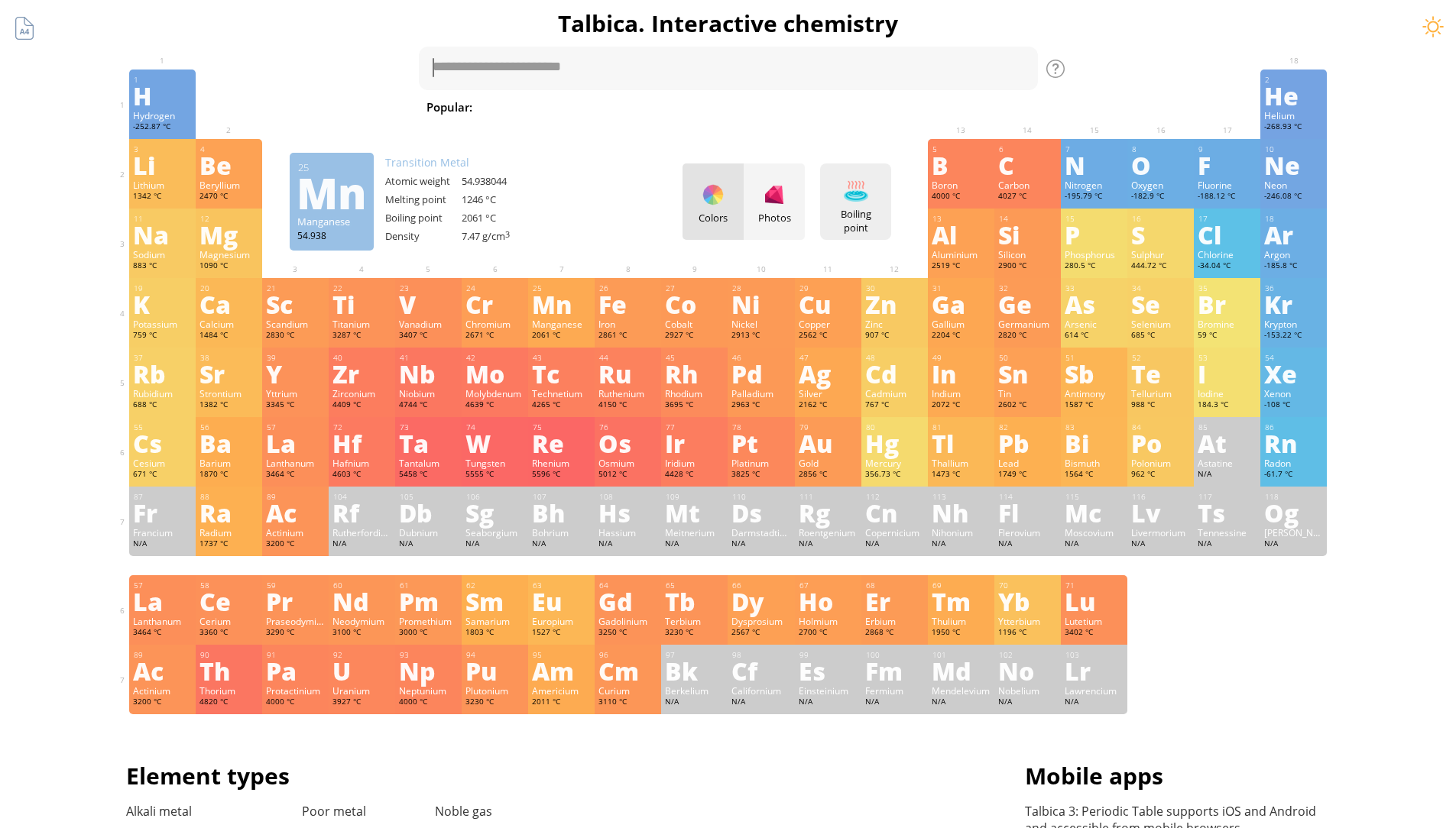
click at [880, 214] on div "Boiling point" at bounding box center [855, 220] width 63 height 27
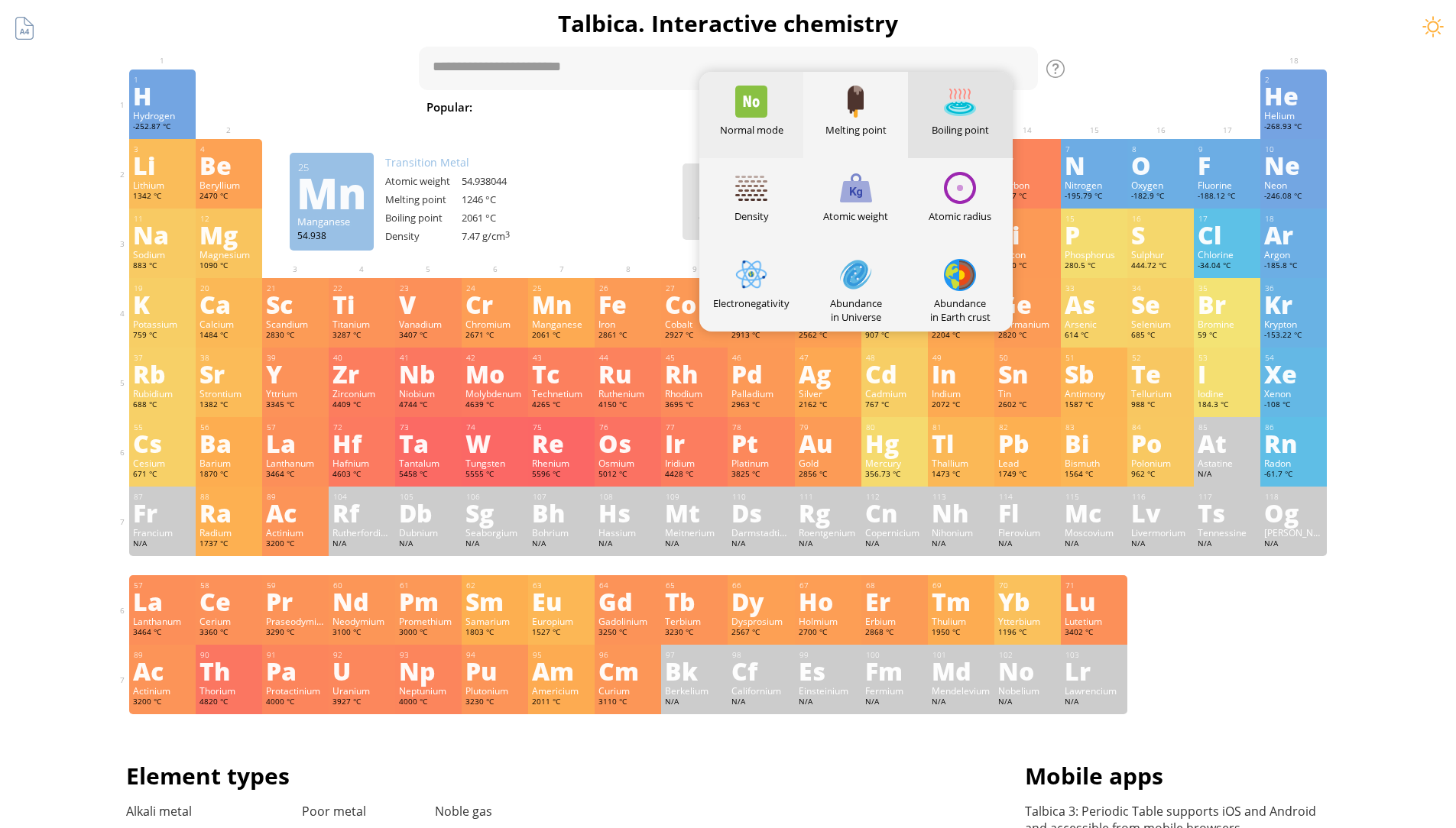
drag, startPoint x: 751, startPoint y: 104, endPoint x: 758, endPoint y: 120, distance: 17.5
click at [752, 104] on div at bounding box center [751, 101] width 32 height 32
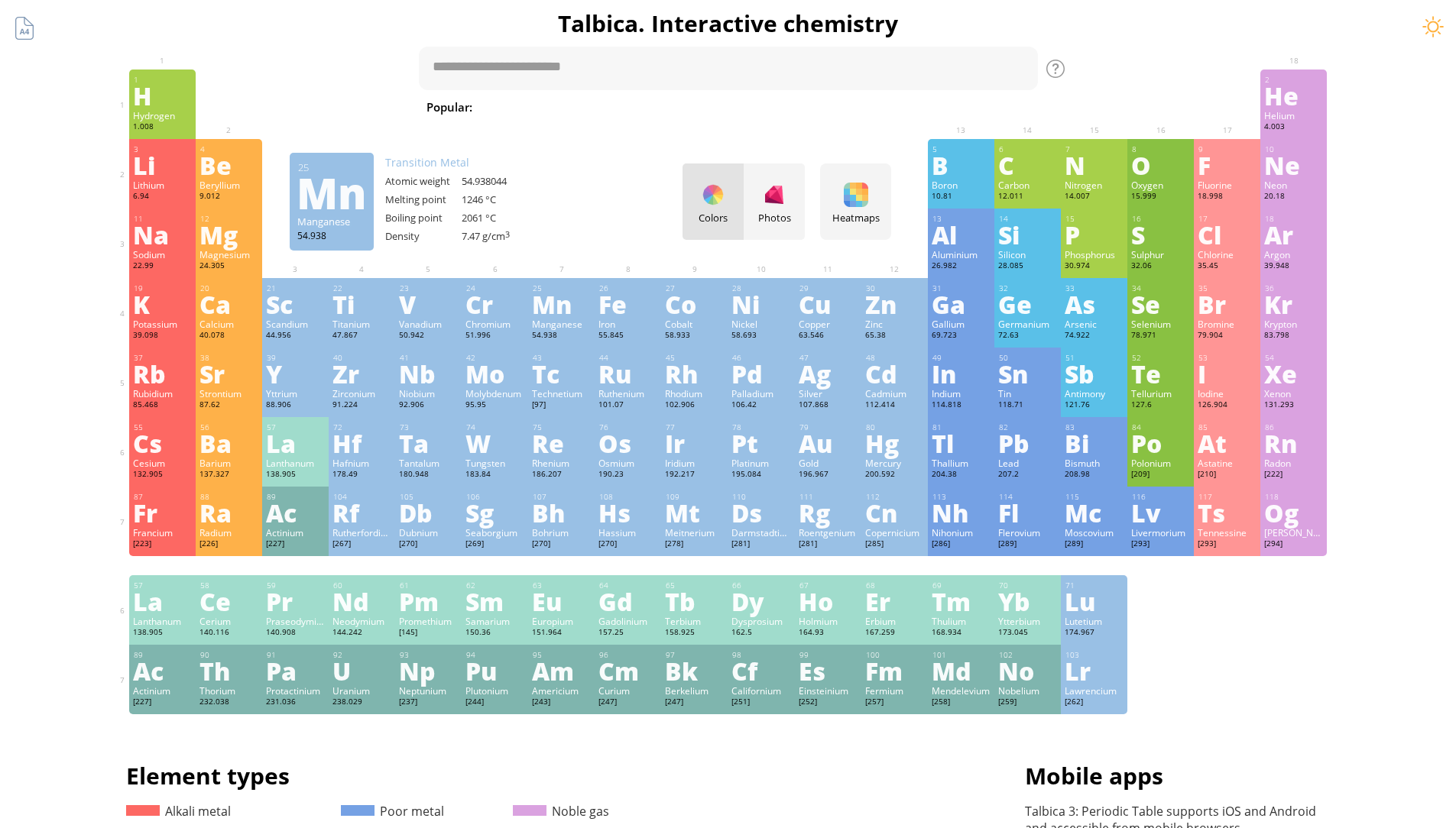
click at [497, 178] on div "54.938044" at bounding box center [500, 181] width 76 height 14
click at [295, 388] on div "Yttrium" at bounding box center [296, 393] width 59 height 12
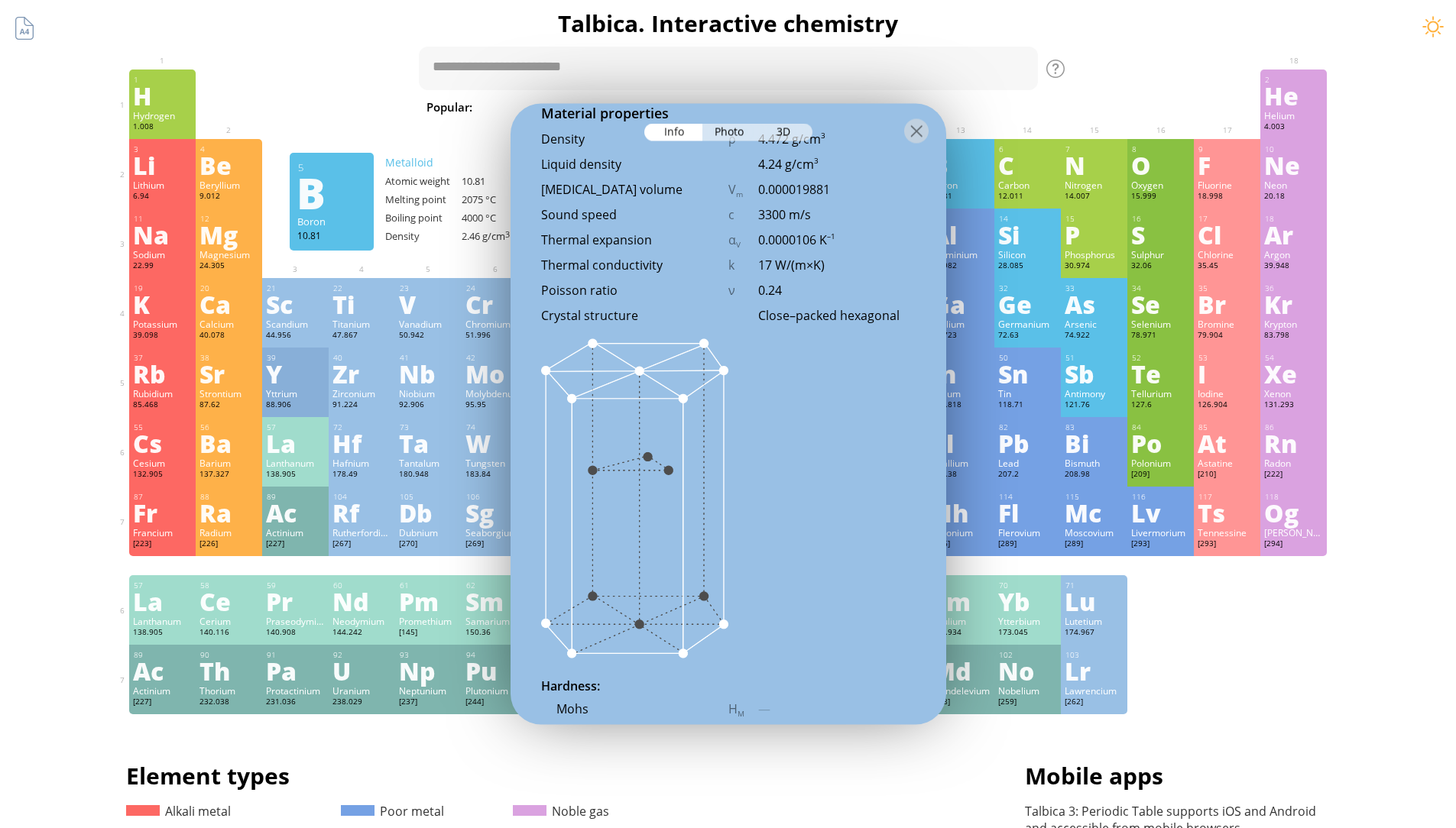
scroll to position [1681, 0]
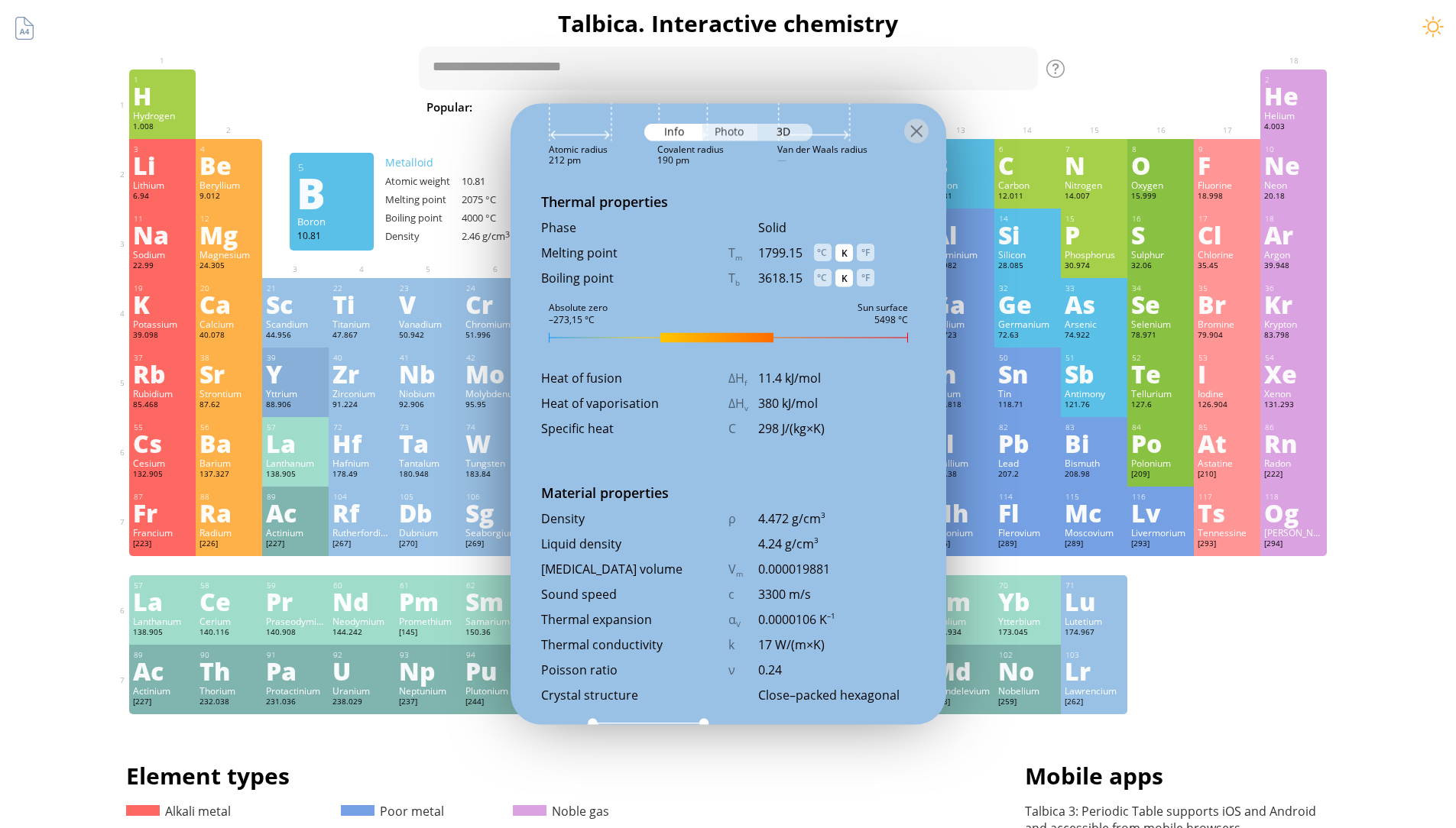
click at [744, 136] on div "Photo" at bounding box center [730, 132] width 55 height 17
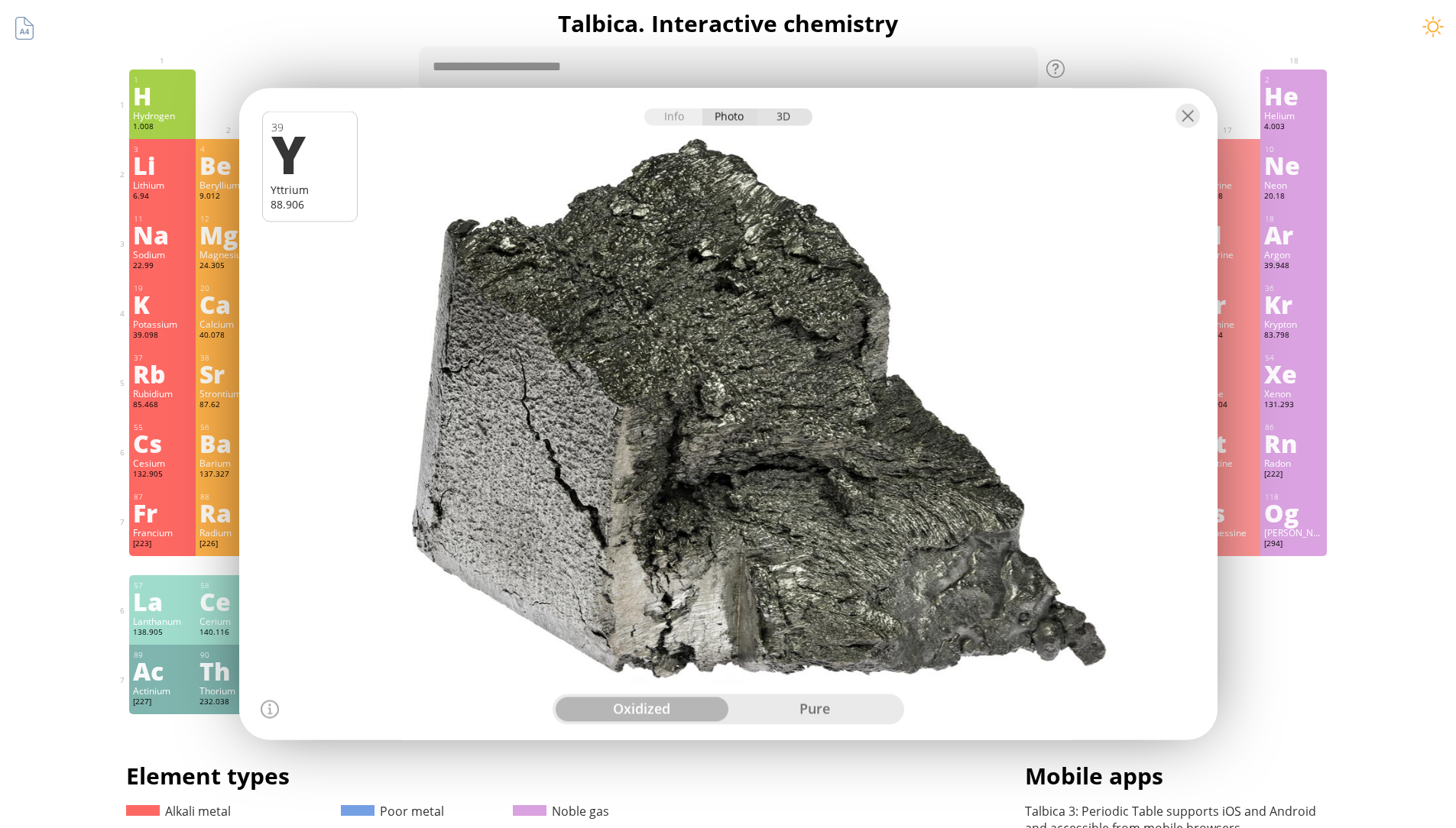
click at [781, 113] on div "3D" at bounding box center [785, 117] width 55 height 17
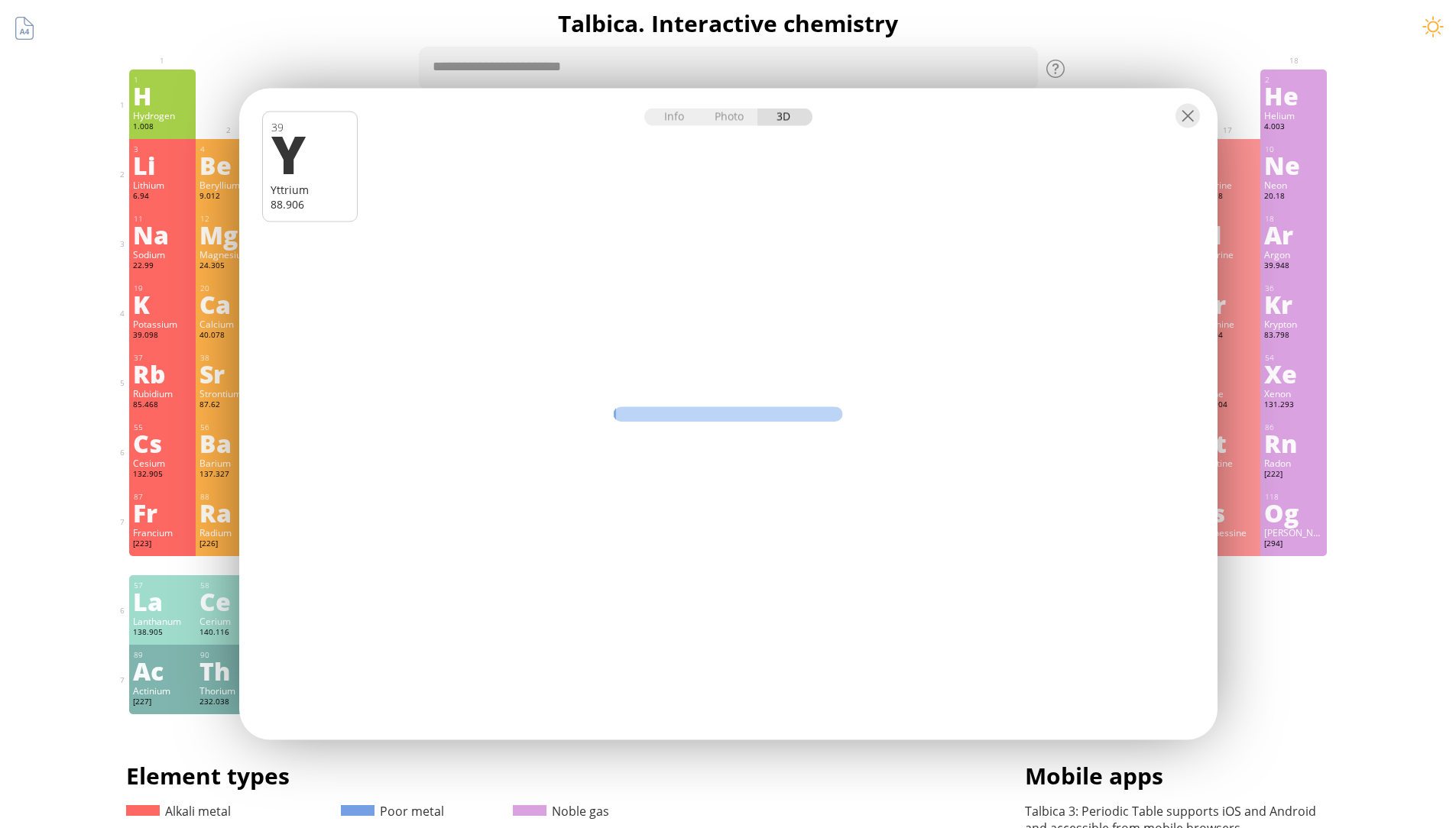
drag, startPoint x: 683, startPoint y: 410, endPoint x: 668, endPoint y: 413, distance: 15.3
click at [668, 413] on div "Info Photo 3D Info Photo 3D 39 Y Yttrium 88.906 Pure yttrium with a thin greeni…" at bounding box center [728, 414] width 978 height 651
click at [1184, 115] on div at bounding box center [1187, 116] width 25 height 25
